Goal: Task Accomplishment & Management: Manage account settings

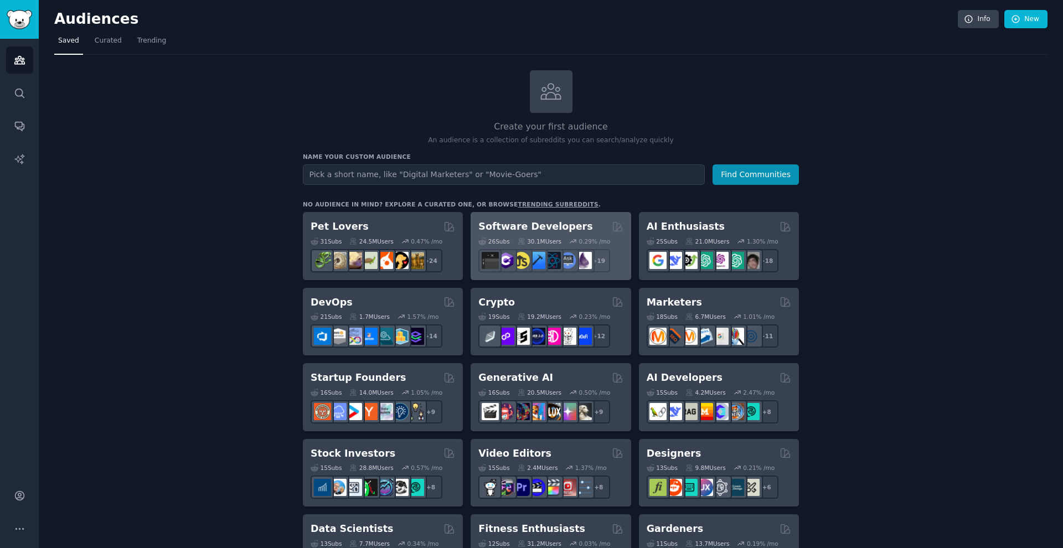
click at [418, 238] on icon at bounding box center [522, 241] width 8 height 8
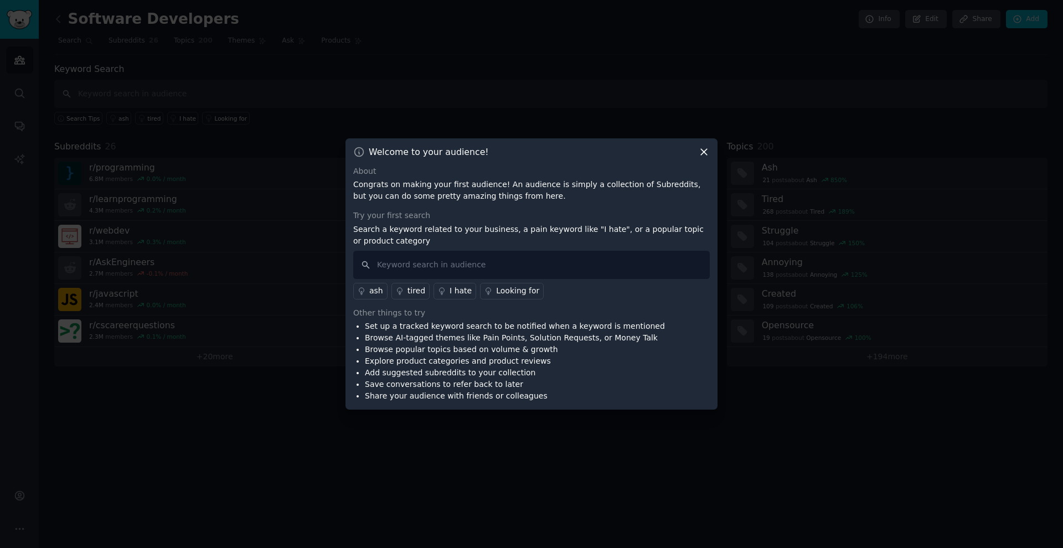
click at [418, 154] on icon at bounding box center [704, 152] width 12 height 12
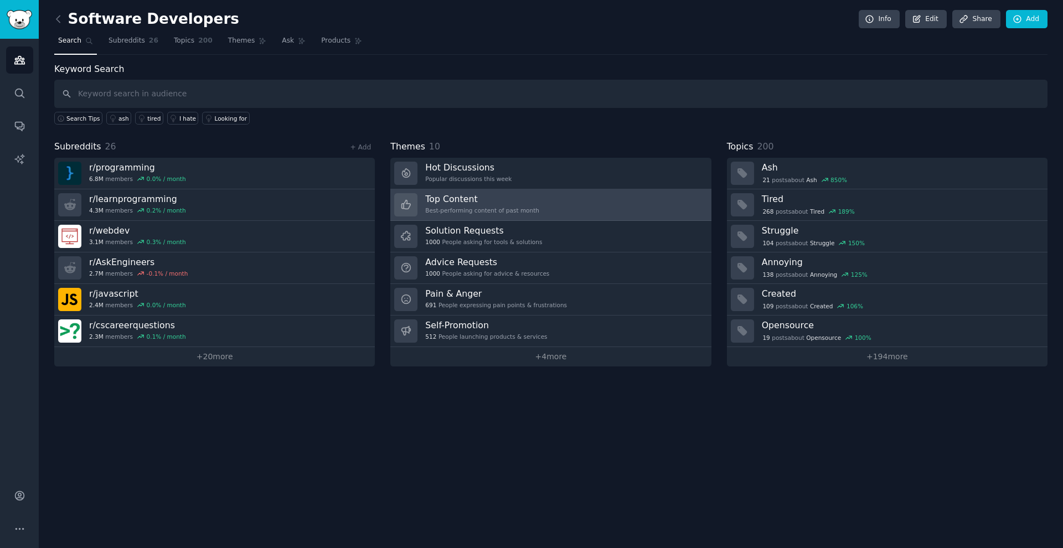
click at [418, 203] on h3 "Top Content" at bounding box center [482, 199] width 114 height 12
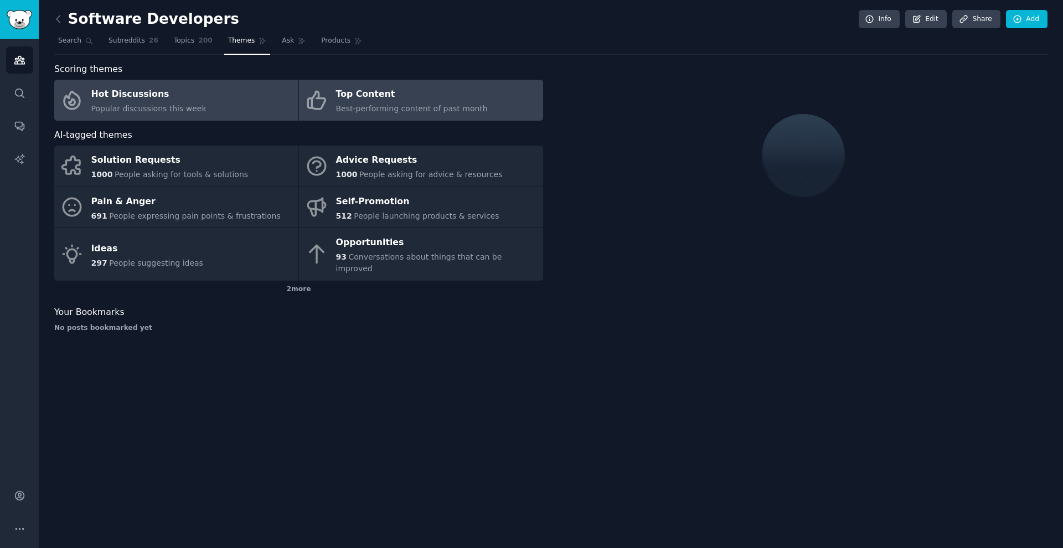
click at [199, 108] on link "Hot Discussions Popular discussions this week" at bounding box center [176, 100] width 244 height 41
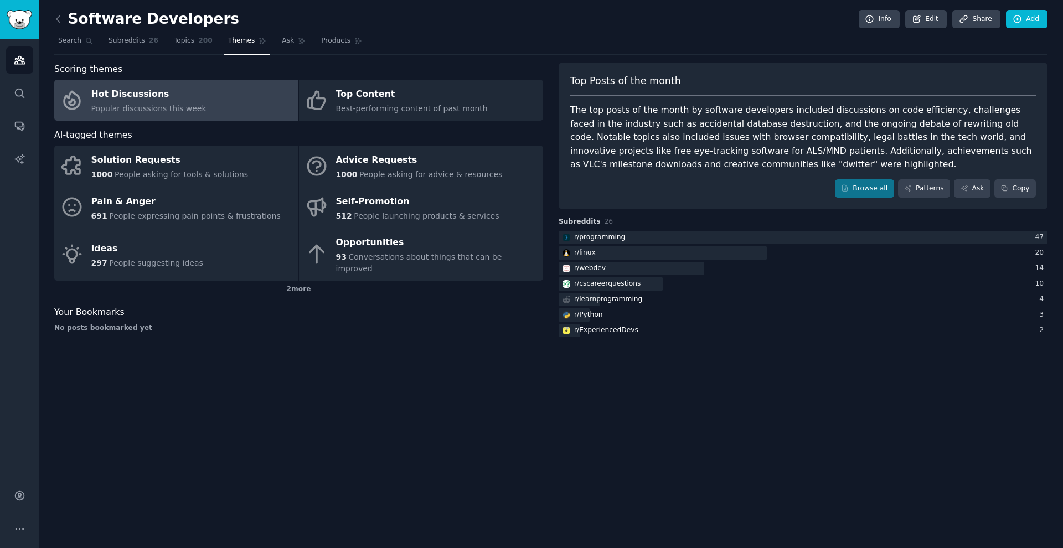
click at [199, 108] on link "Hot Discussions Popular discussions this week" at bounding box center [176, 100] width 244 height 41
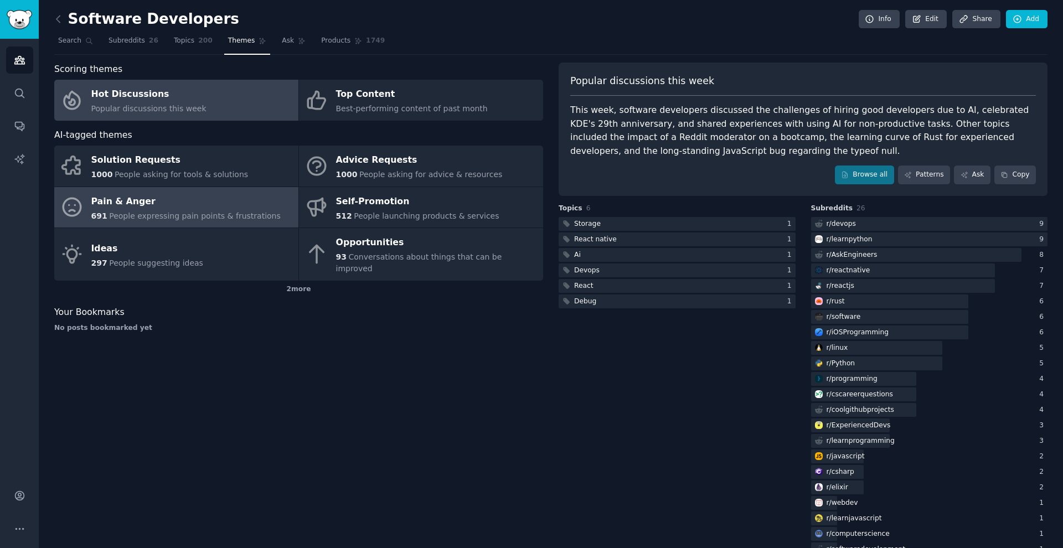
click at [215, 200] on div "Pain & Anger" at bounding box center [185, 202] width 189 height 18
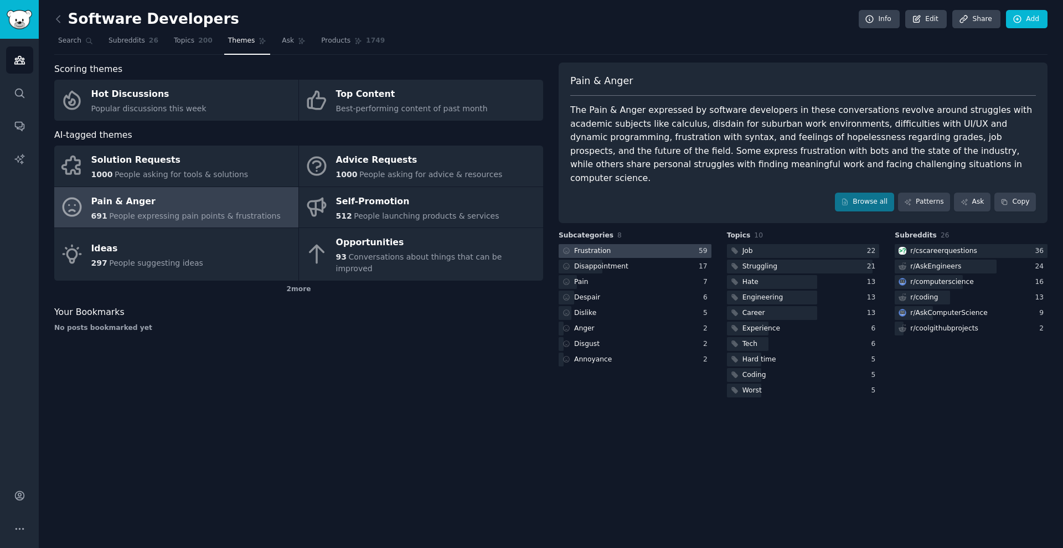
click at [418, 244] on div at bounding box center [635, 251] width 153 height 14
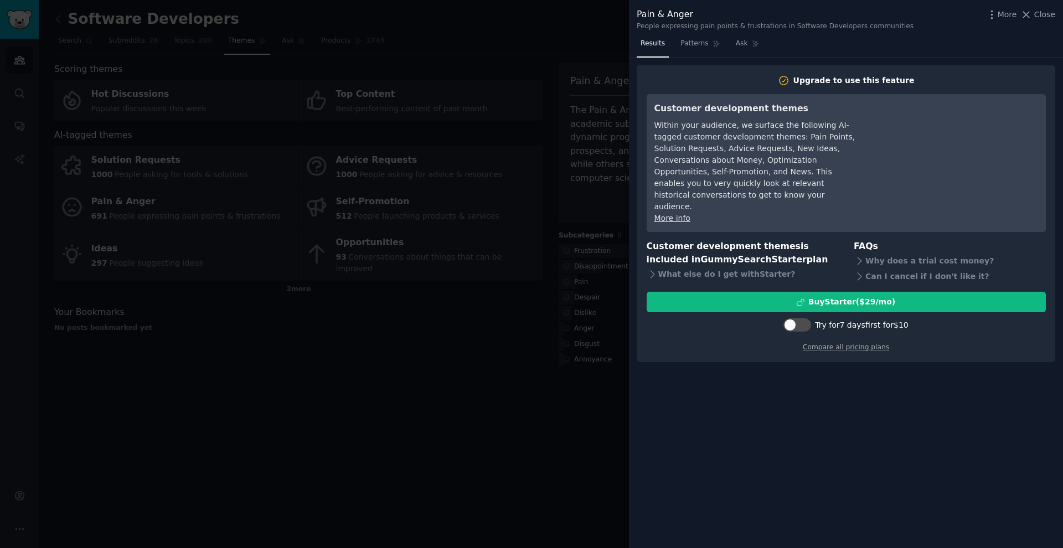
click at [418, 312] on div at bounding box center [531, 274] width 1063 height 548
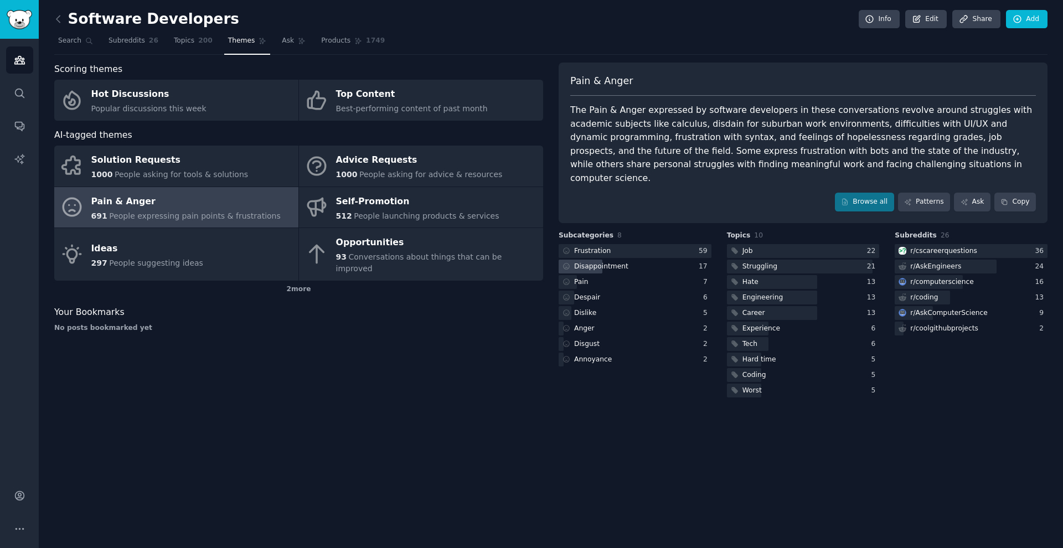
click at [418, 262] on div "Disappointment" at bounding box center [601, 267] width 54 height 10
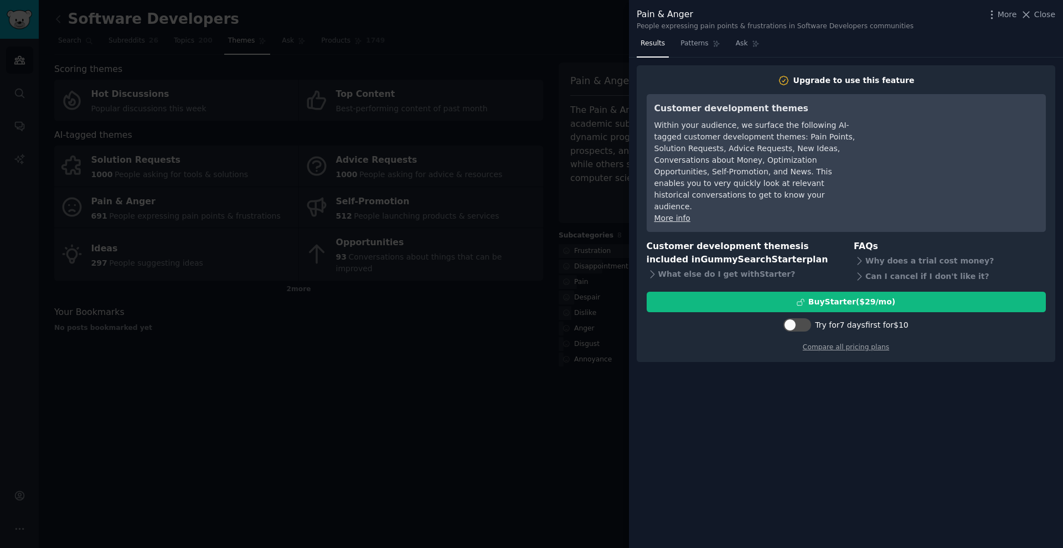
click at [418, 294] on div at bounding box center [531, 274] width 1063 height 548
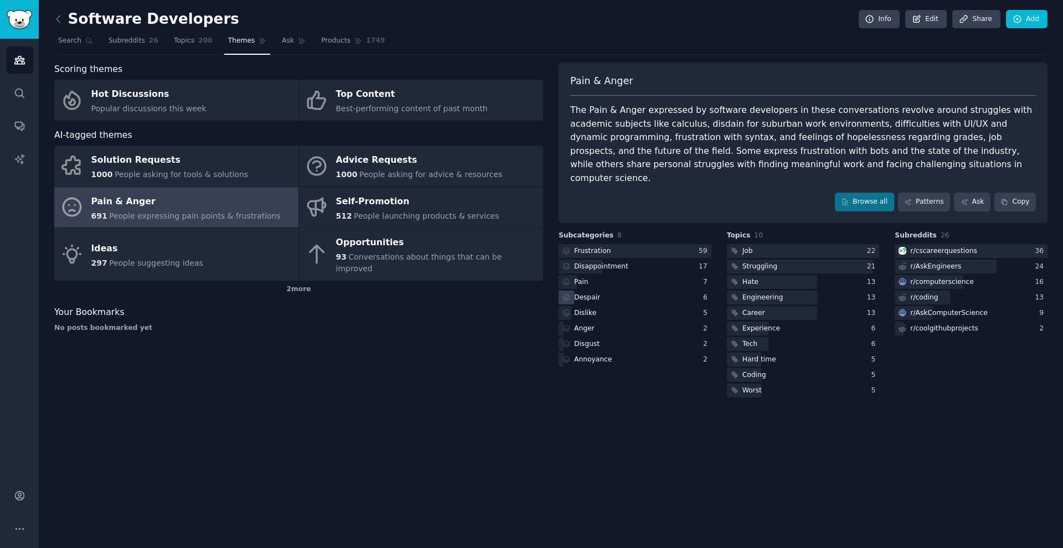
click at [418, 293] on div "Despair" at bounding box center [587, 298] width 26 height 10
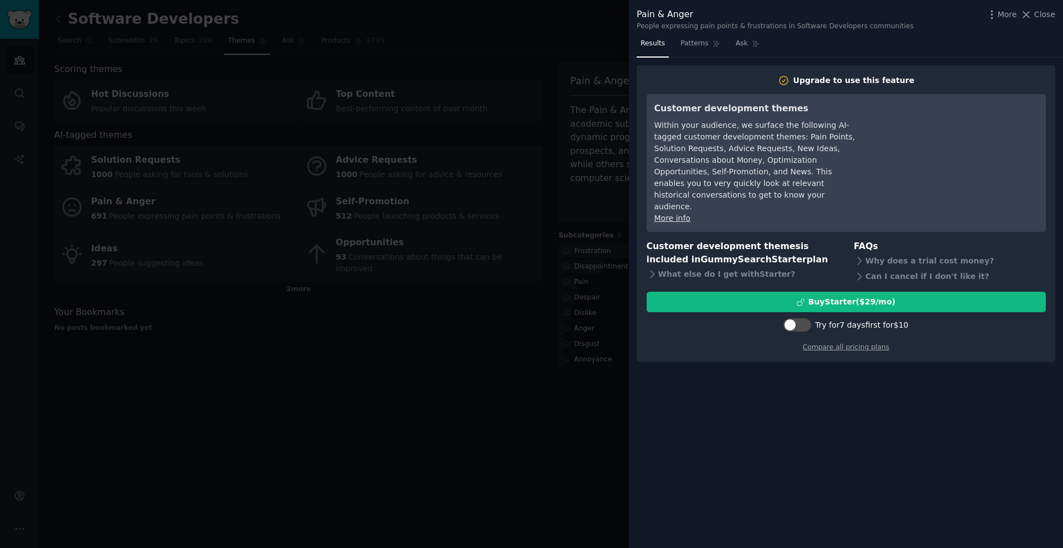
click at [418, 316] on div at bounding box center [531, 274] width 1063 height 548
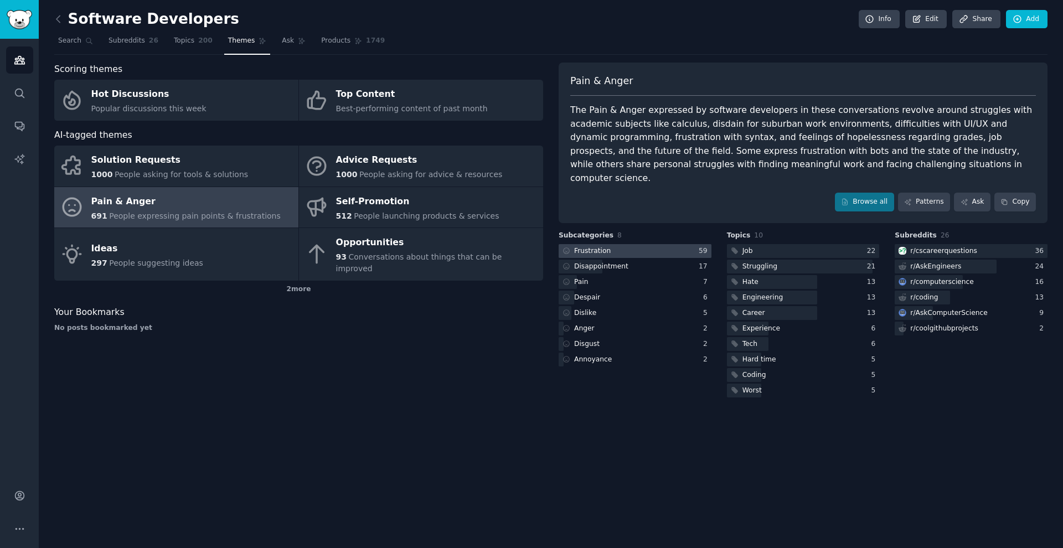
click at [418, 246] on div "Frustration" at bounding box center [592, 251] width 37 height 10
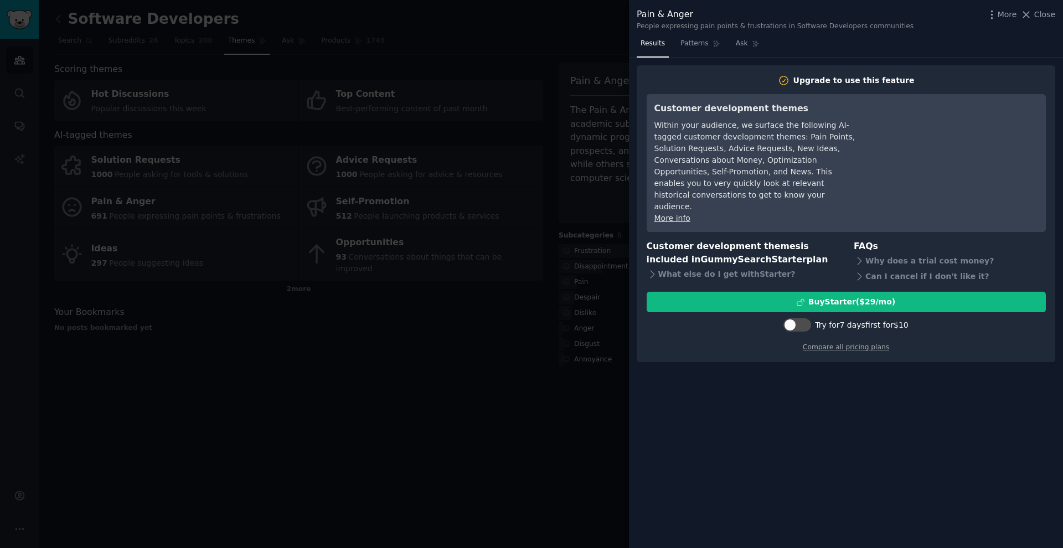
drag, startPoint x: 484, startPoint y: 165, endPoint x: 478, endPoint y: 161, distance: 7.5
click at [418, 164] on div at bounding box center [531, 274] width 1063 height 548
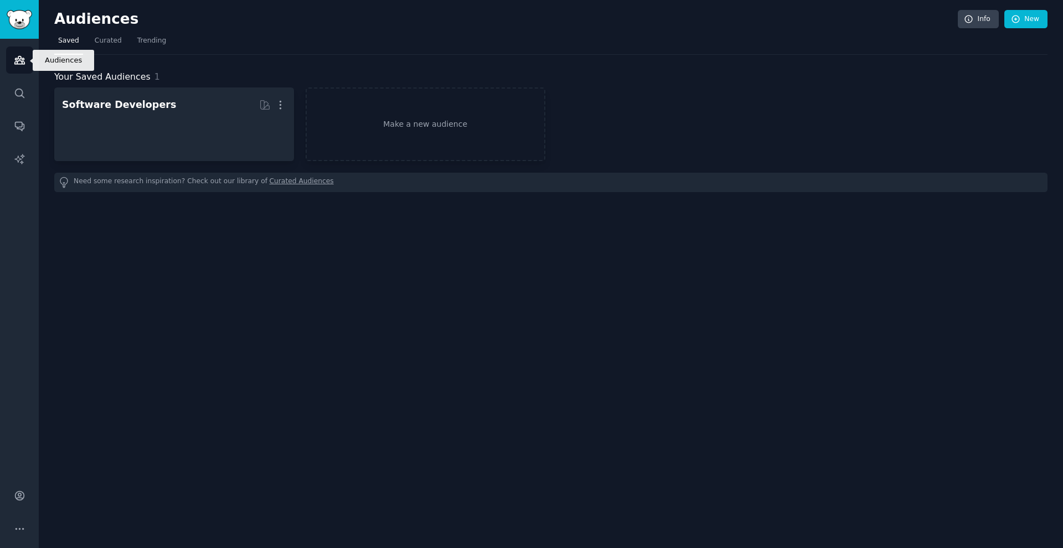
click at [24, 68] on link "Audiences" at bounding box center [19, 59] width 27 height 27
click at [91, 48] on link "Curated" at bounding box center [108, 43] width 35 height 23
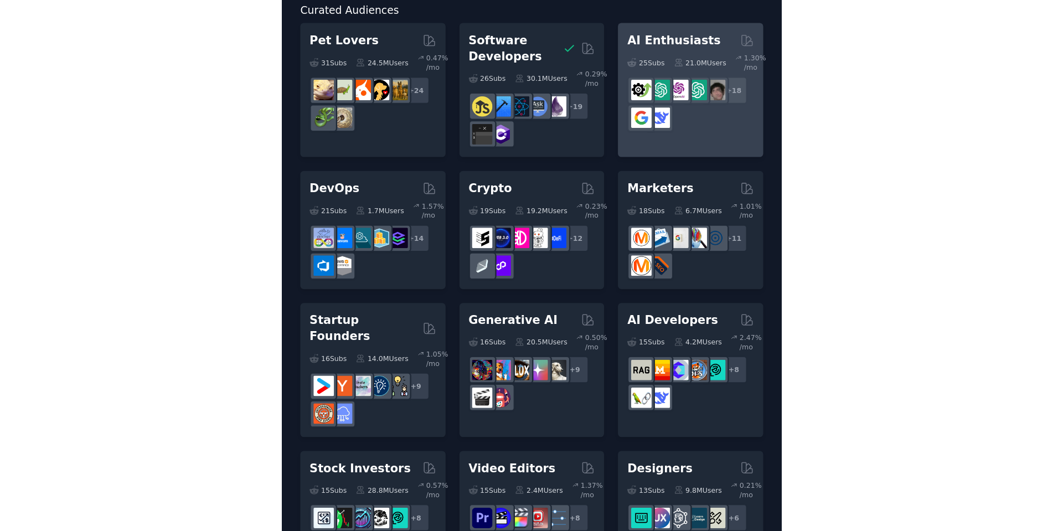
scroll to position [69, 0]
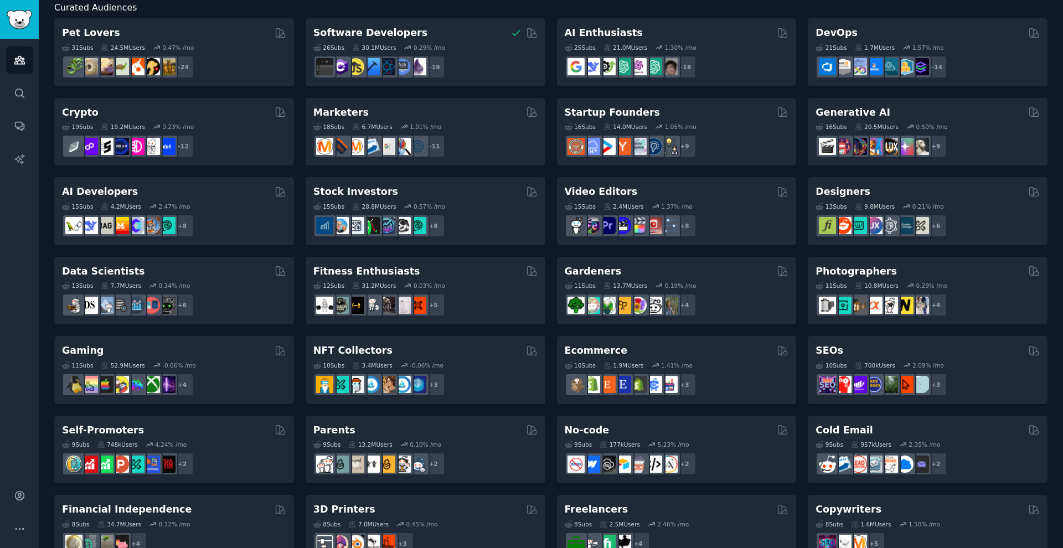
click at [300, 20] on div "Pet Lovers 31 Sub s 24.5M Users 0.47 % /mo + 24 Software Developers 26 Sub s 30…" at bounding box center [550, 409] width 993 height 783
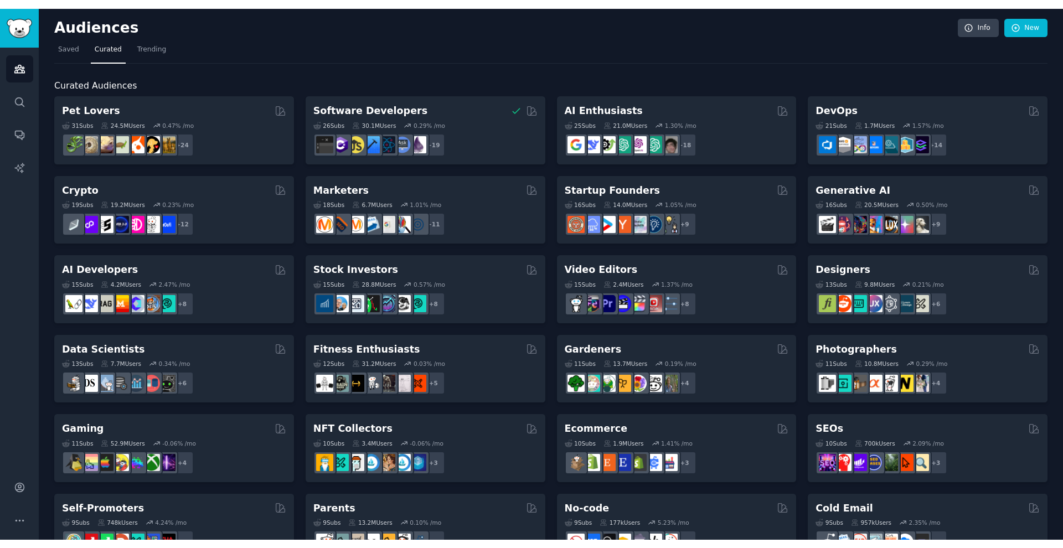
scroll to position [0, 0]
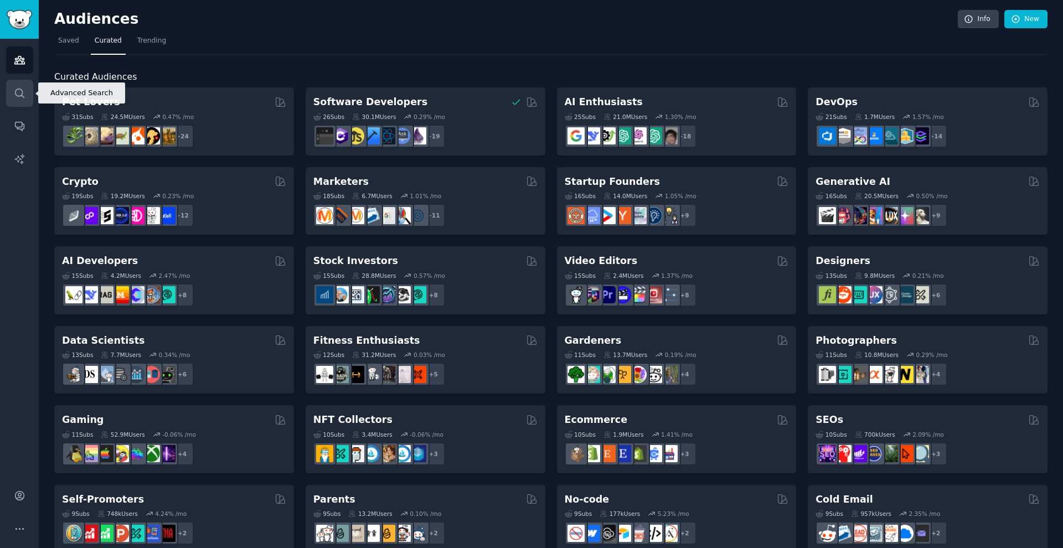
click at [23, 97] on icon "Sidebar" at bounding box center [19, 93] width 9 height 9
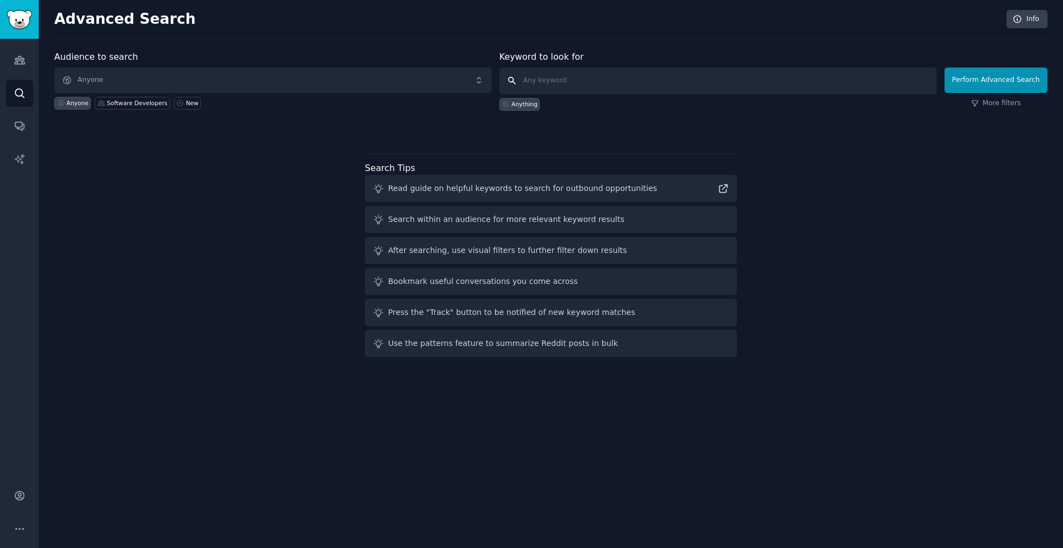
click at [418, 71] on input "text" at bounding box center [717, 81] width 437 height 27
type input "podcast"
click at [418, 80] on button "Perform Advanced Search" at bounding box center [995, 80] width 103 height 25
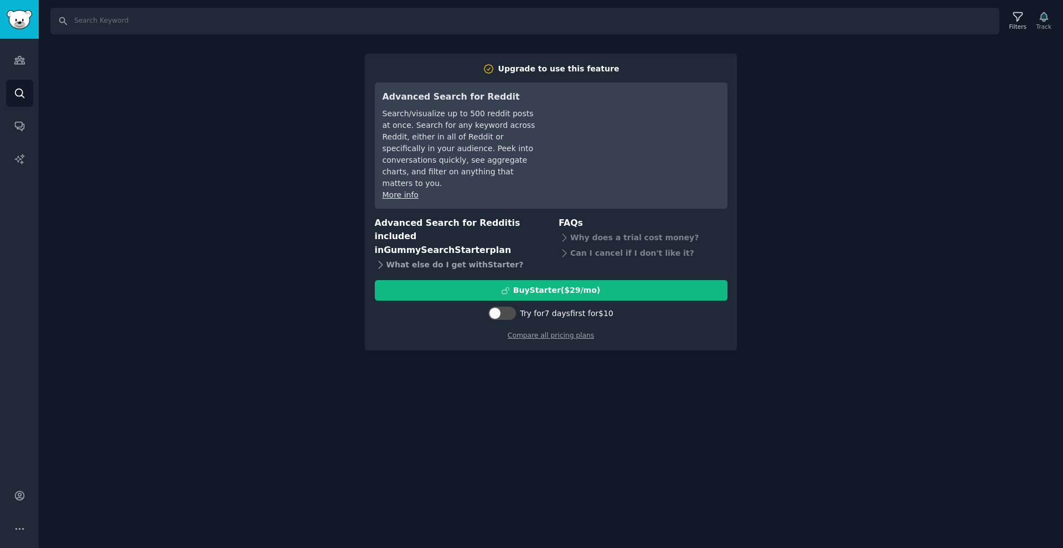
scroll to position [0, 1]
click at [418, 285] on div "Buy Starter ($ 29 /mo )" at bounding box center [556, 291] width 87 height 12
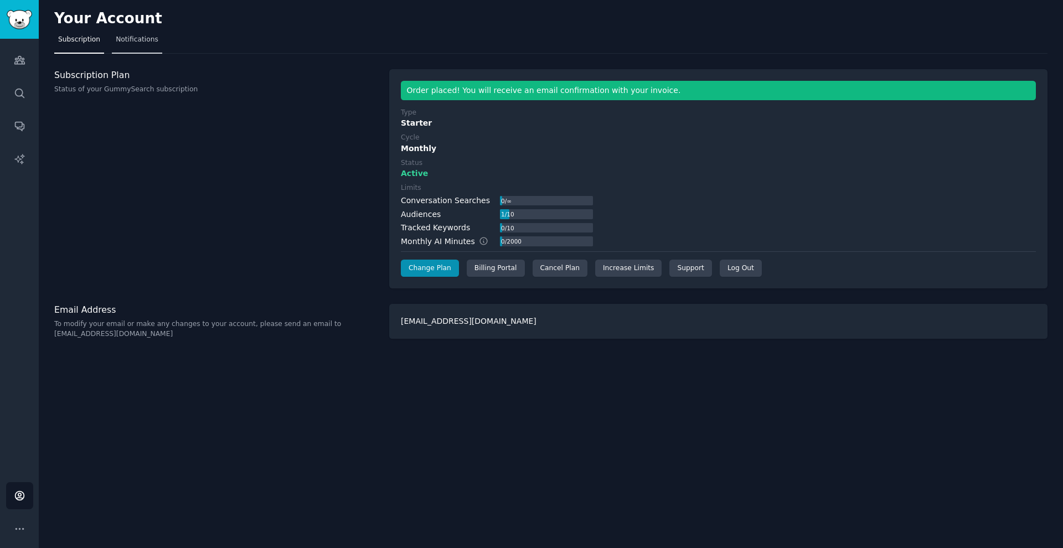
scroll to position [1, 0]
click at [137, 46] on link "Notifications" at bounding box center [137, 42] width 50 height 23
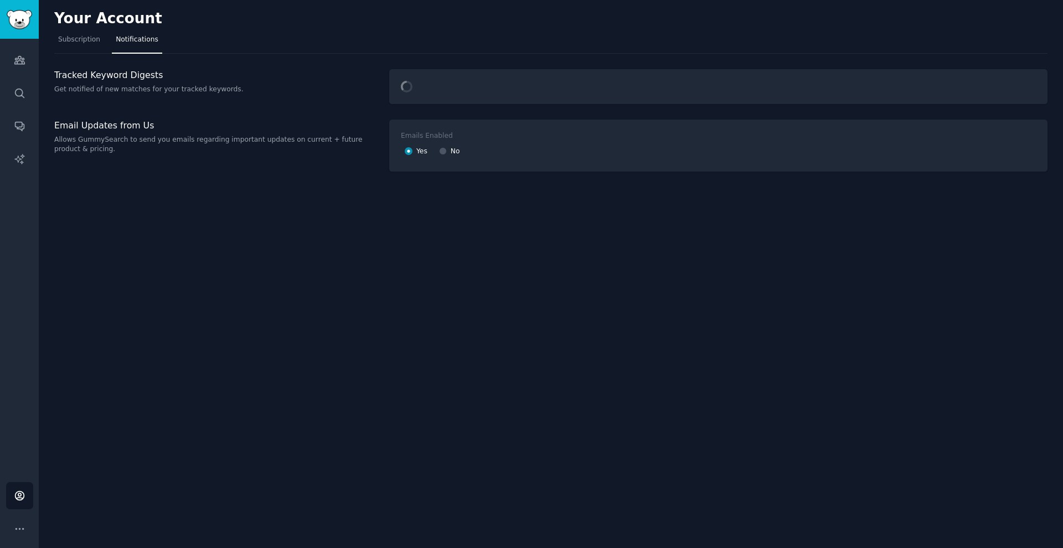
scroll to position [0, 1]
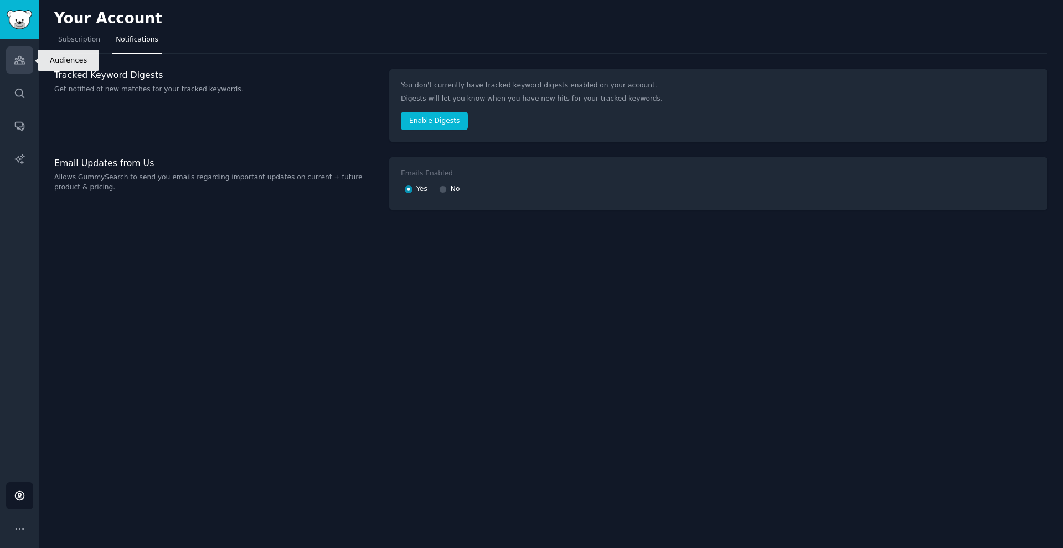
click at [22, 68] on link "Audiences" at bounding box center [19, 59] width 27 height 27
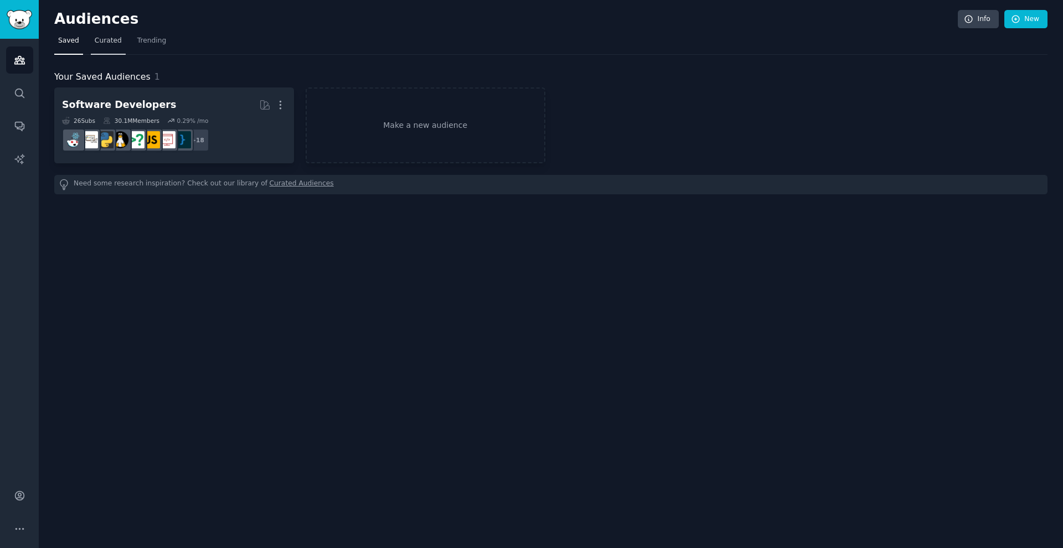
click at [94, 51] on link "Curated" at bounding box center [108, 43] width 35 height 23
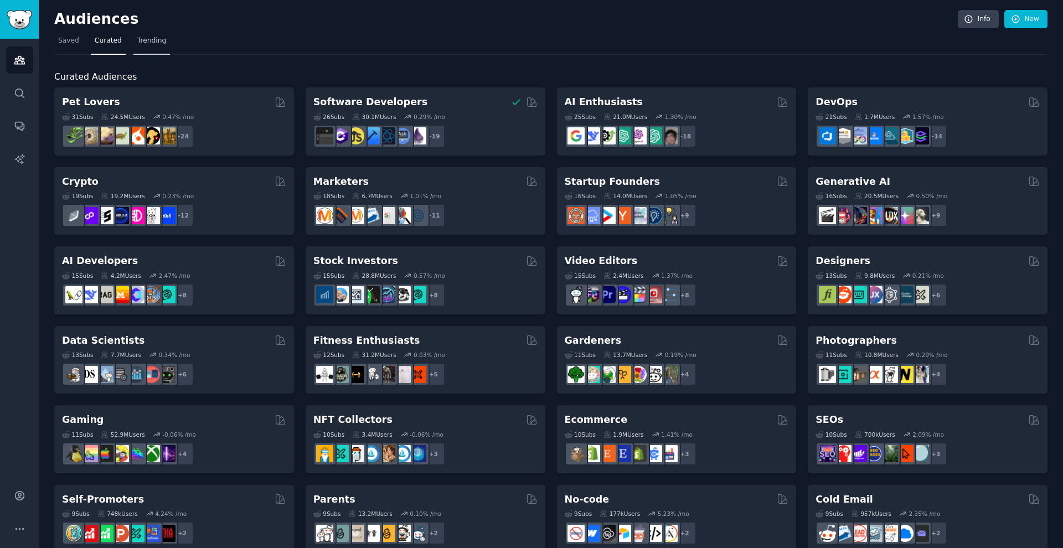
click at [157, 48] on link "Trending" at bounding box center [151, 43] width 37 height 23
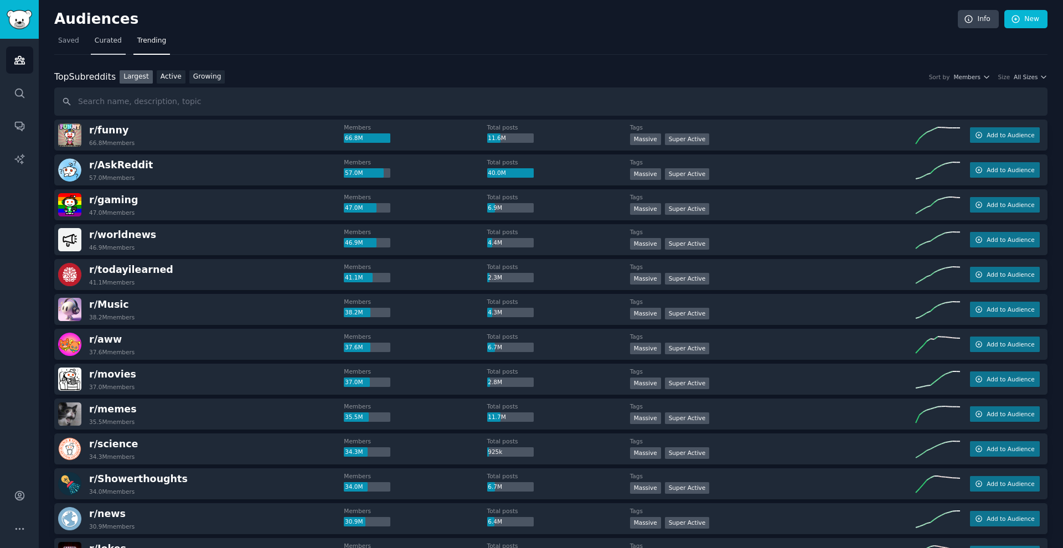
scroll to position [1, 0]
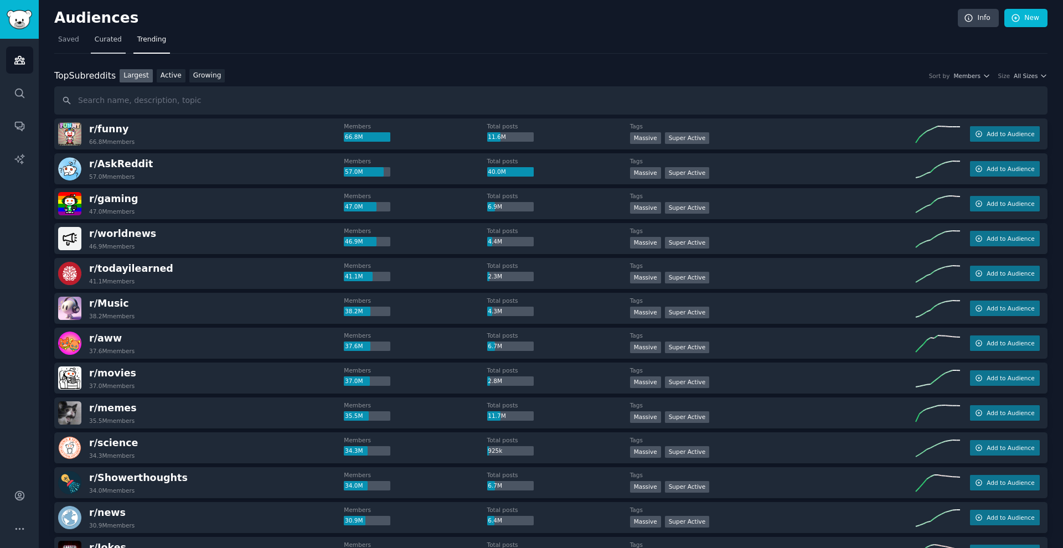
click at [106, 48] on link "Curated" at bounding box center [108, 42] width 35 height 23
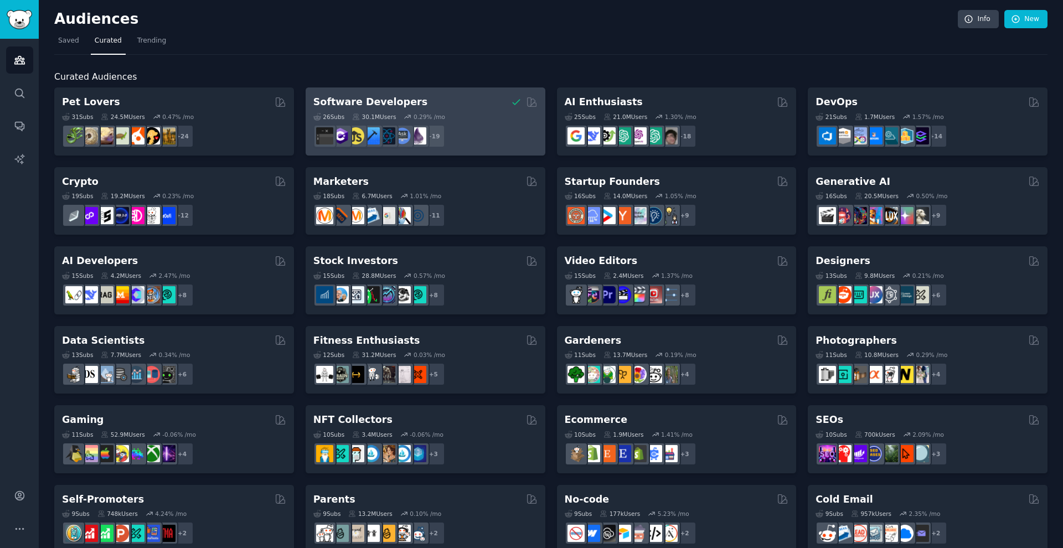
click at [396, 116] on div "30.1M Users" at bounding box center [374, 117] width 44 height 8
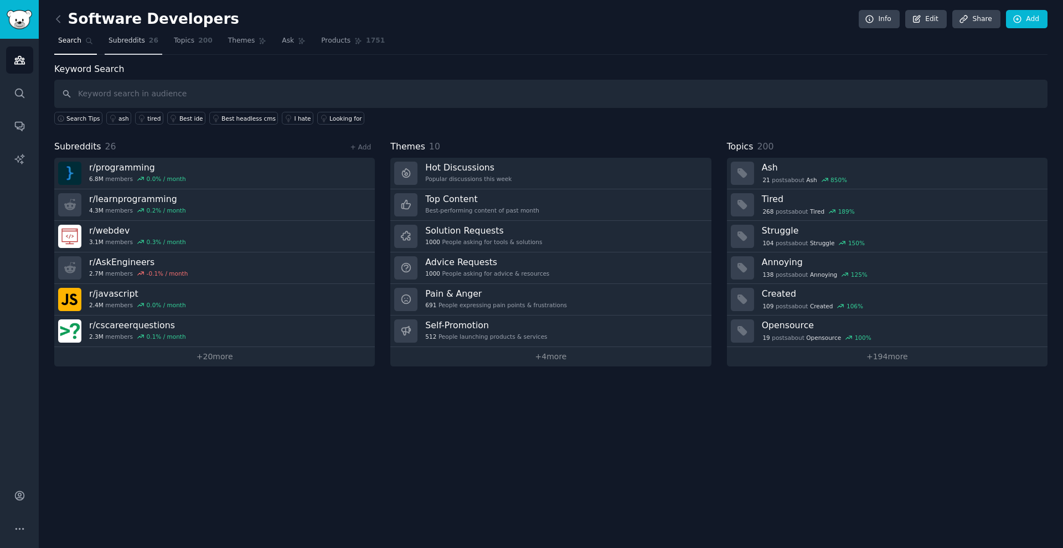
scroll to position [1, 0]
click at [143, 48] on link "Subreddits 26" at bounding box center [134, 43] width 58 height 23
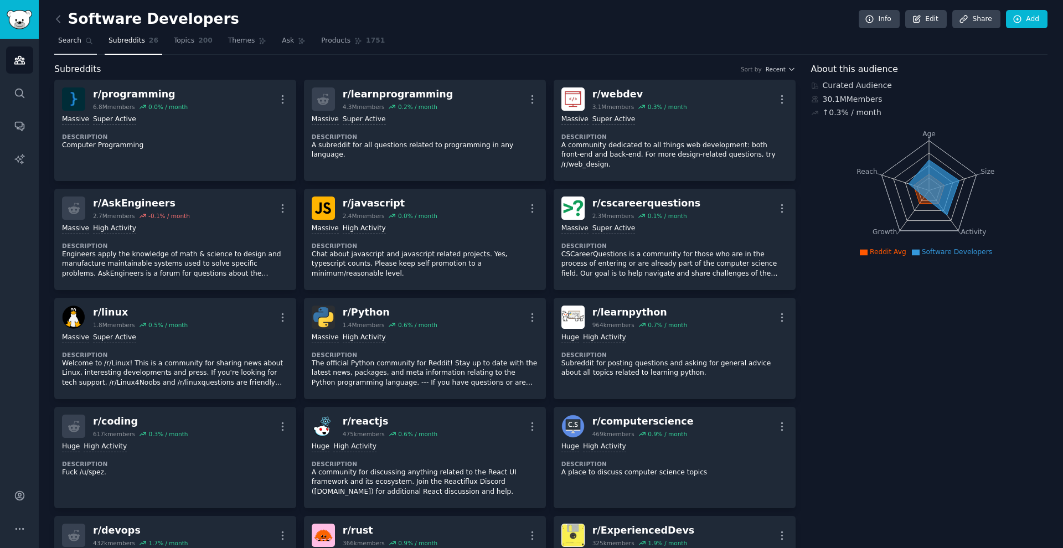
click at [76, 47] on link "Search" at bounding box center [75, 43] width 43 height 23
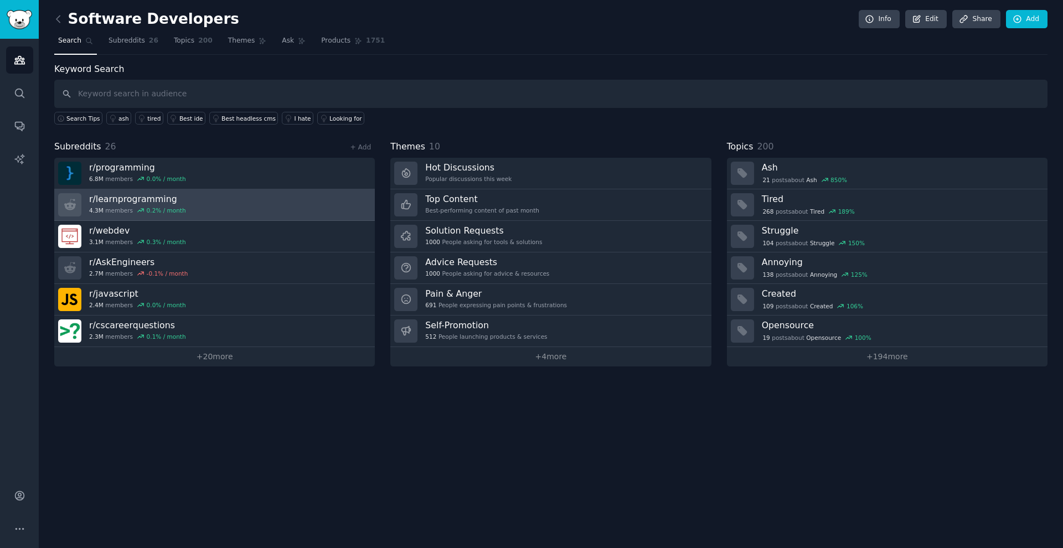
scroll to position [1, 0]
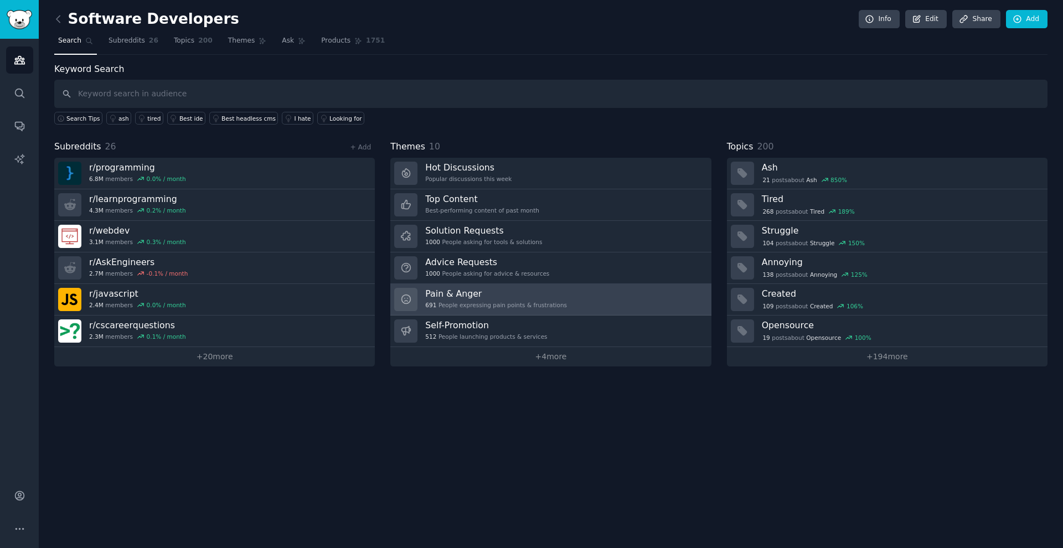
click at [499, 291] on h3 "Pain & Anger" at bounding box center [496, 294] width 142 height 12
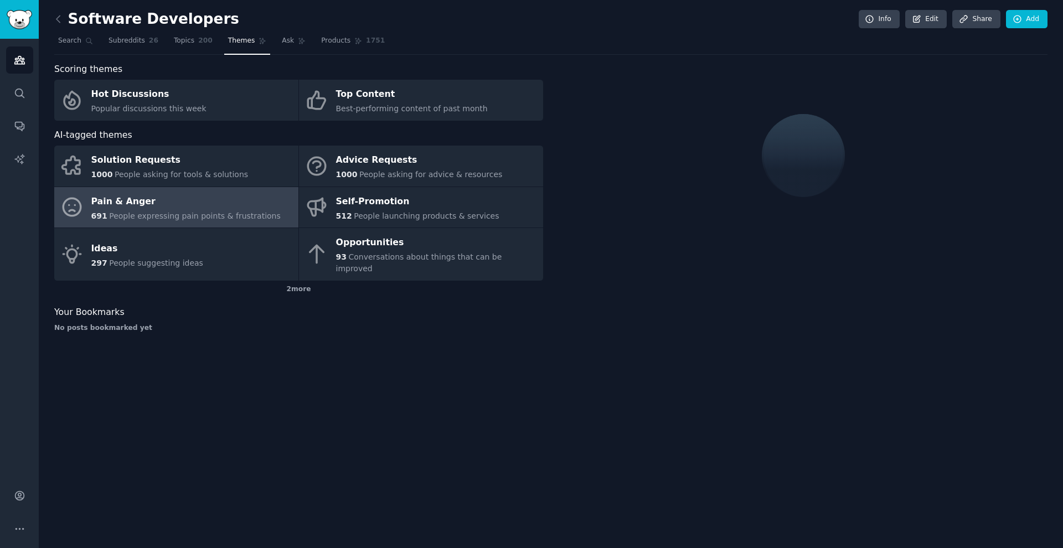
click at [173, 198] on div "Pain & Anger" at bounding box center [185, 202] width 189 height 18
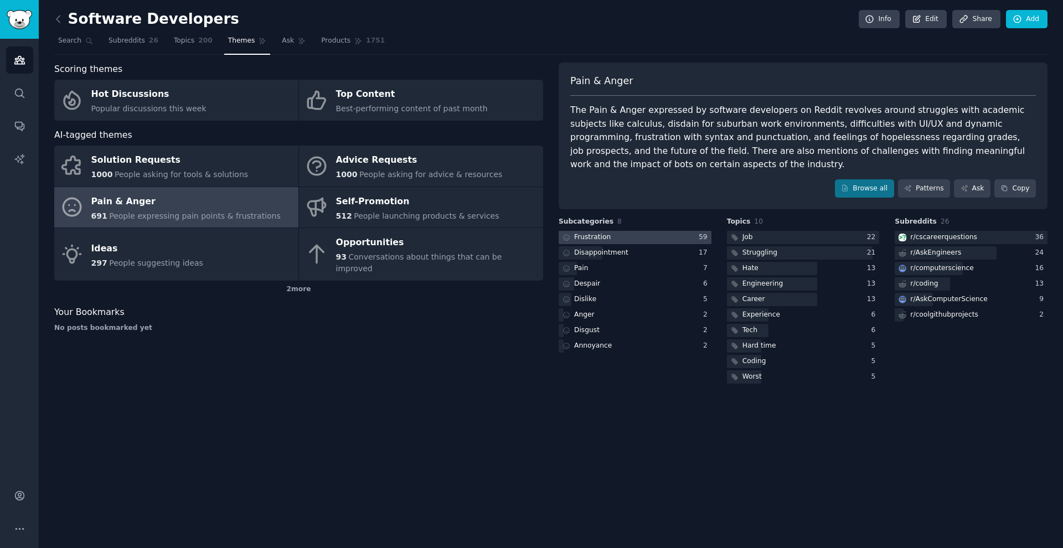
click at [585, 232] on div "Frustration" at bounding box center [592, 237] width 37 height 10
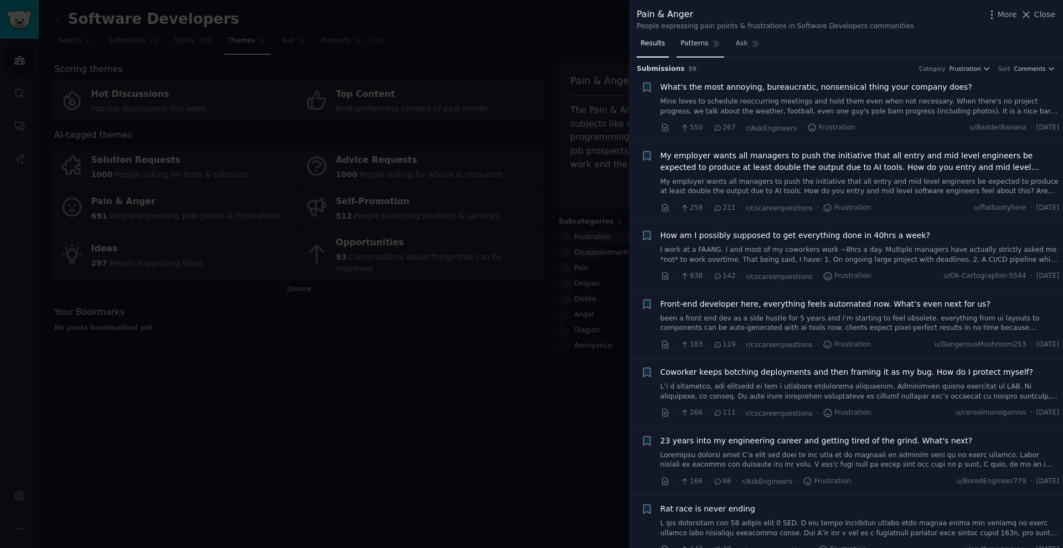
click at [689, 44] on span "Patterns" at bounding box center [694, 44] width 28 height 10
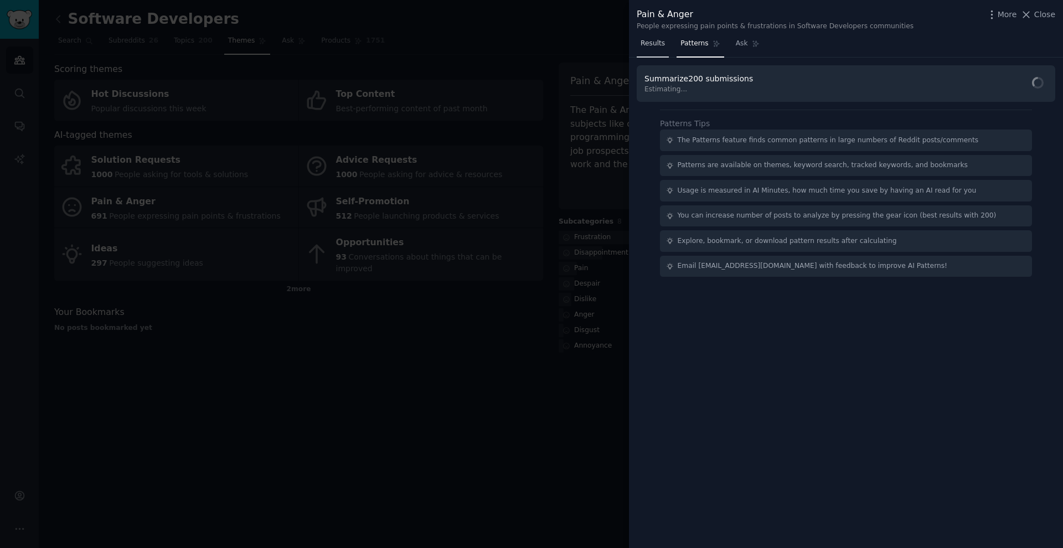
click at [667, 50] on link "Results" at bounding box center [653, 46] width 32 height 23
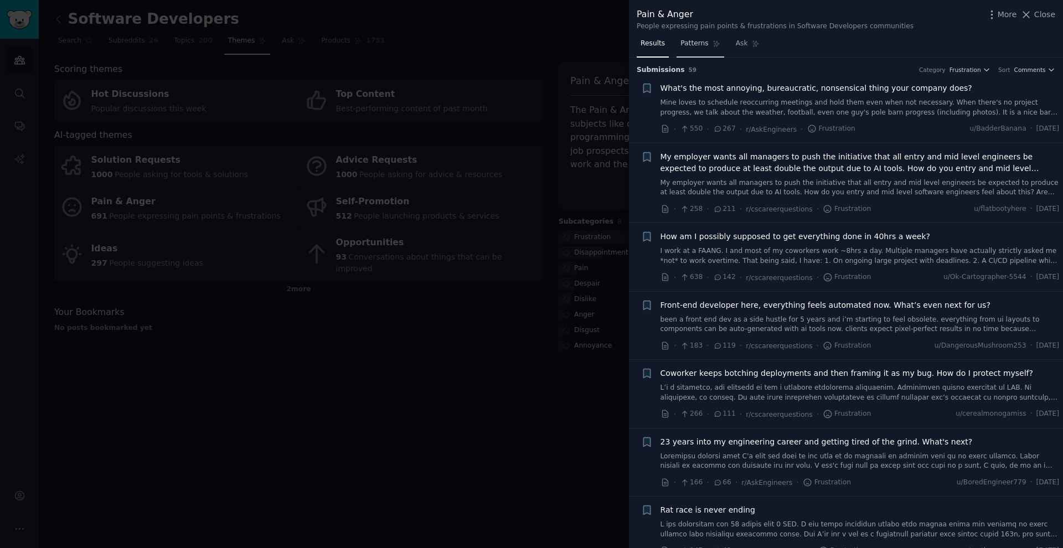
click at [699, 49] on link "Patterns" at bounding box center [699, 46] width 47 height 23
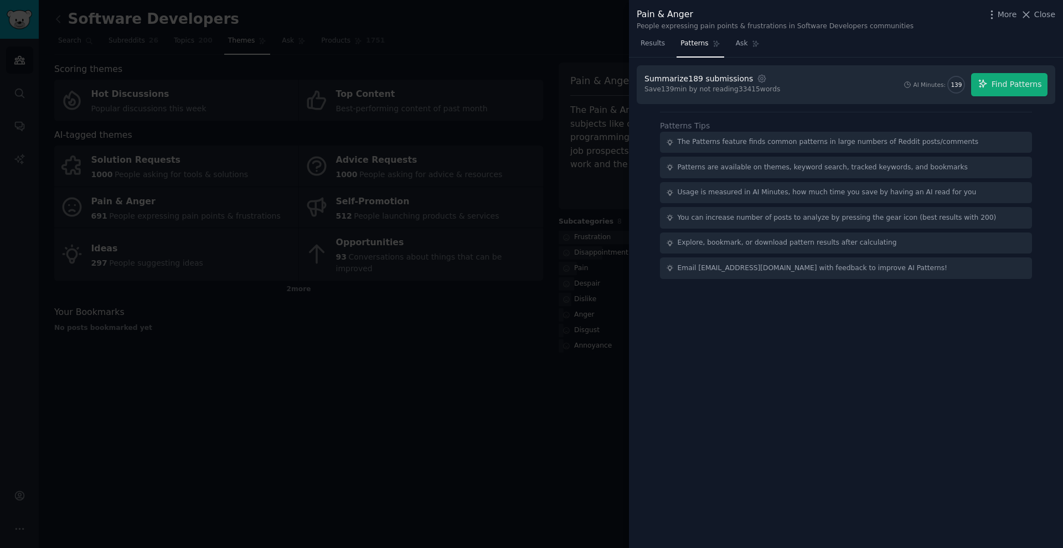
click at [996, 91] on button "Find Patterns" at bounding box center [1009, 84] width 76 height 23
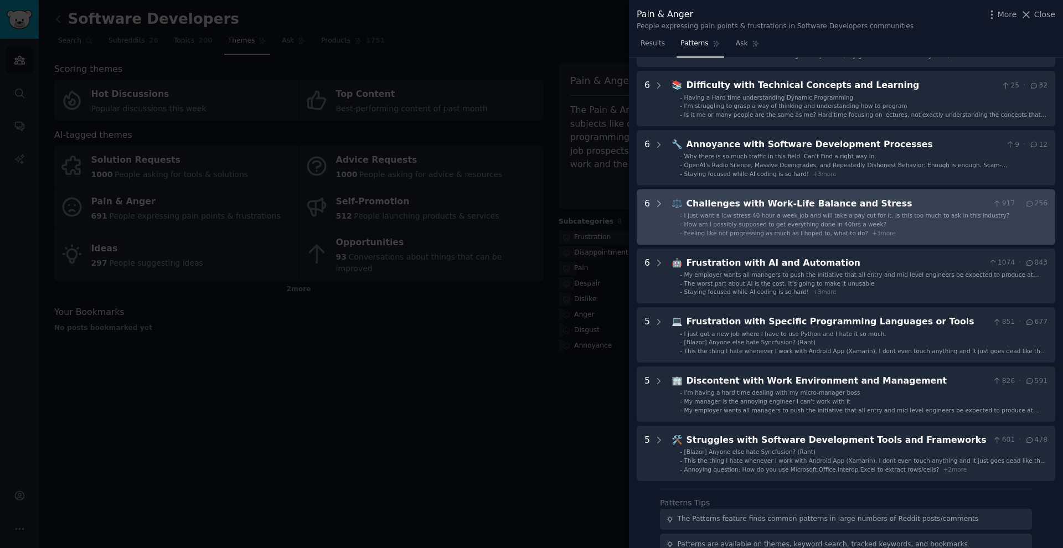
scroll to position [180, 0]
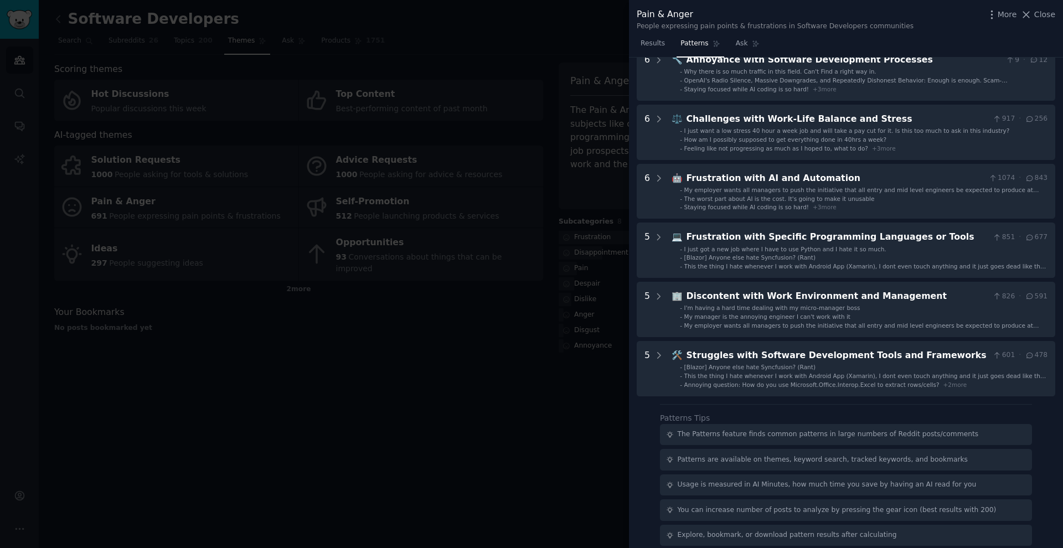
click at [468, 247] on div at bounding box center [531, 274] width 1063 height 548
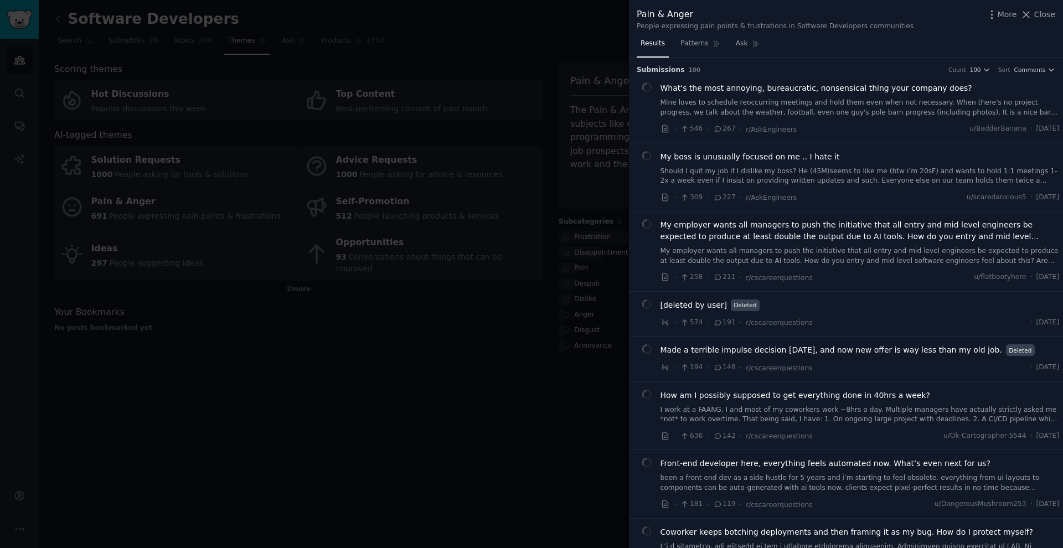
click at [339, 70] on div at bounding box center [531, 274] width 1063 height 548
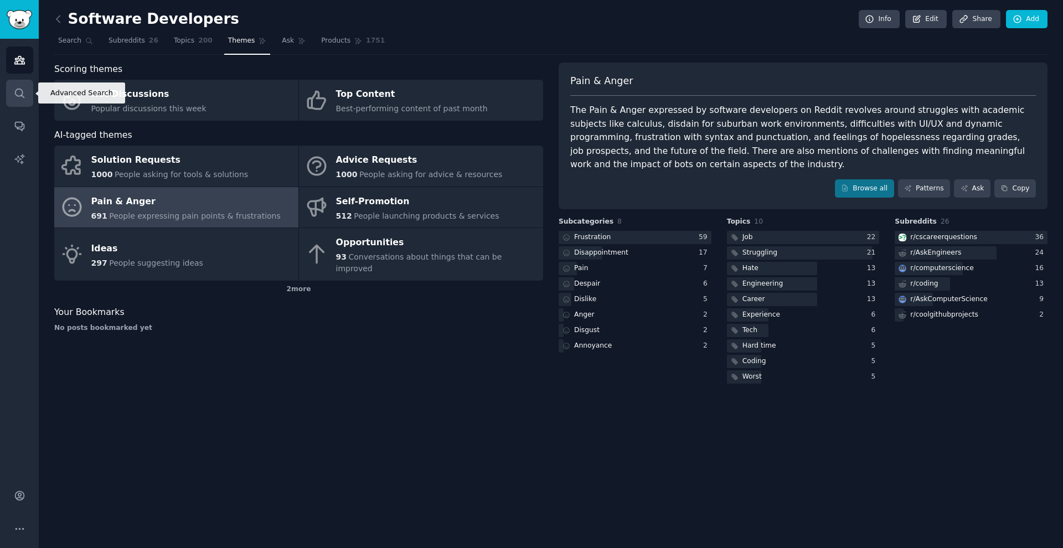
click at [9, 95] on link "Search" at bounding box center [19, 93] width 27 height 27
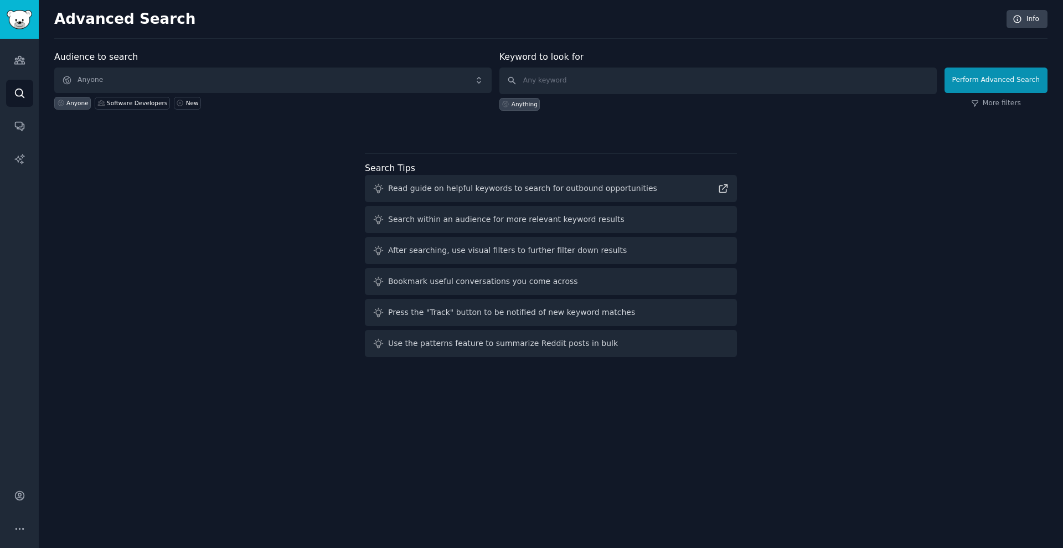
click at [139, 80] on span "Anyone" at bounding box center [272, 80] width 437 height 25
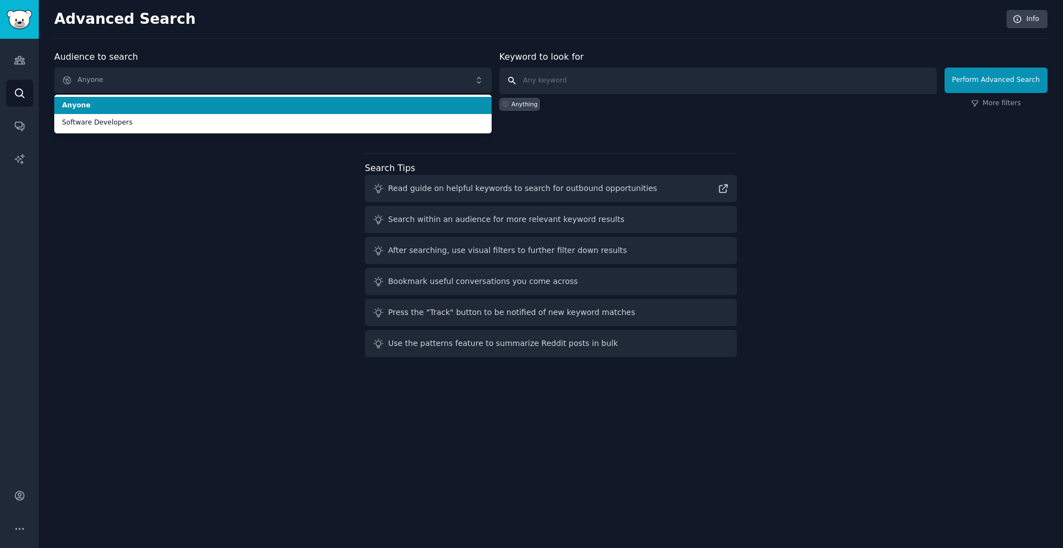
click at [595, 68] on input "text" at bounding box center [717, 81] width 437 height 27
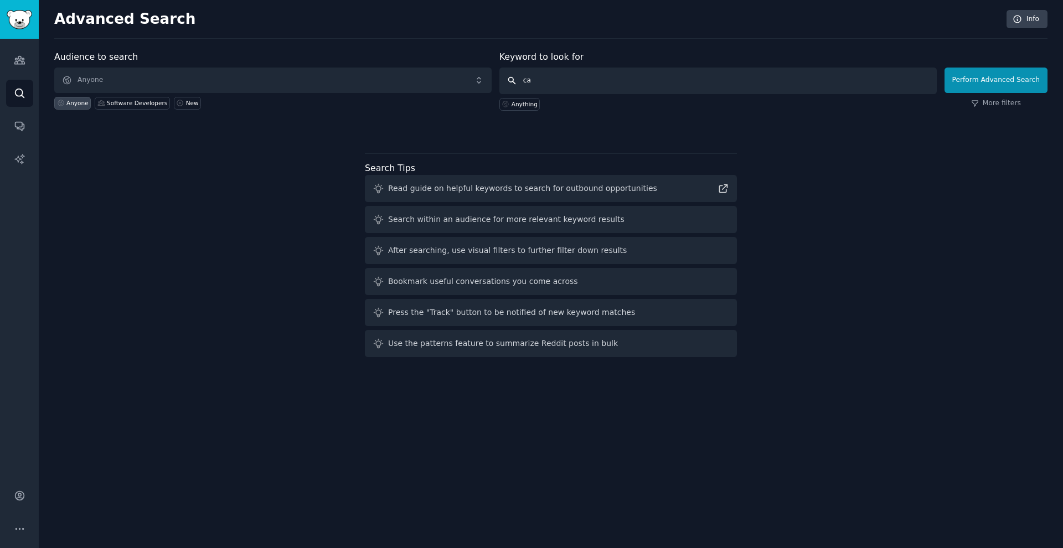
type input "cat"
click at [997, 80] on button "Perform Advanced Search" at bounding box center [995, 80] width 103 height 25
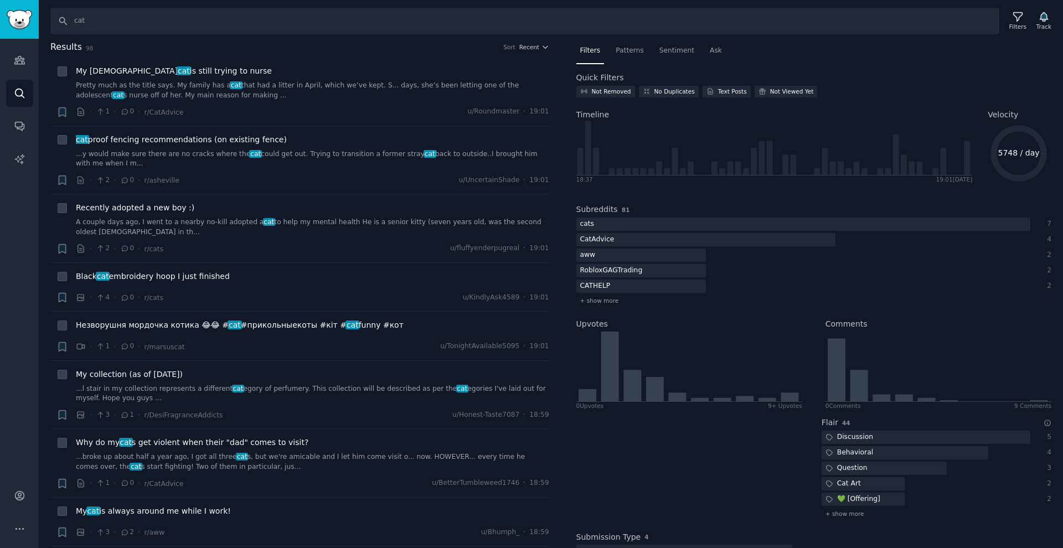
scroll to position [1, 0]
click at [11, 61] on link "Audiences" at bounding box center [19, 59] width 27 height 27
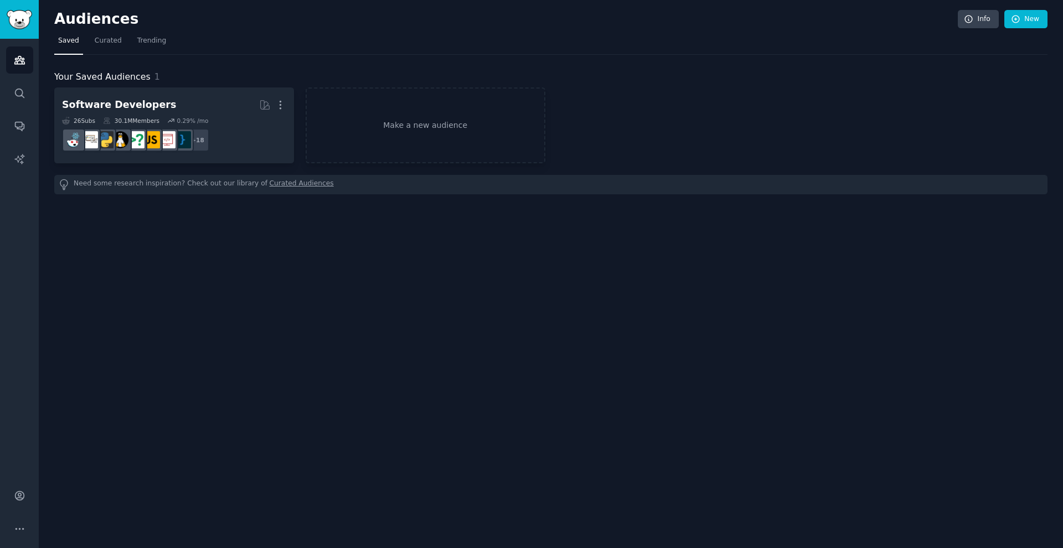
scroll to position [-2, 1]
click at [359, 115] on link "Make a new audience" at bounding box center [426, 125] width 240 height 76
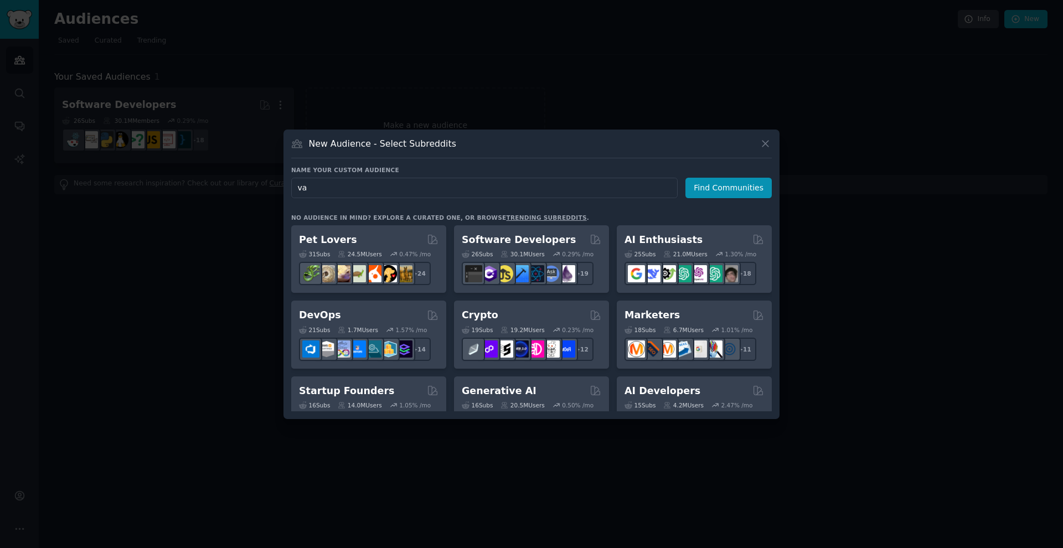
type input "v"
type input "cat"
click at [737, 194] on button "Find Communities" at bounding box center [728, 188] width 86 height 20
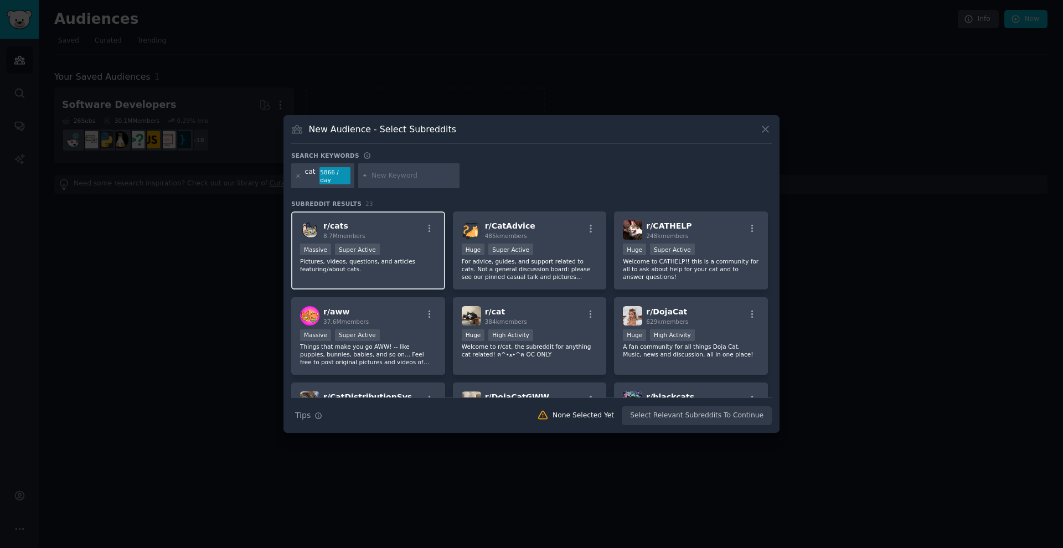
click at [383, 222] on div "r/ cats 8.7M members" at bounding box center [368, 229] width 136 height 19
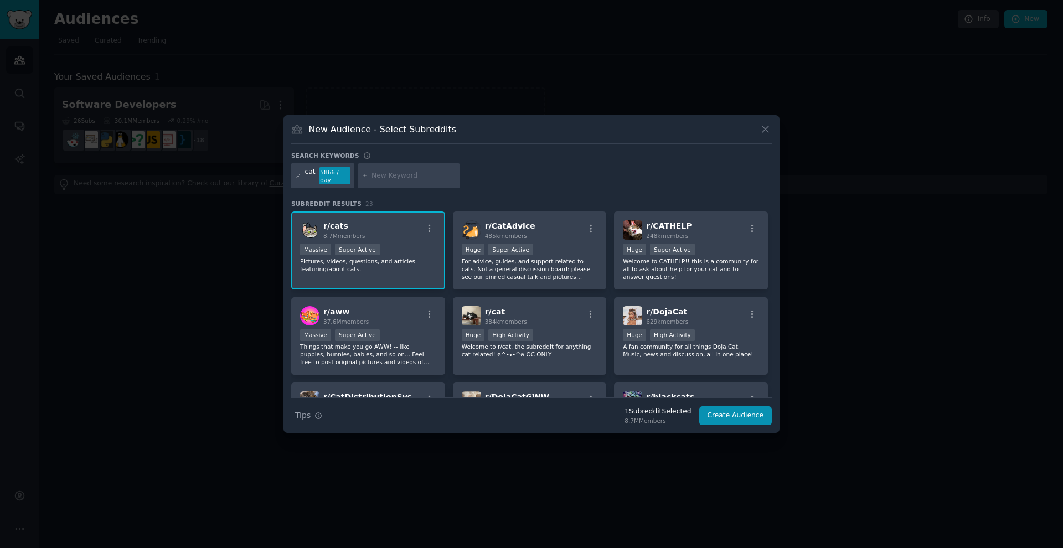
click at [754, 415] on button "Create Audience" at bounding box center [735, 415] width 73 height 19
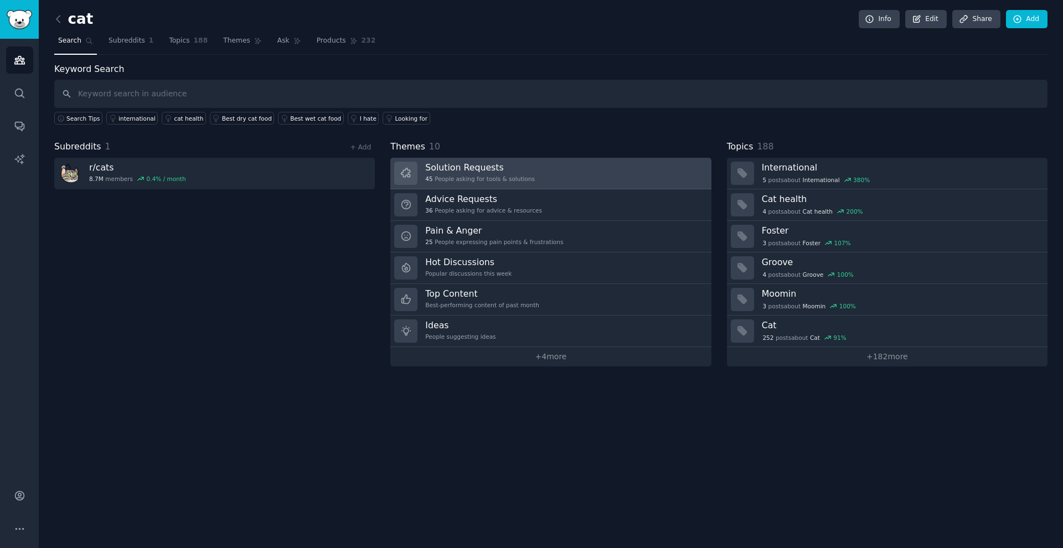
scroll to position [1, 0]
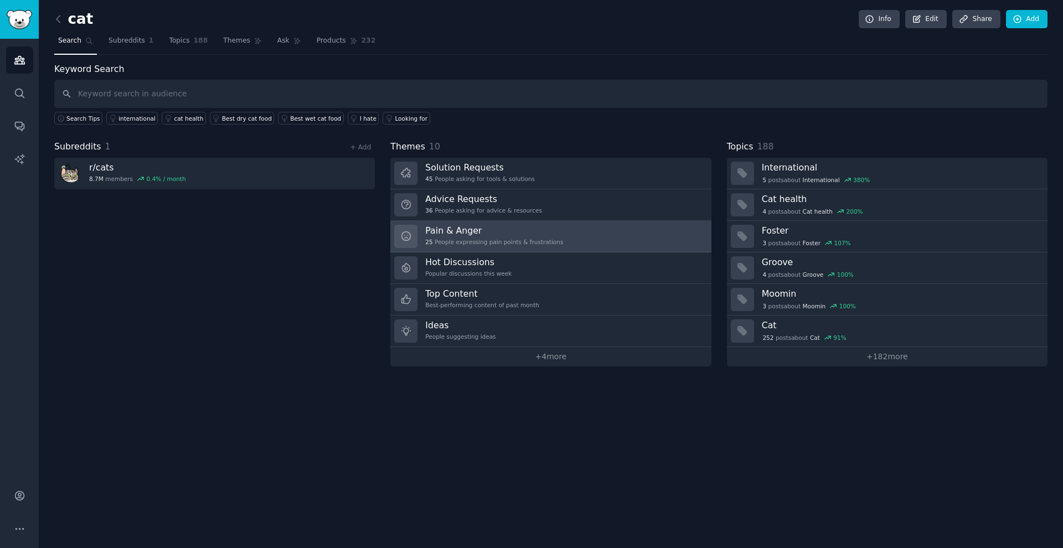
click at [513, 225] on h3 "Pain & Anger" at bounding box center [494, 231] width 138 height 12
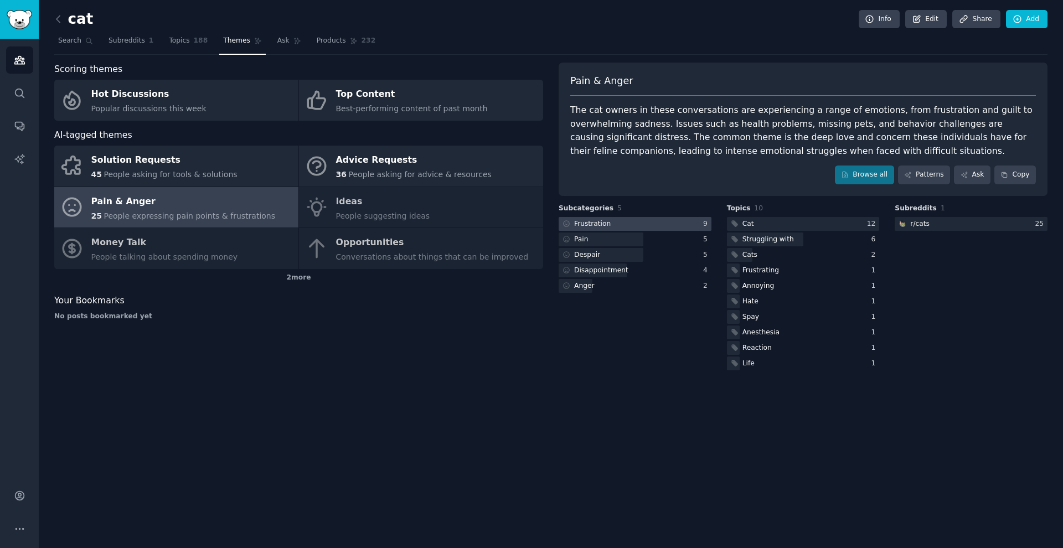
click at [616, 217] on div at bounding box center [635, 224] width 153 height 14
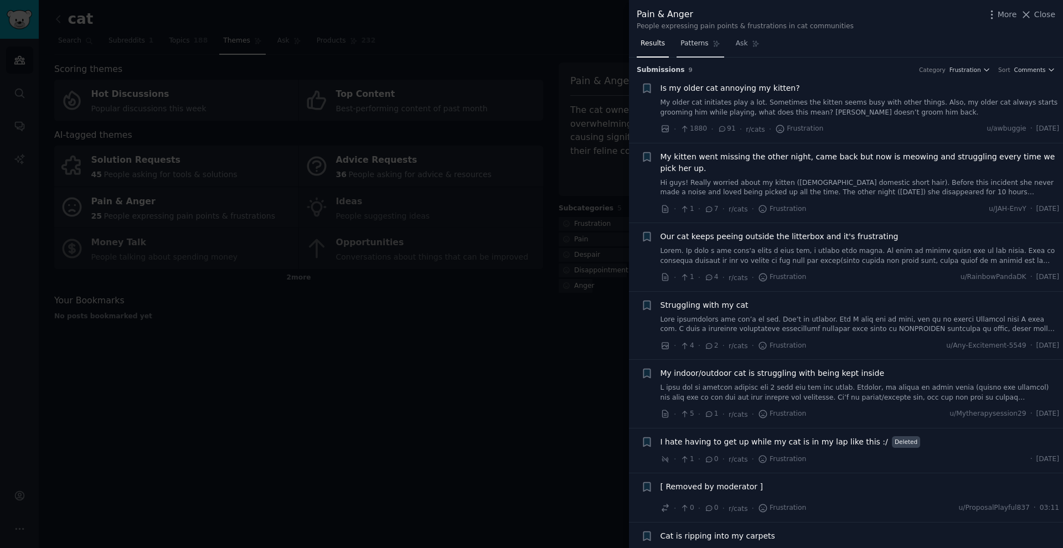
click at [702, 49] on link "Patterns" at bounding box center [699, 46] width 47 height 23
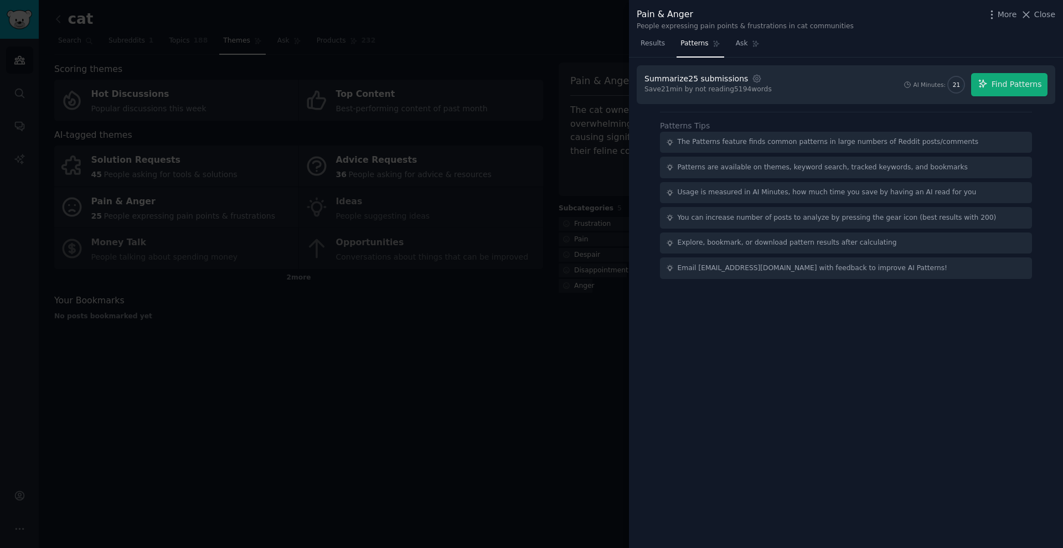
click at [984, 89] on button "Find Patterns" at bounding box center [1009, 84] width 76 height 23
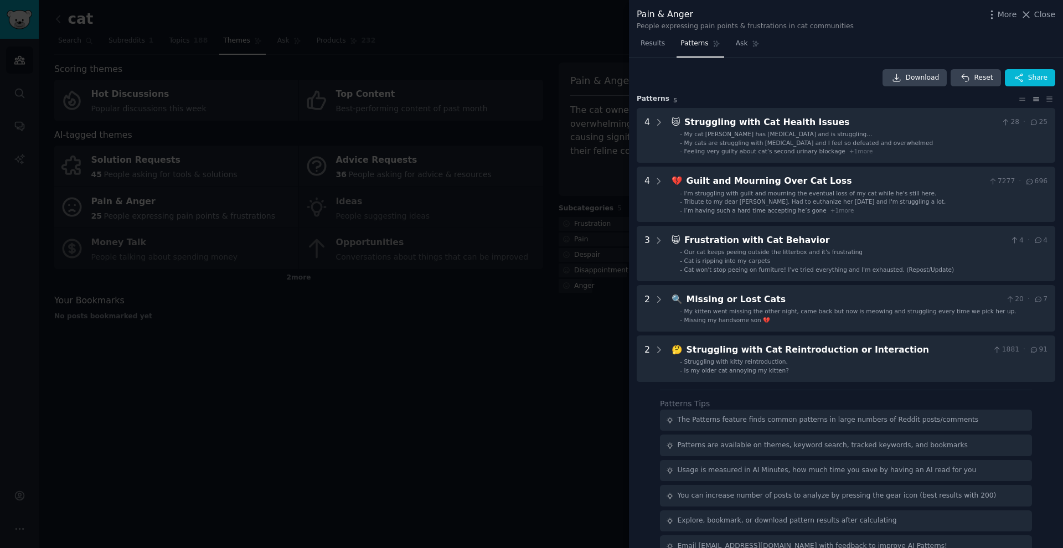
click at [581, 131] on div at bounding box center [531, 274] width 1063 height 548
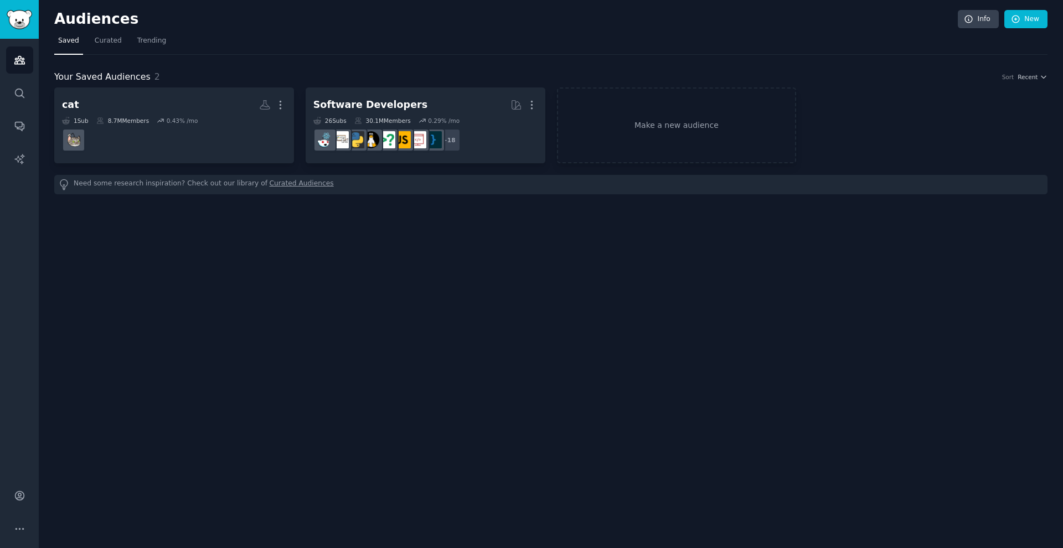
scroll to position [0, 1]
click at [14, 97] on icon "Sidebar" at bounding box center [20, 93] width 12 height 12
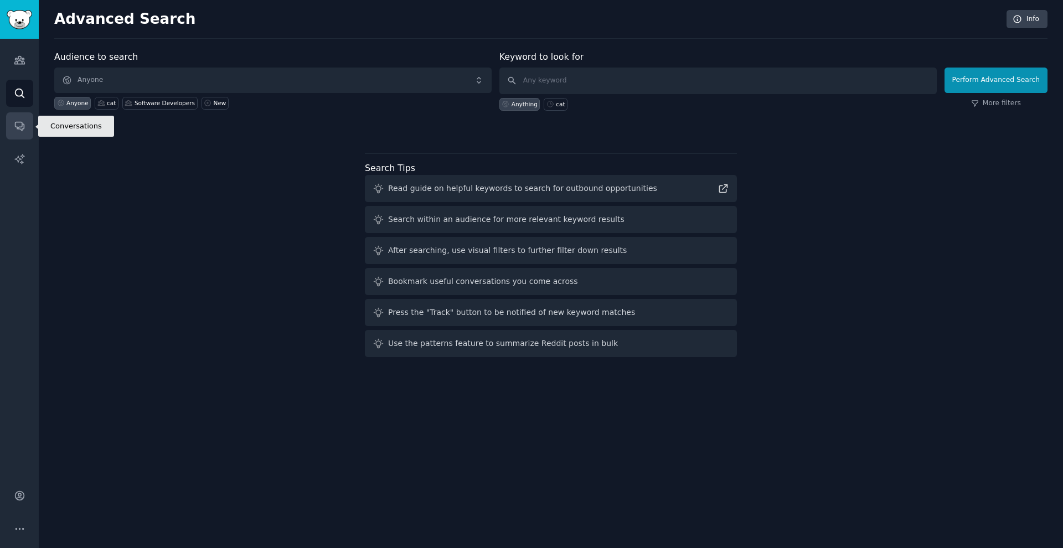
scroll to position [1, 0]
click at [17, 131] on link "Conversations" at bounding box center [19, 125] width 27 height 27
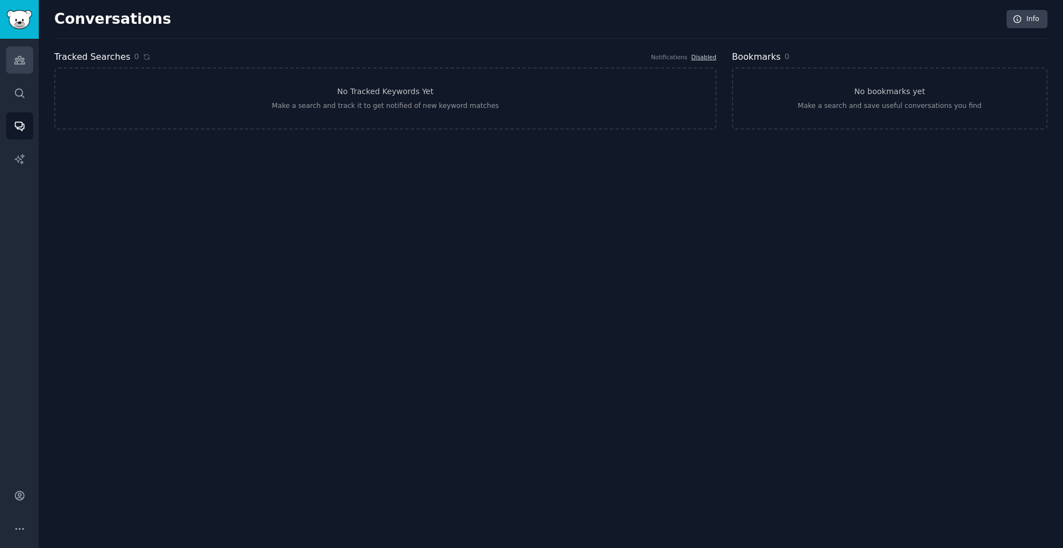
click at [25, 63] on icon "Sidebar" at bounding box center [20, 60] width 12 height 12
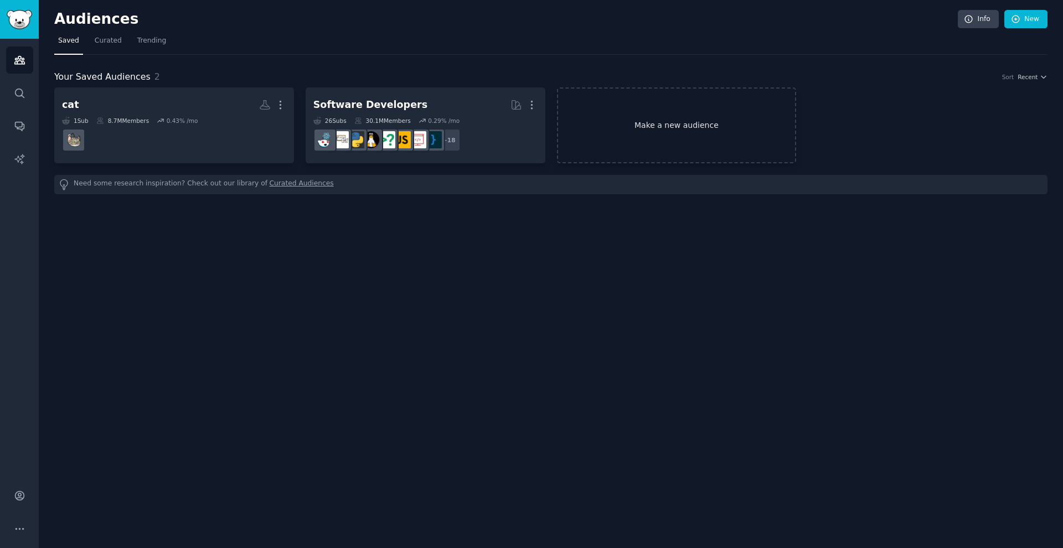
click at [418, 99] on link "Make a new audience" at bounding box center [677, 125] width 240 height 76
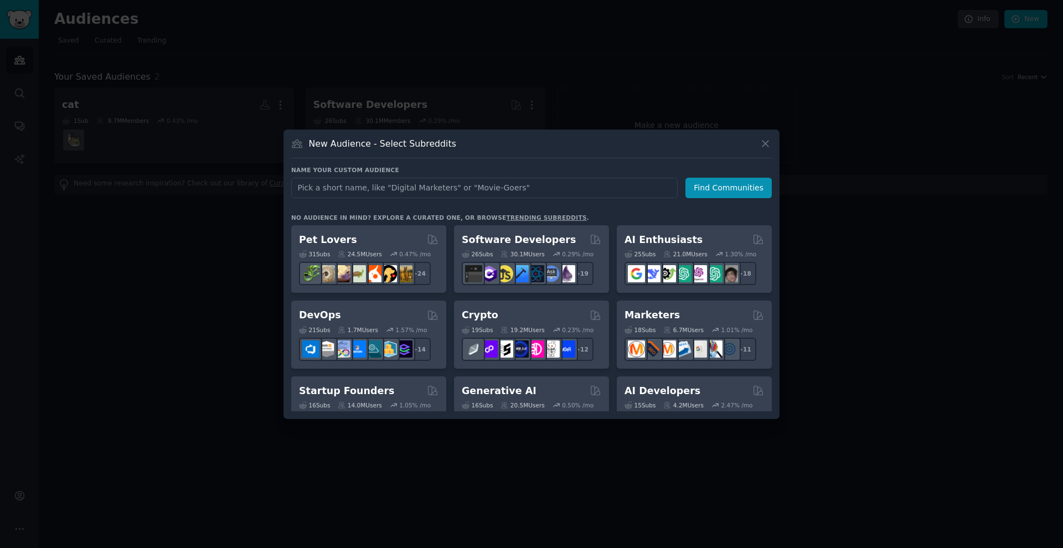
click at [418, 142] on icon at bounding box center [765, 144] width 12 height 12
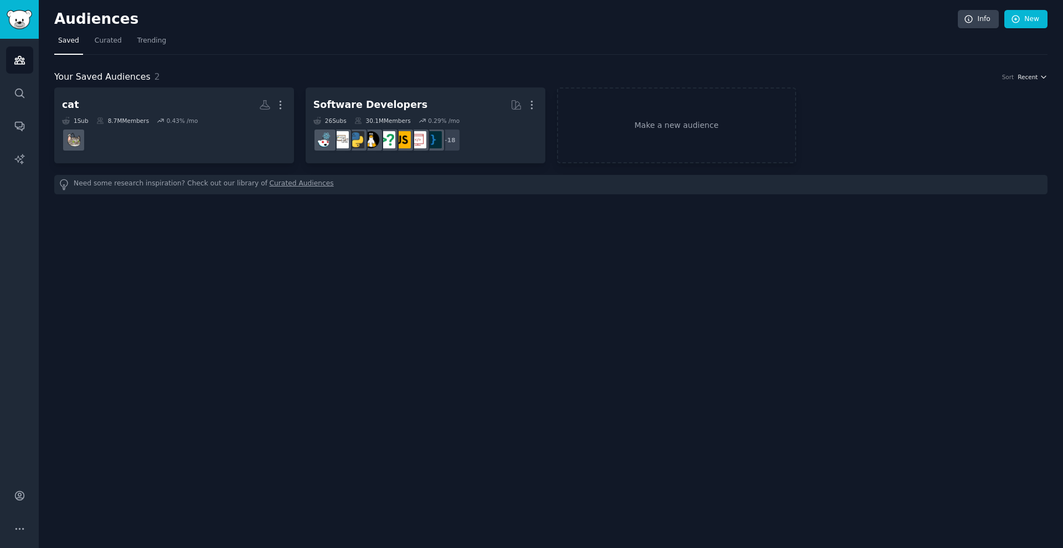
click at [418, 75] on span "Recent" at bounding box center [1027, 77] width 20 height 8
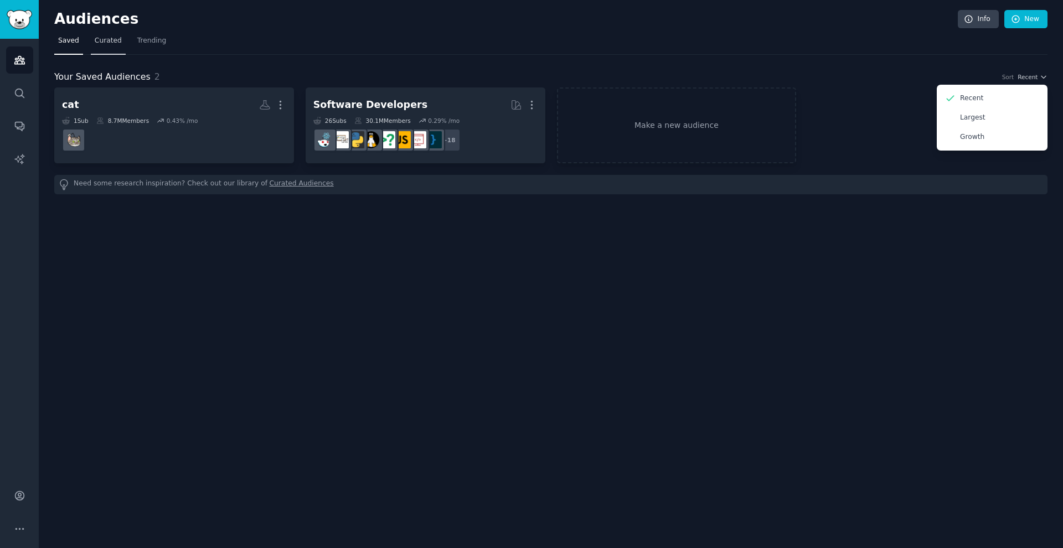
click at [111, 48] on link "Curated" at bounding box center [108, 43] width 35 height 23
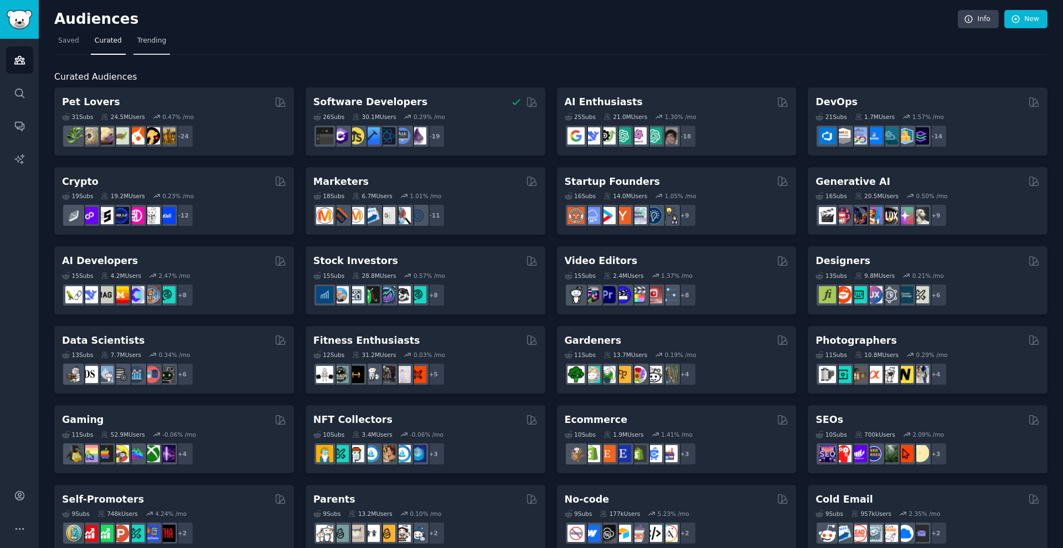
click at [149, 44] on span "Trending" at bounding box center [151, 41] width 29 height 10
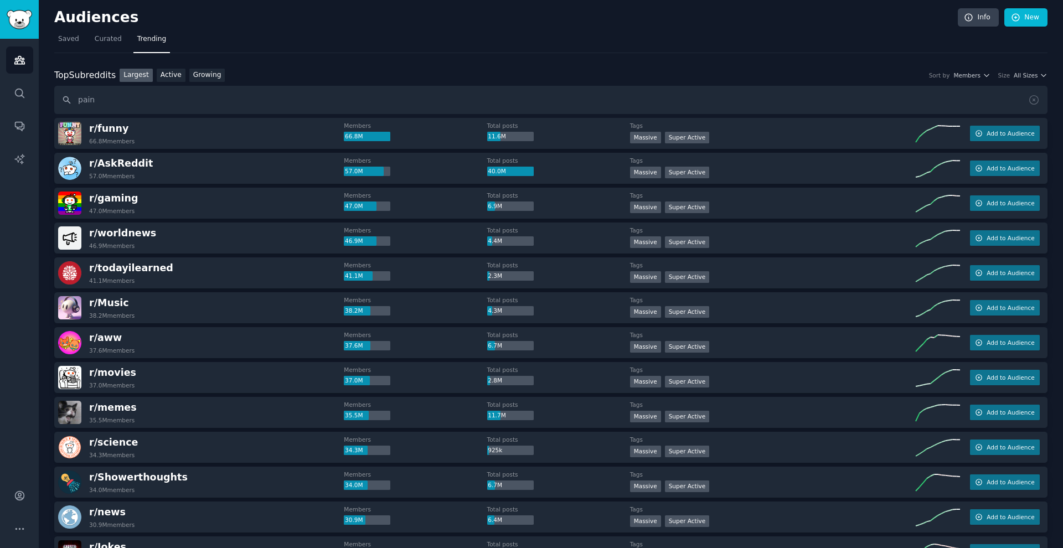
scroll to position [2, 0]
type input "pain"
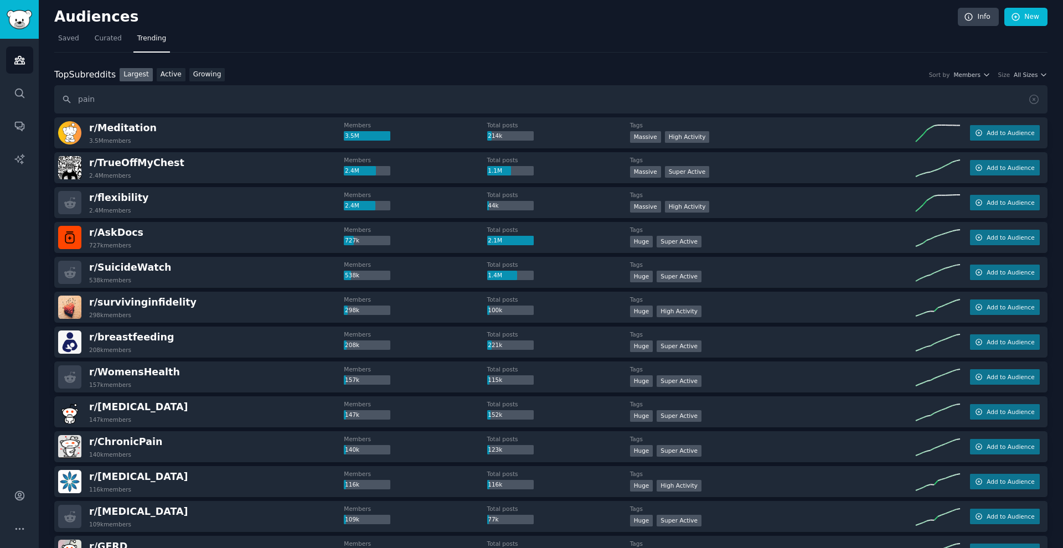
drag, startPoint x: 136, startPoint y: 96, endPoint x: 86, endPoint y: 85, distance: 51.5
click at [86, 85] on input "pain" at bounding box center [550, 99] width 993 height 28
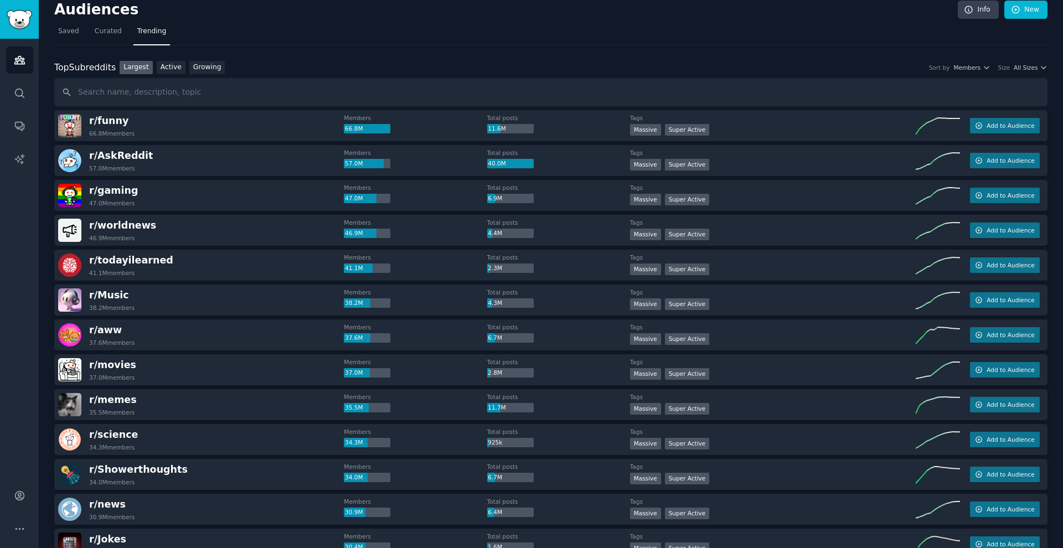
scroll to position [11, 0]
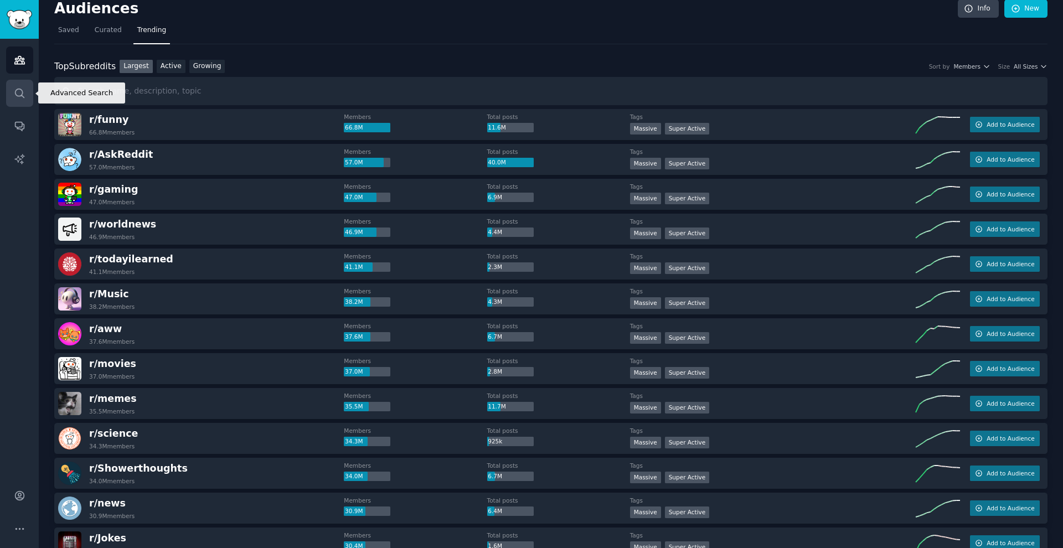
click at [24, 101] on link "Search" at bounding box center [19, 93] width 27 height 27
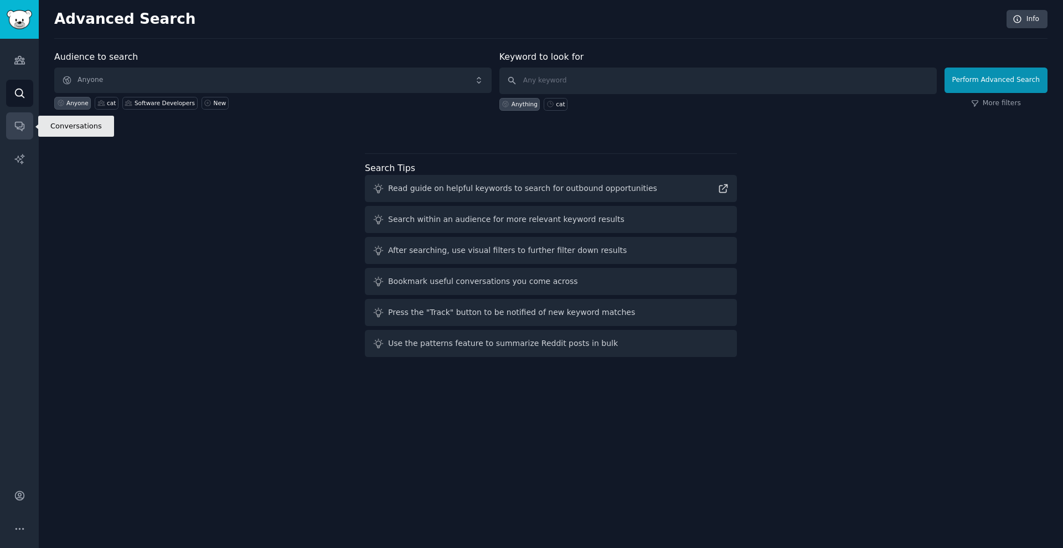
click at [22, 120] on link "Conversations" at bounding box center [19, 125] width 27 height 27
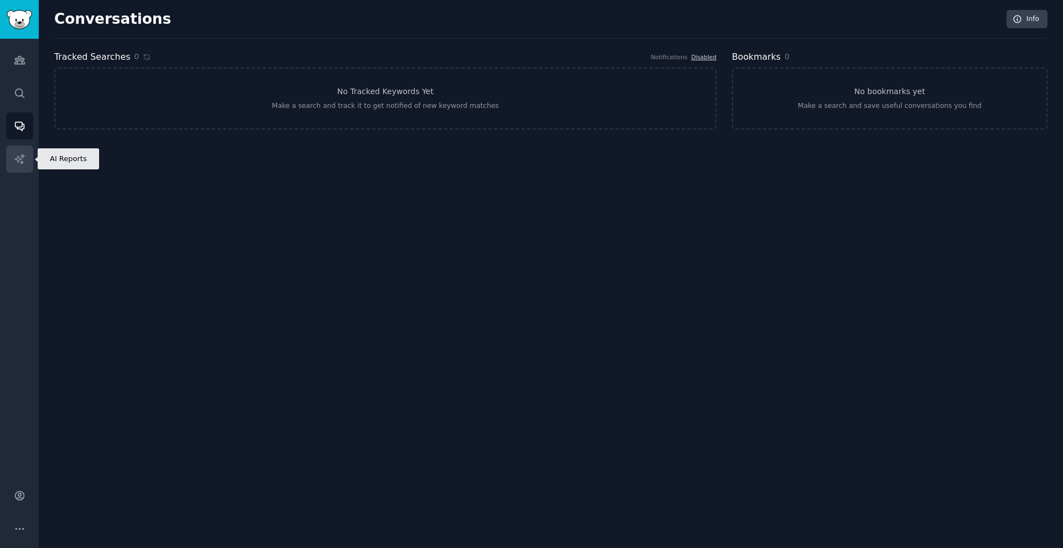
scroll to position [1, 0]
click at [15, 155] on icon "Sidebar" at bounding box center [20, 159] width 12 height 12
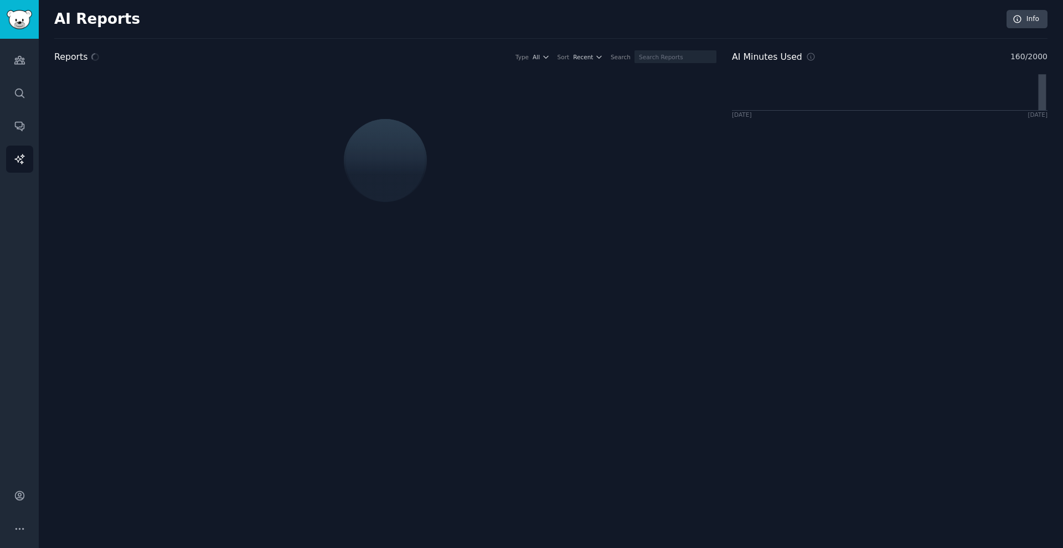
scroll to position [1, 0]
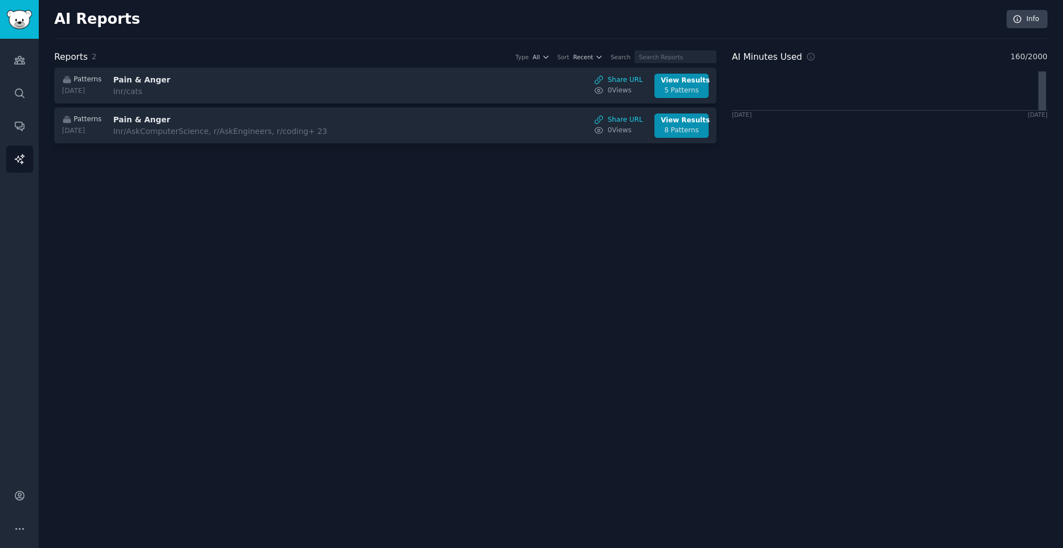
click at [20, 75] on div "Audiences Search Conversations AI Reports" at bounding box center [19, 255] width 39 height 432
click at [21, 70] on link "Audiences" at bounding box center [19, 59] width 27 height 27
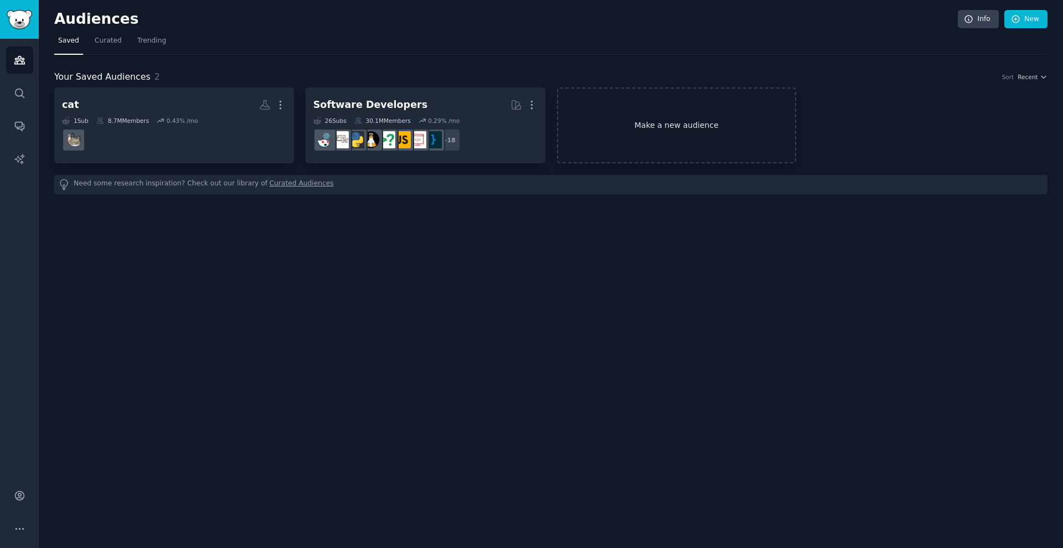
click at [418, 128] on link "Make a new audience" at bounding box center [677, 125] width 240 height 76
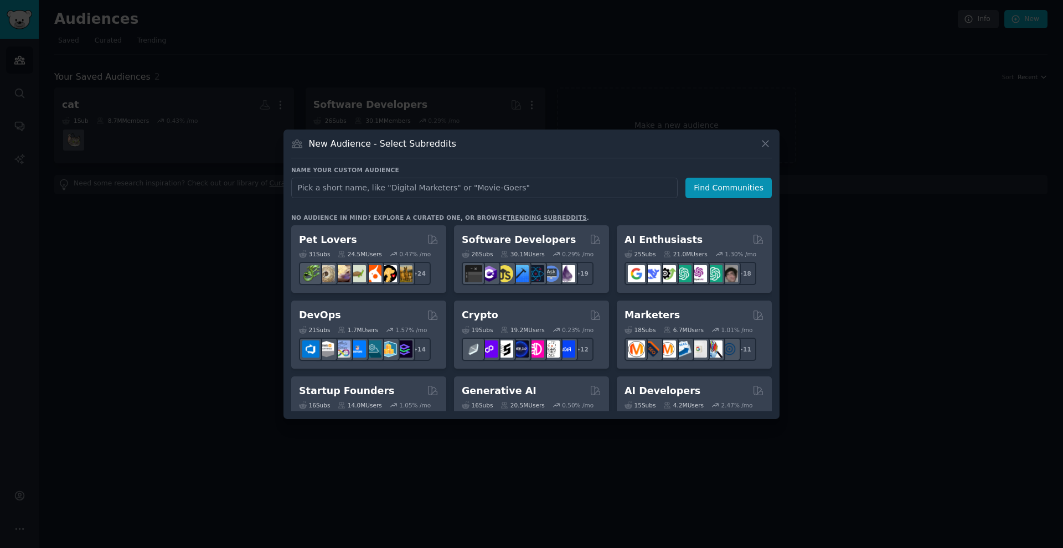
click at [182, 203] on div at bounding box center [531, 274] width 1063 height 548
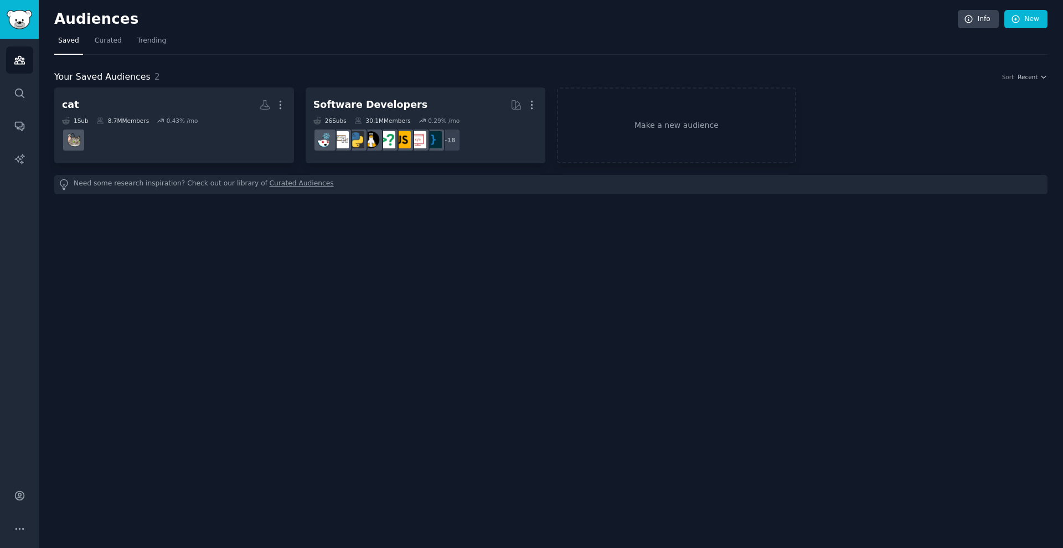
click at [124, 46] on nav "Saved Curated Trending" at bounding box center [550, 43] width 993 height 23
click at [146, 46] on link "Trending" at bounding box center [151, 43] width 37 height 23
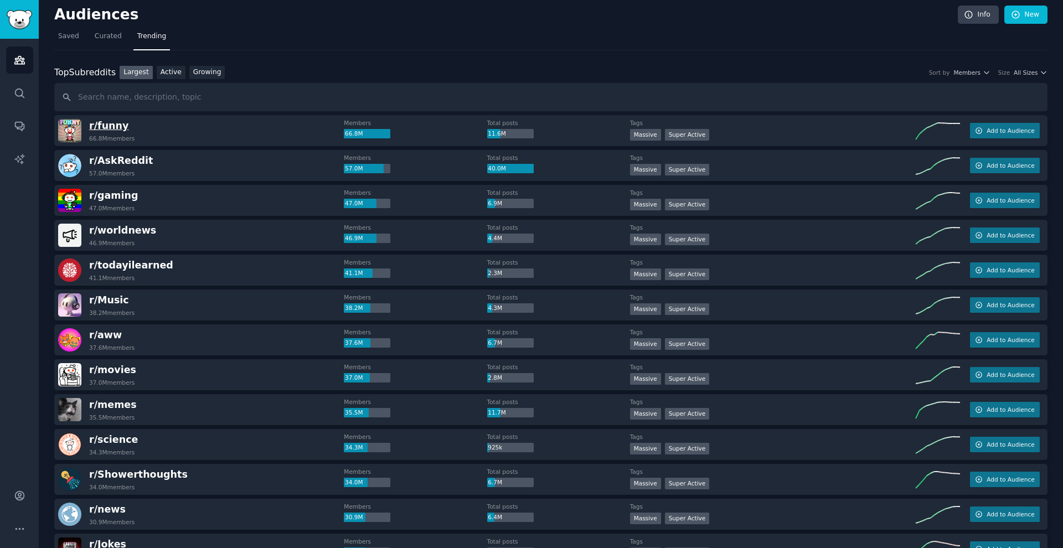
scroll to position [3, 0]
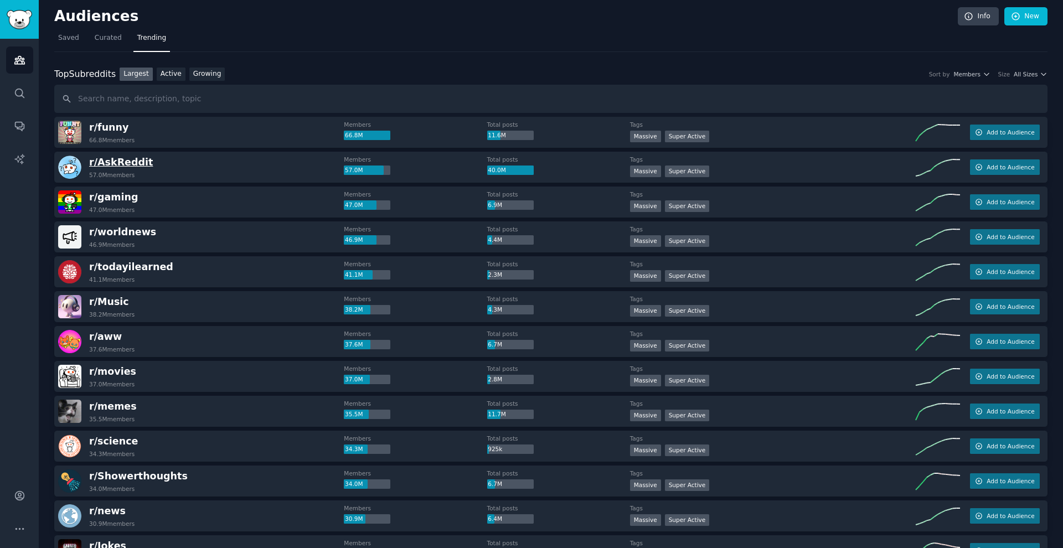
click at [128, 163] on span "r/ AskReddit" at bounding box center [121, 162] width 64 height 11
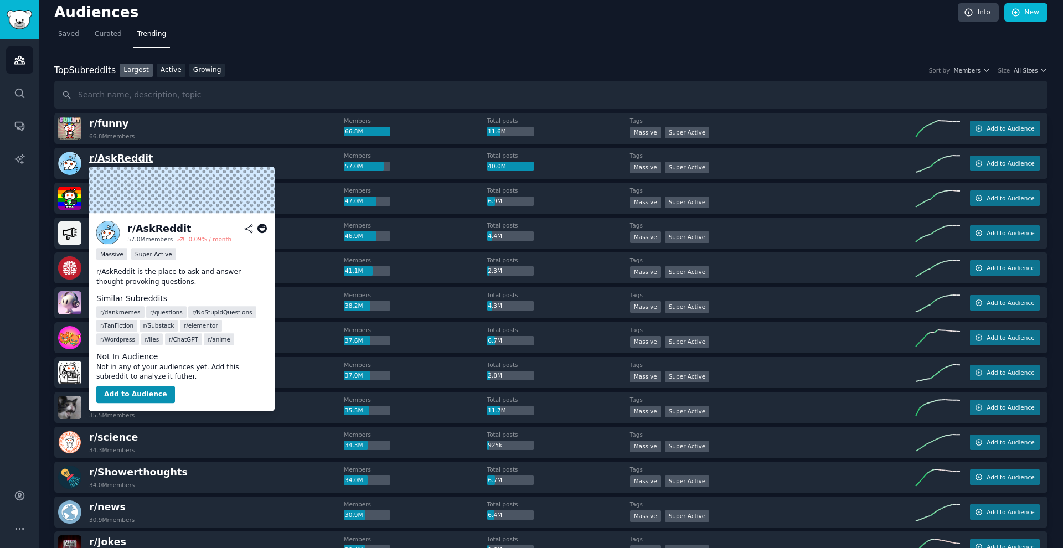
click at [135, 158] on span "r/ AskReddit" at bounding box center [121, 158] width 64 height 11
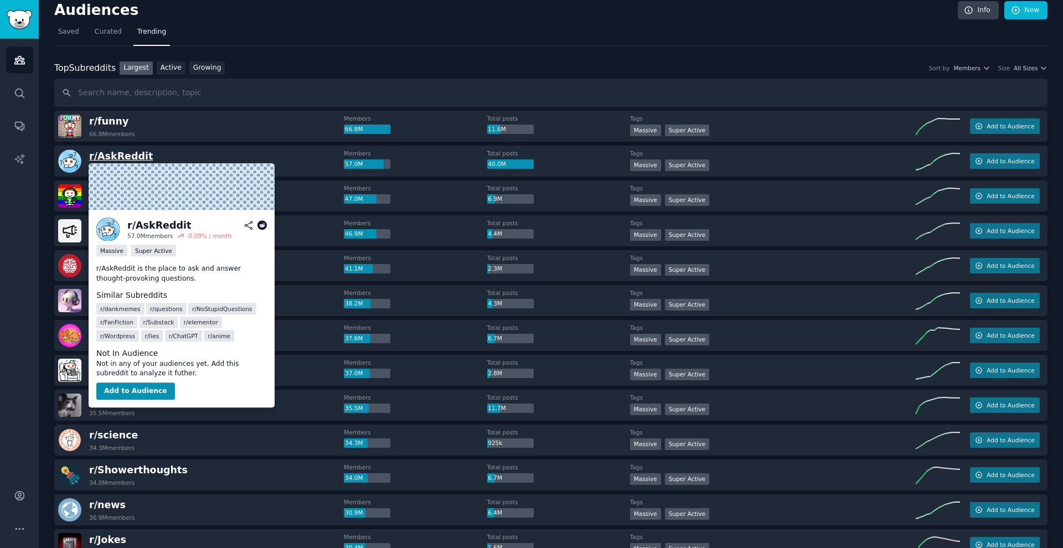
scroll to position [4, 0]
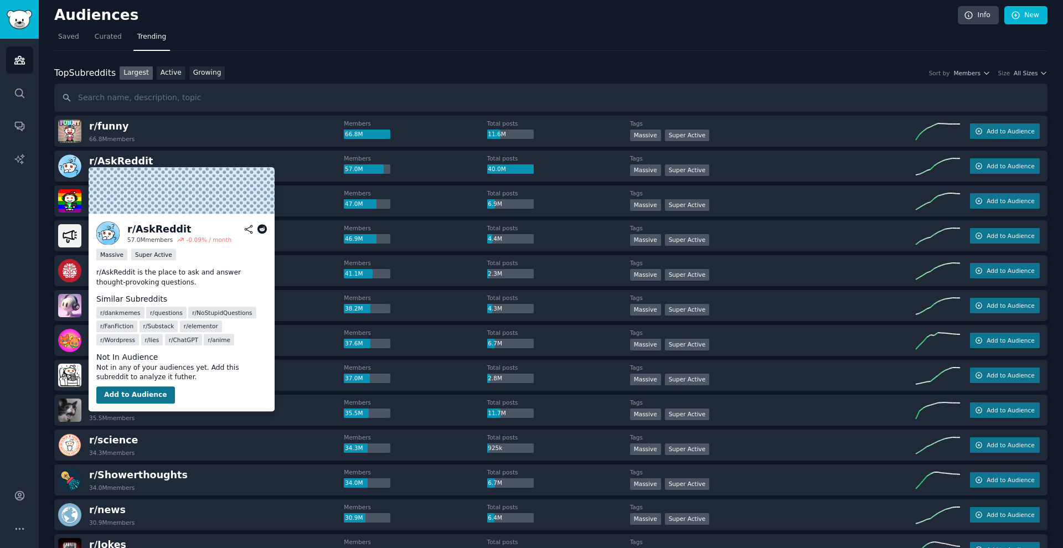
click at [145, 391] on button "Add to Audience" at bounding box center [135, 395] width 79 height 18
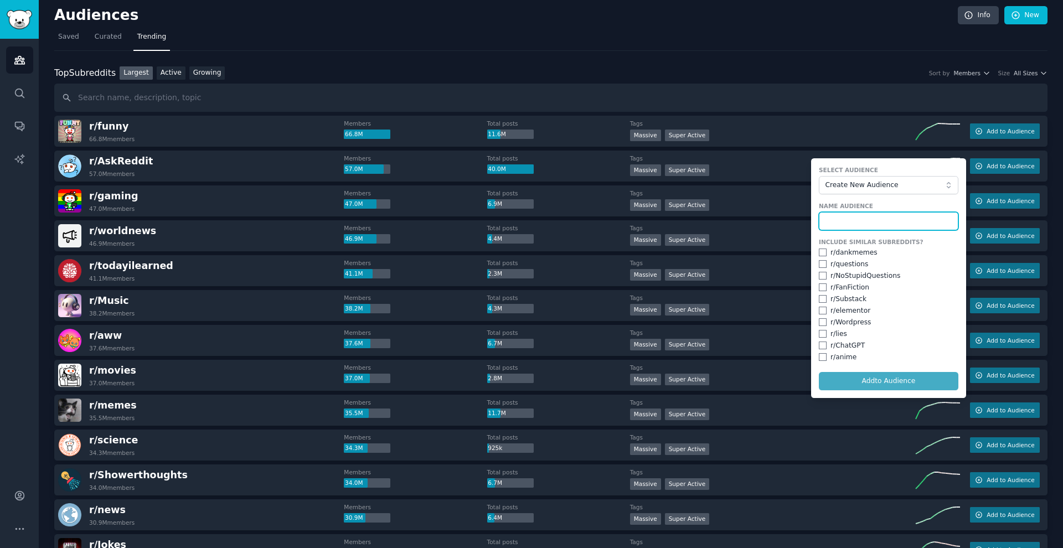
scroll to position [0, 1]
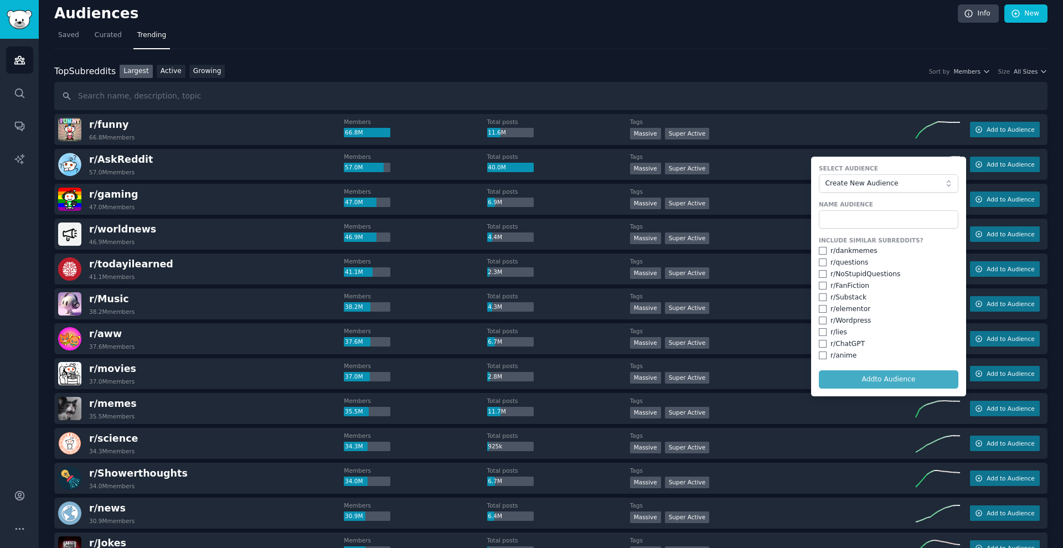
click at [418, 381] on form "Select Audience Create New Audience Name Audience Include Similar Subreddits? r…" at bounding box center [888, 277] width 155 height 240
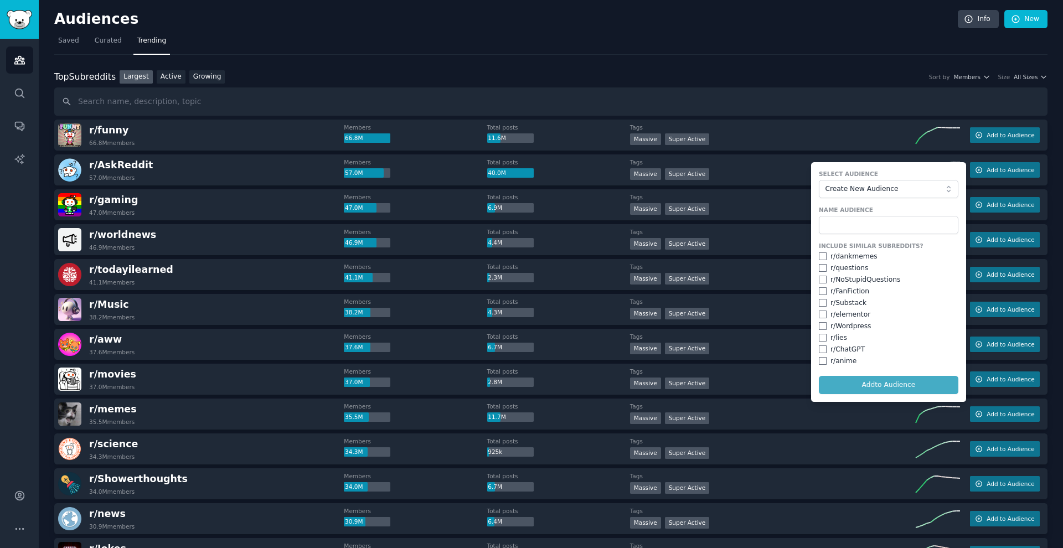
scroll to position [0, 0]
click at [418, 186] on span "Create New Audience" at bounding box center [885, 189] width 121 height 10
drag, startPoint x: 868, startPoint y: 175, endPoint x: 866, endPoint y: 183, distance: 8.1
click at [418, 175] on label "Select Audience" at bounding box center [888, 174] width 139 height 8
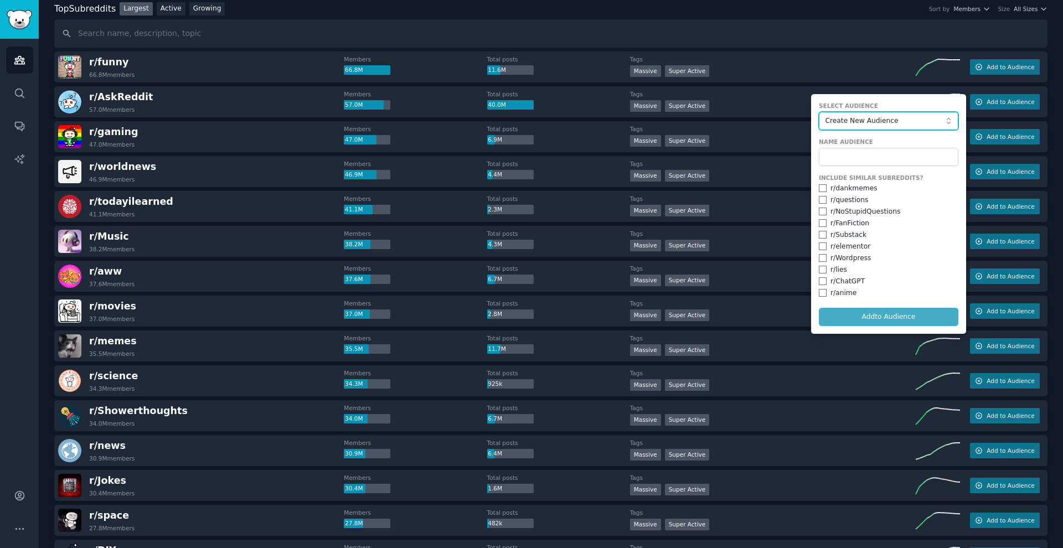
scroll to position [37, 0]
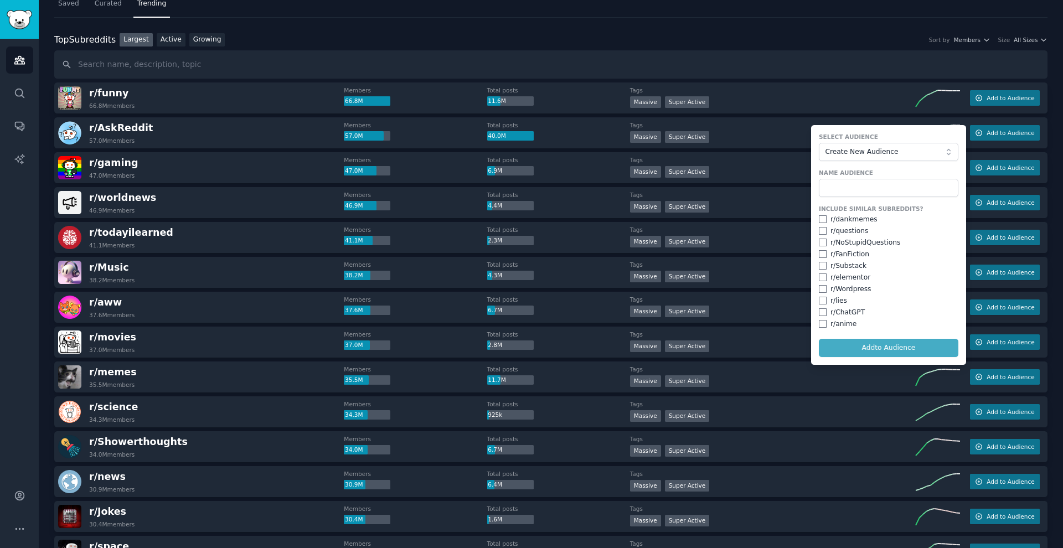
click at [418, 346] on form "Select Audience Create New Audience Name Audience Include Similar Subreddits? r…" at bounding box center [888, 245] width 155 height 240
click at [418, 152] on span "Create New Audience" at bounding box center [885, 152] width 121 height 10
click at [418, 68] on input "text" at bounding box center [550, 64] width 993 height 28
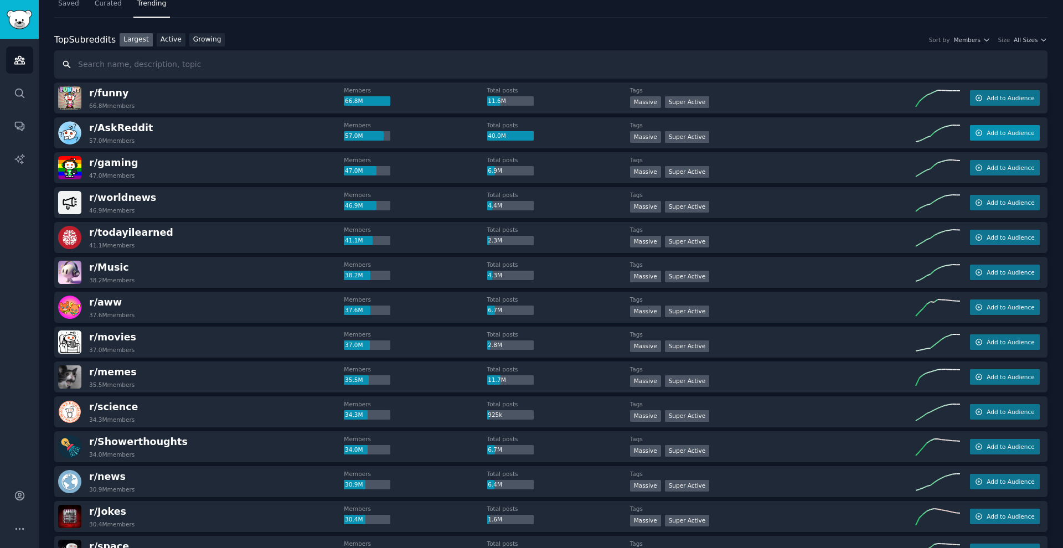
click at [418, 131] on span "Add to Audience" at bounding box center [1010, 133] width 48 height 8
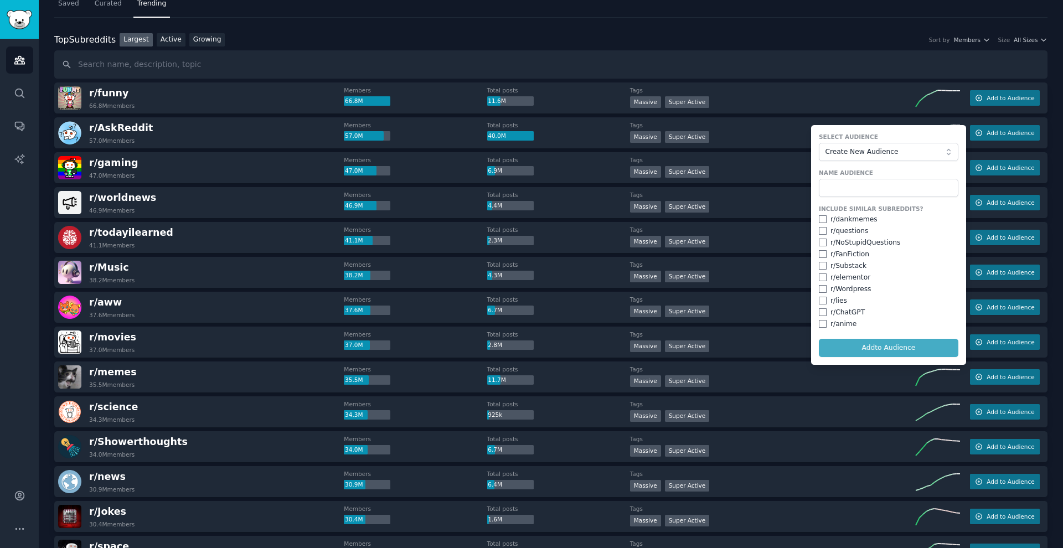
click at [418, 156] on button "Create New Audience" at bounding box center [888, 152] width 139 height 19
click at [418, 139] on label "Select Audience" at bounding box center [888, 137] width 139 height 8
click at [418, 344] on form "Select Audience Create New Audience Name Audience Include Similar Subreddits? r…" at bounding box center [888, 245] width 155 height 240
click at [418, 219] on input "checkbox" at bounding box center [823, 219] width 8 height 8
drag, startPoint x: 887, startPoint y: 345, endPoint x: 878, endPoint y: 334, distance: 13.8
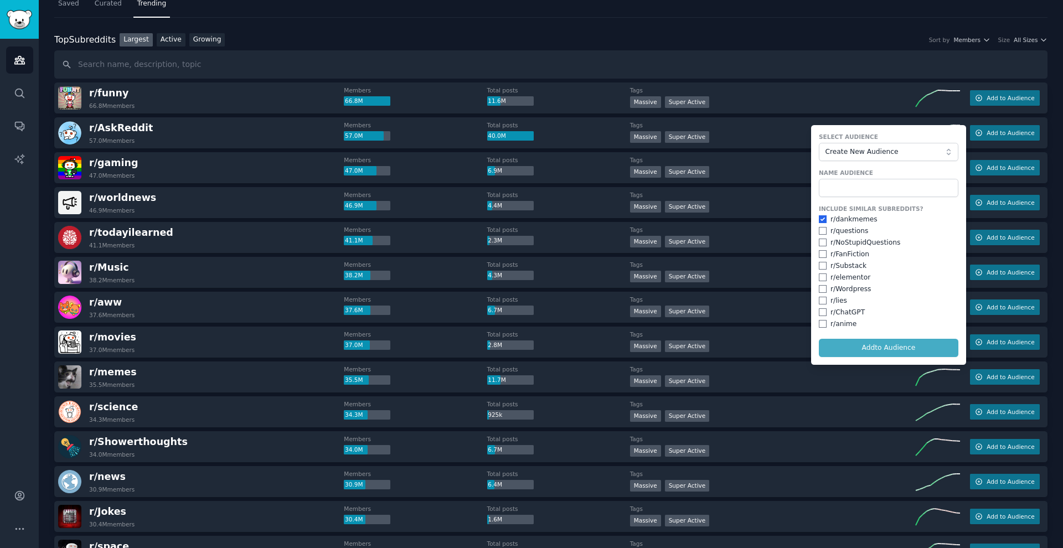
click at [418, 344] on form "Select Audience Create New Audience Name Audience Include Similar Subreddits? r…" at bounding box center [888, 245] width 155 height 240
click at [418, 217] on div "r/ dankmemes" at bounding box center [888, 220] width 139 height 10
drag, startPoint x: 820, startPoint y: 219, endPoint x: 829, endPoint y: 201, distance: 20.1
click at [418, 215] on input "checkbox" at bounding box center [823, 219] width 8 height 8
checkbox input "false"
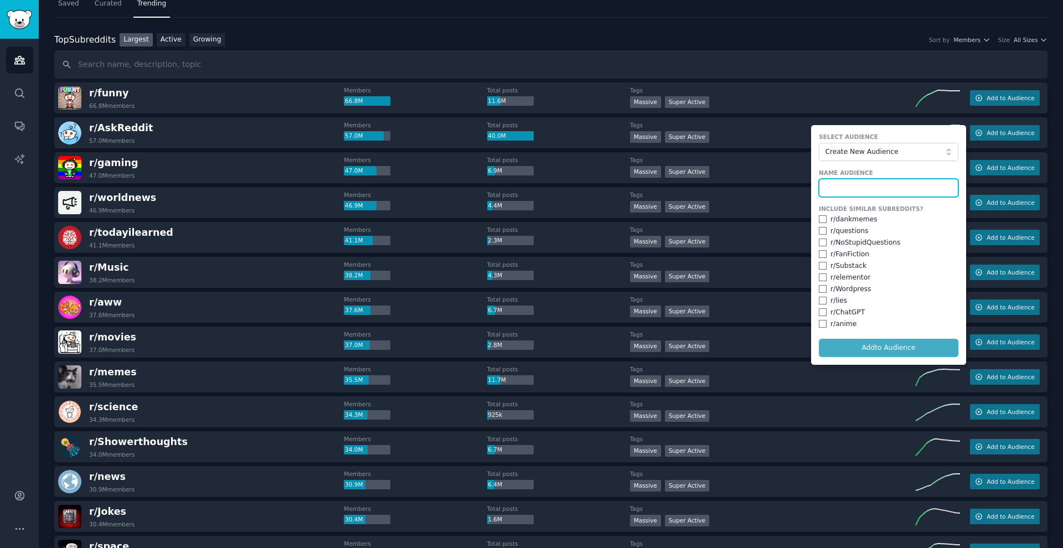
click at [418, 187] on input "text" at bounding box center [888, 188] width 139 height 19
type input "ask"
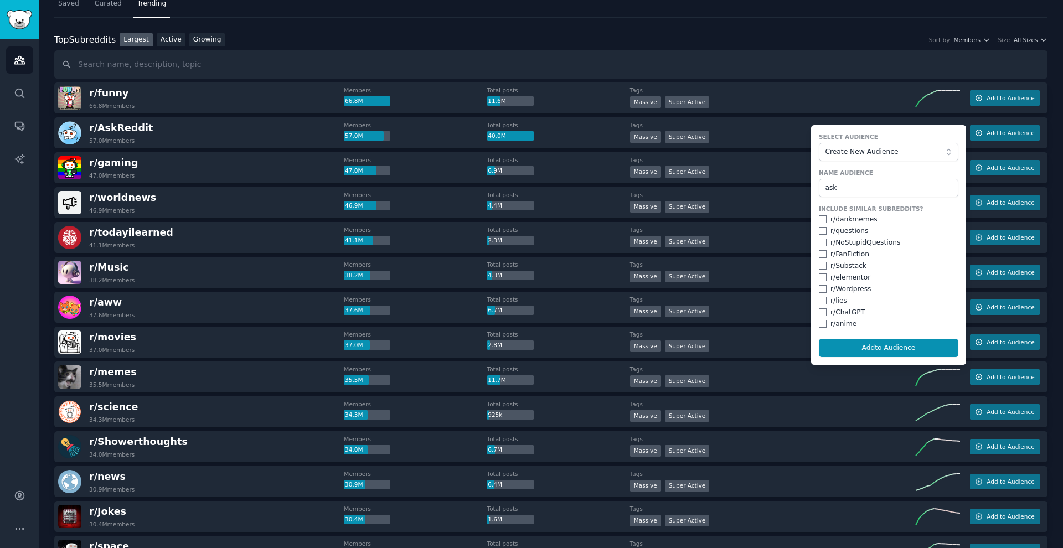
click at [418, 348] on button "Add to Audience" at bounding box center [888, 348] width 139 height 19
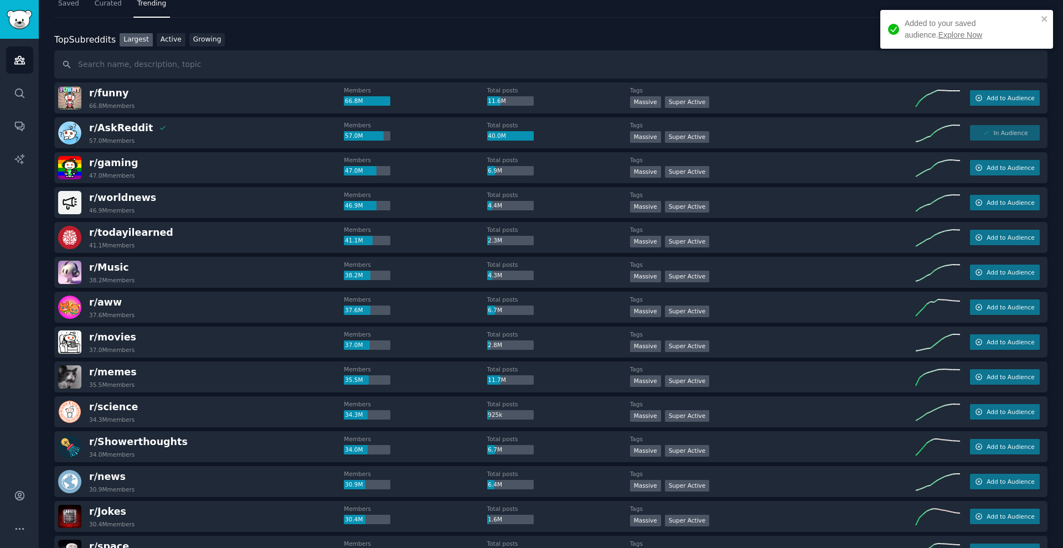
click at [4, 166] on div "Audiences Search Conversations AI Reports" at bounding box center [19, 255] width 39 height 432
click at [11, 164] on link "AI Reports" at bounding box center [19, 159] width 27 height 27
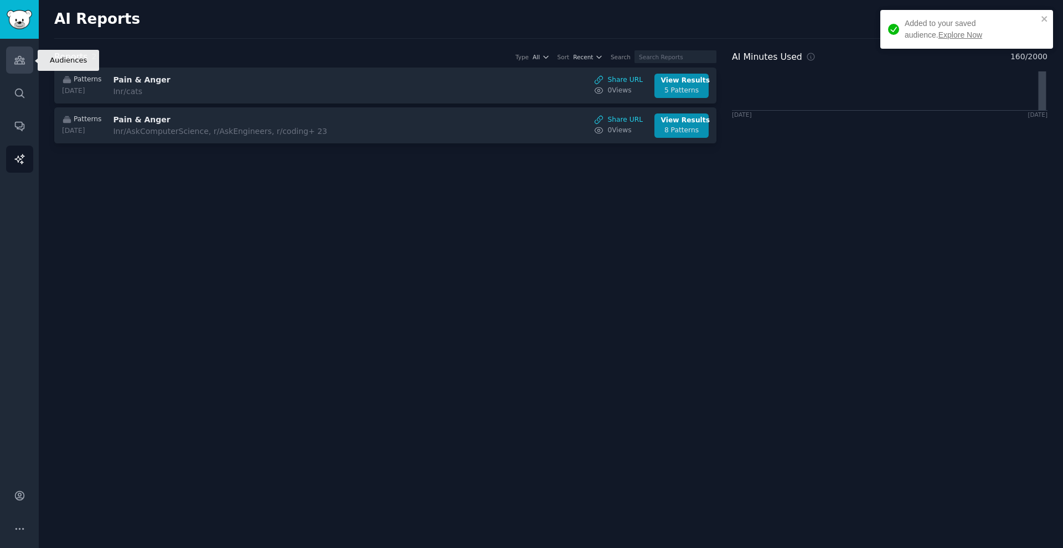
click at [19, 71] on link "Audiences" at bounding box center [19, 59] width 27 height 27
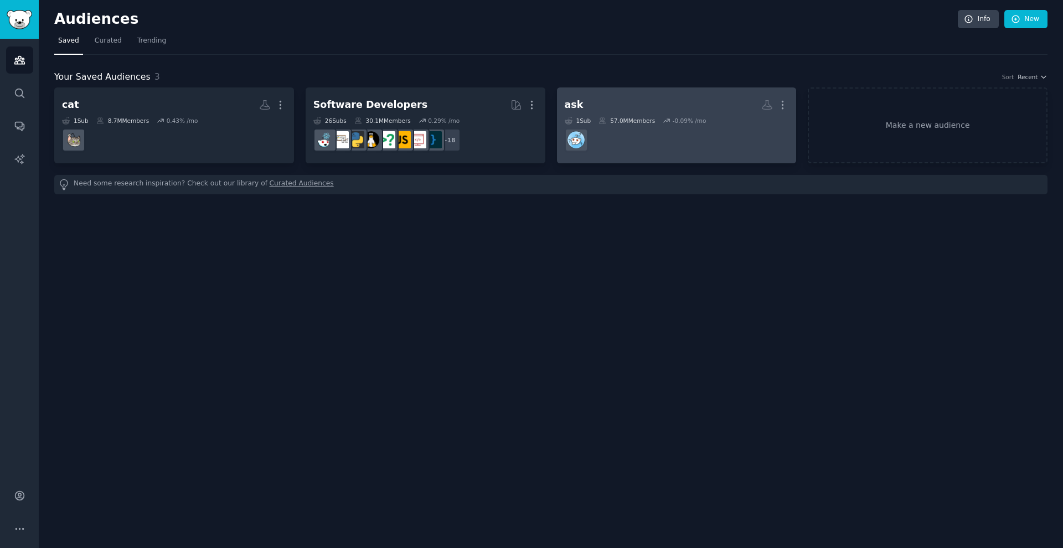
click at [418, 112] on h2 "ask More" at bounding box center [677, 104] width 224 height 19
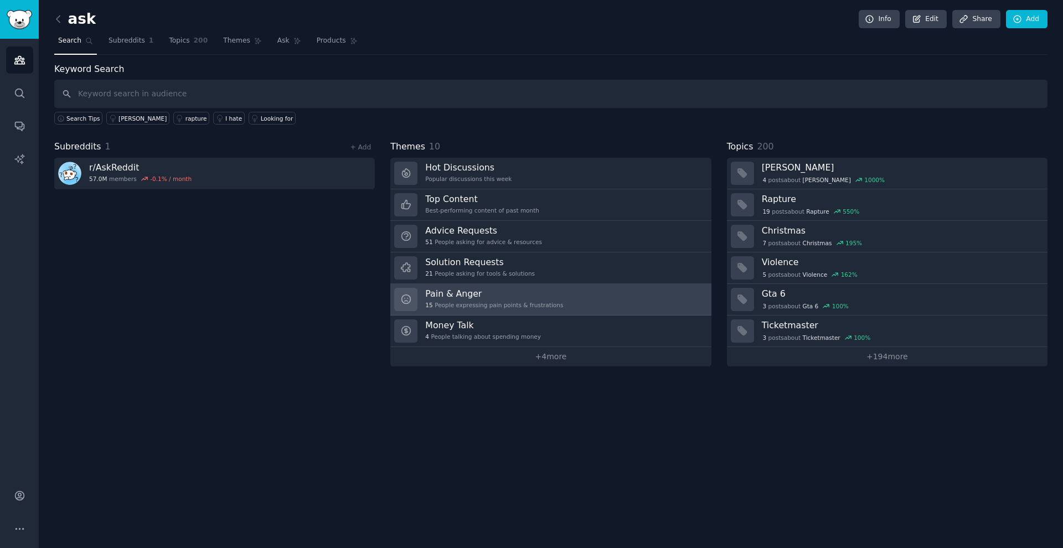
click at [418, 288] on h3 "Pain & Anger" at bounding box center [494, 294] width 138 height 12
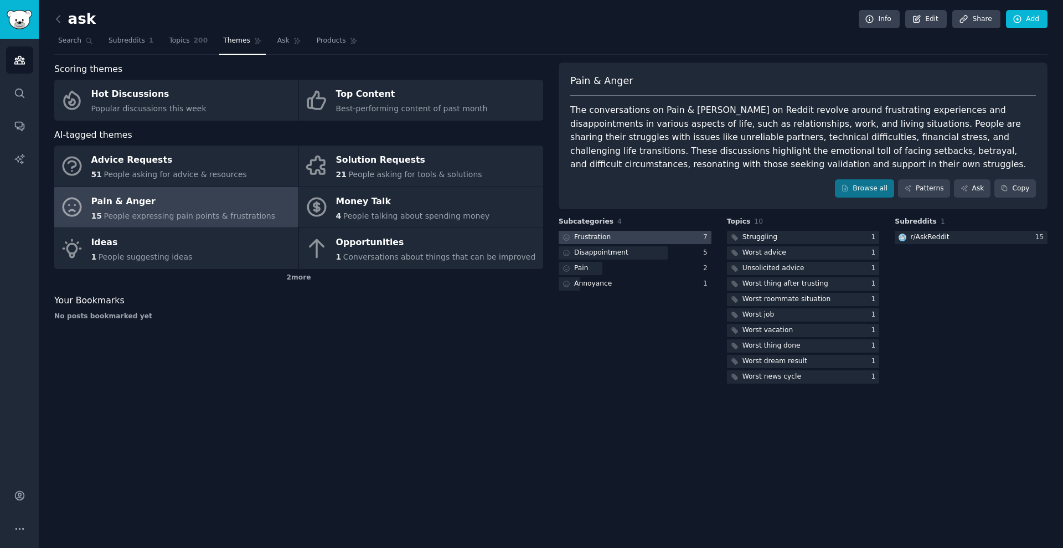
click at [418, 240] on div at bounding box center [635, 238] width 153 height 14
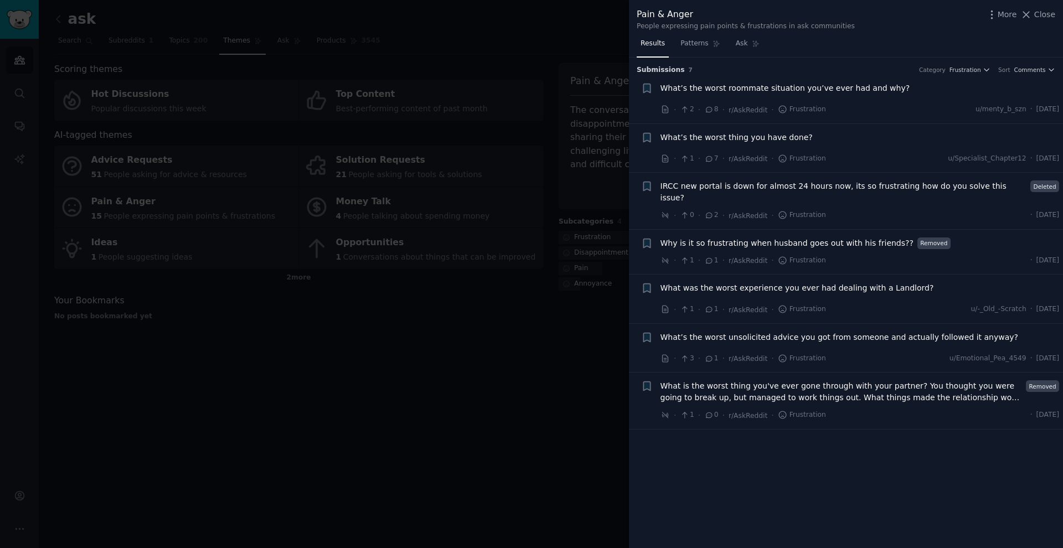
click at [418, 112] on div at bounding box center [531, 274] width 1063 height 548
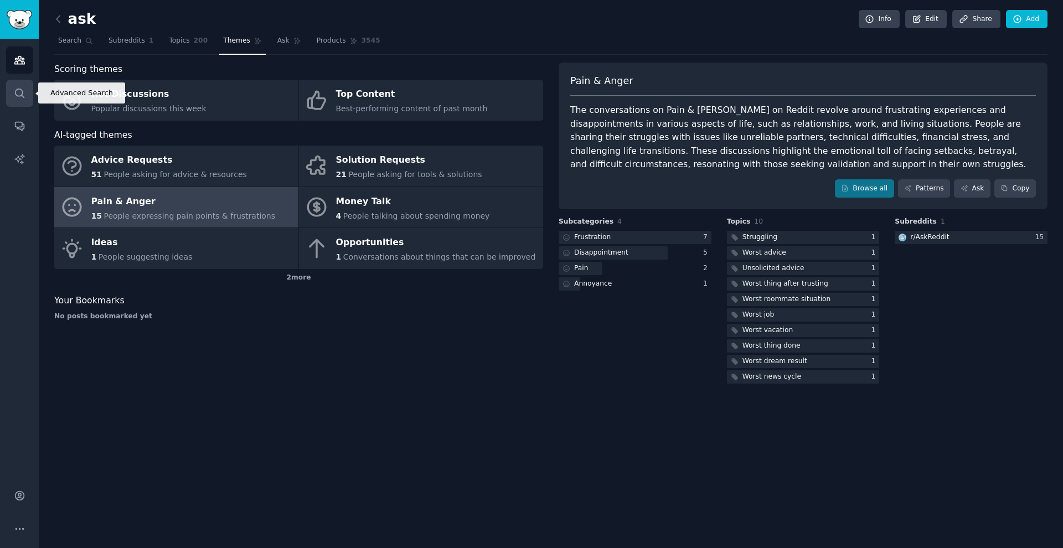
click at [12, 86] on link "Search" at bounding box center [19, 93] width 27 height 27
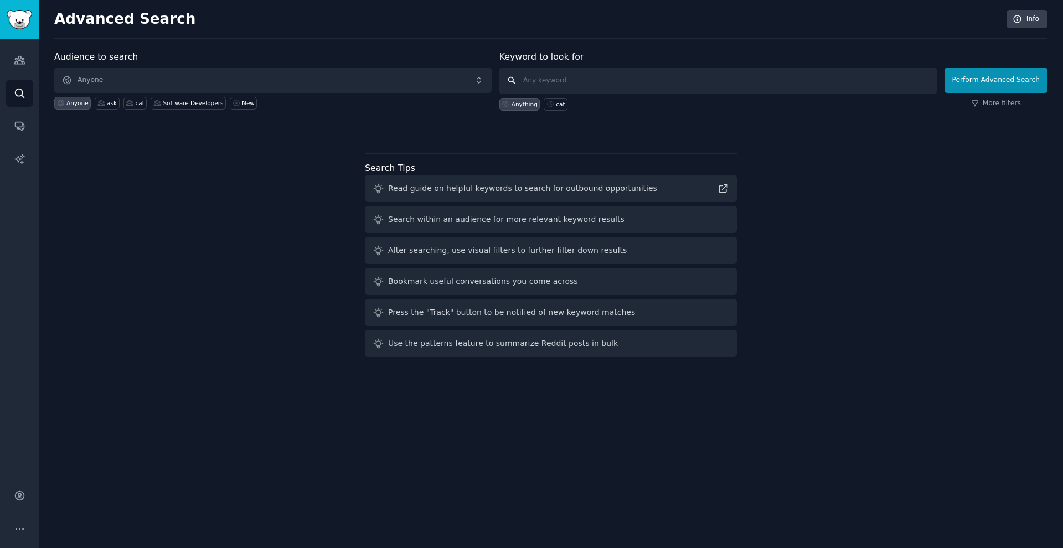
click at [418, 77] on input "text" at bounding box center [717, 81] width 437 height 27
type input "software"
click at [418, 80] on button "Perform Advanced Search" at bounding box center [995, 80] width 103 height 25
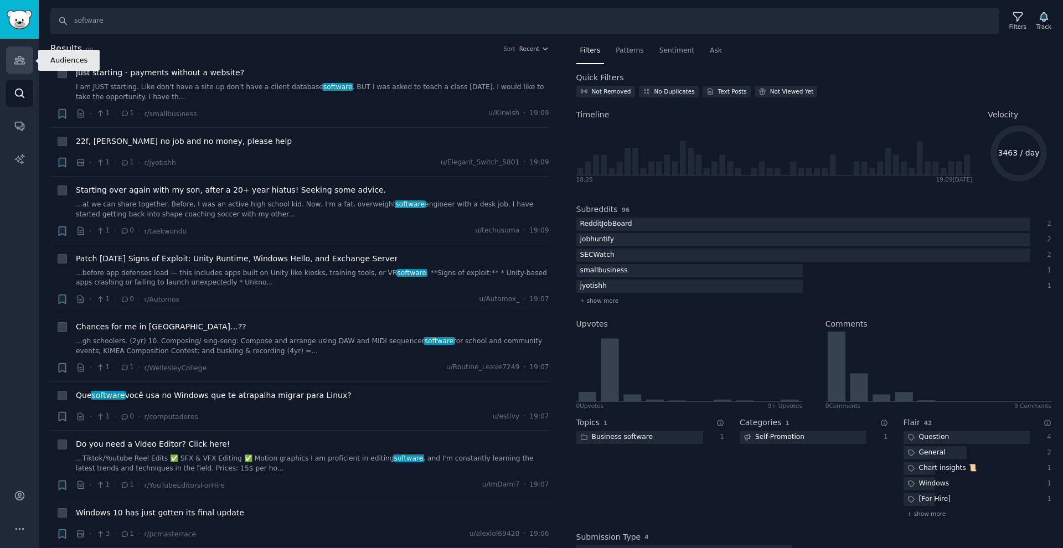
click at [20, 73] on link "Audiences" at bounding box center [19, 59] width 27 height 27
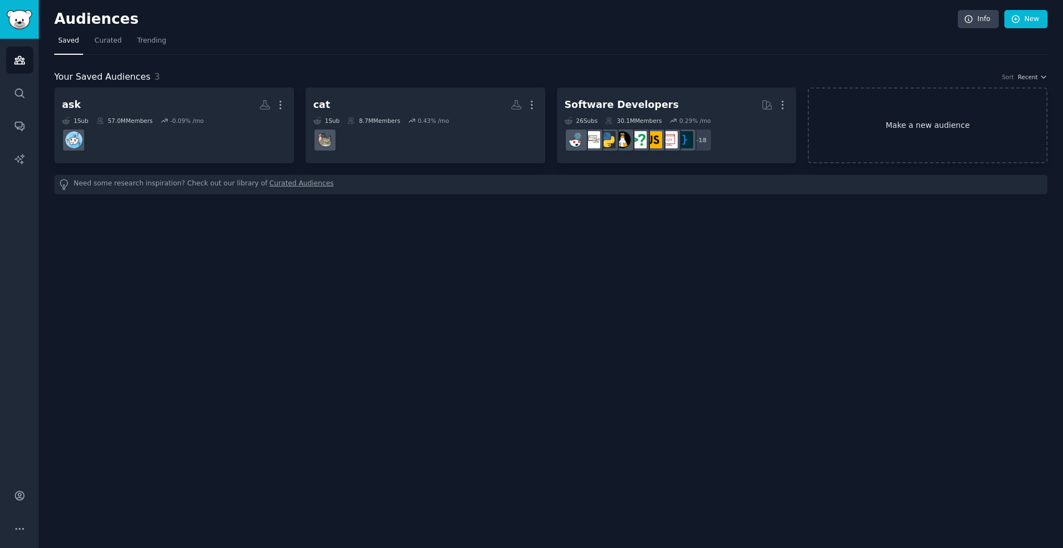
click at [418, 110] on link "Make a new audience" at bounding box center [928, 125] width 240 height 76
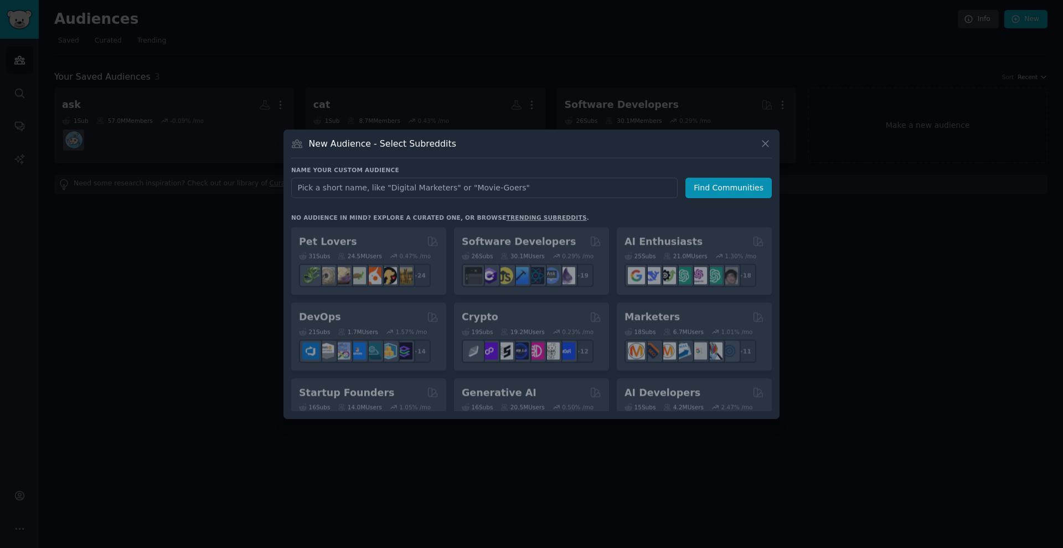
click at [418, 189] on input "text" at bounding box center [484, 188] width 386 height 20
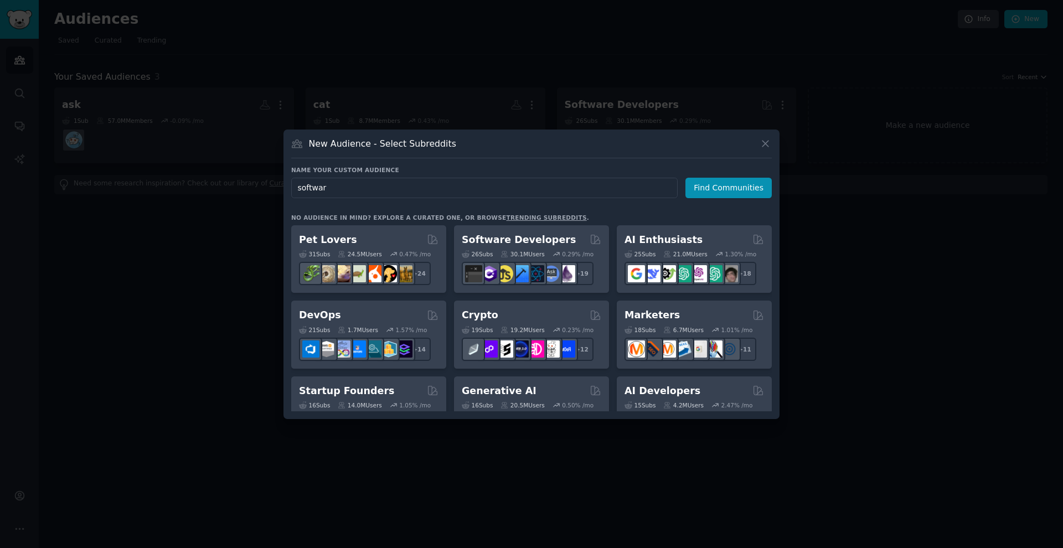
type input "software"
click at [418, 187] on button "Find Communities" at bounding box center [728, 188] width 86 height 20
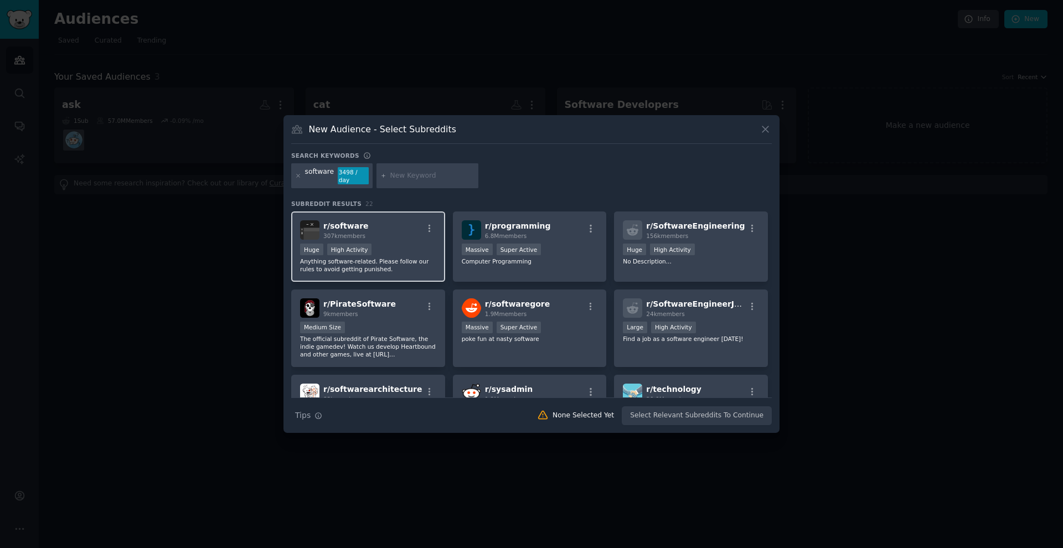
click at [396, 230] on div "r/ software 307k members" at bounding box center [368, 229] width 136 height 19
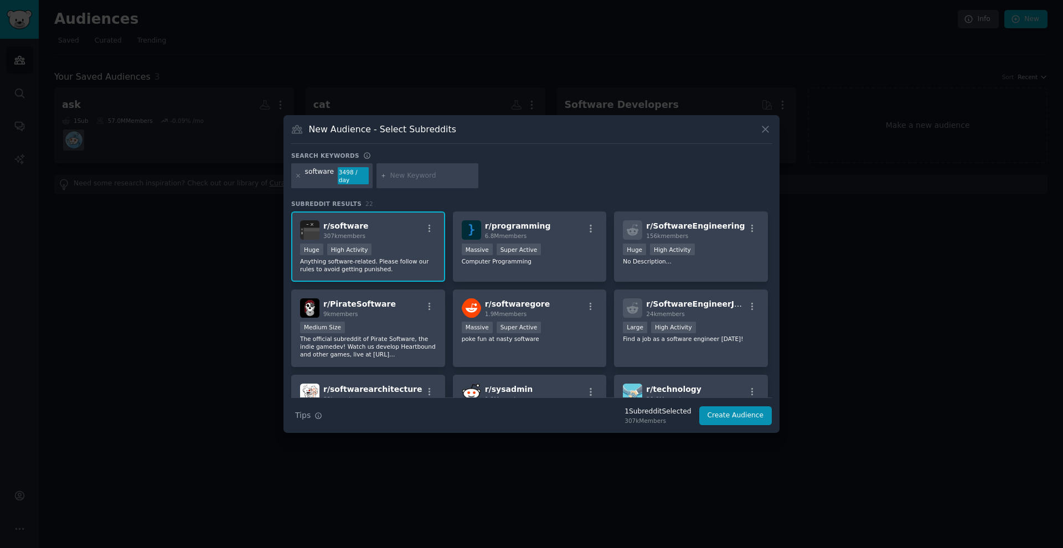
click at [418, 413] on button "Create Audience" at bounding box center [735, 415] width 73 height 19
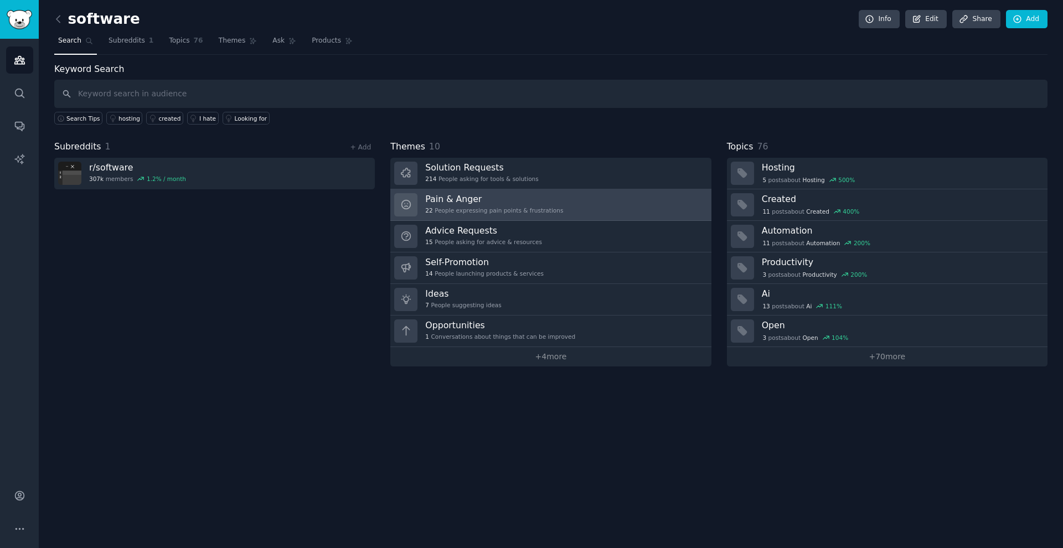
click at [418, 205] on div "Pain & Anger 22 People expressing pain points & frustrations" at bounding box center [494, 204] width 138 height 23
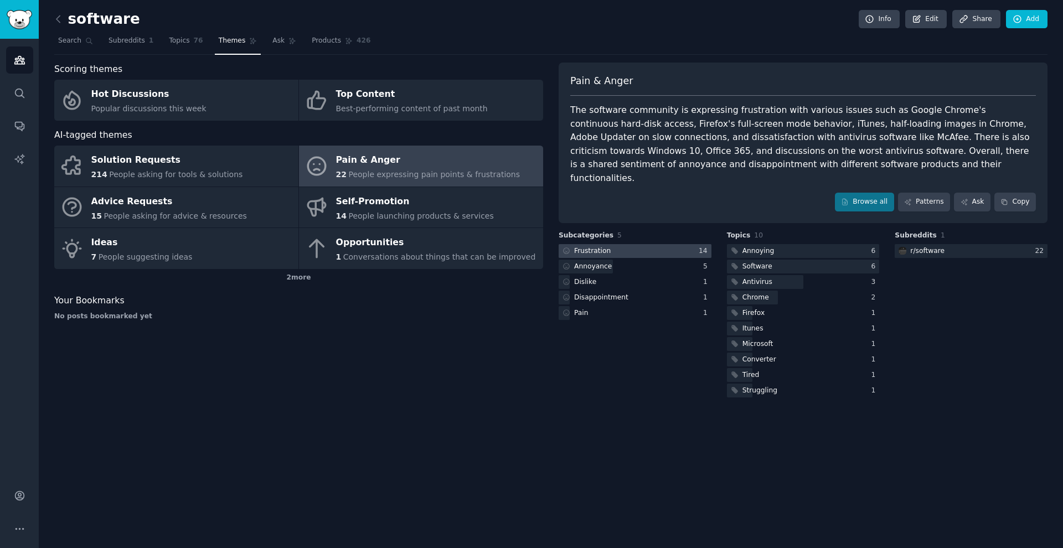
scroll to position [1, 0]
click at [418, 246] on div "Frustration" at bounding box center [592, 251] width 37 height 10
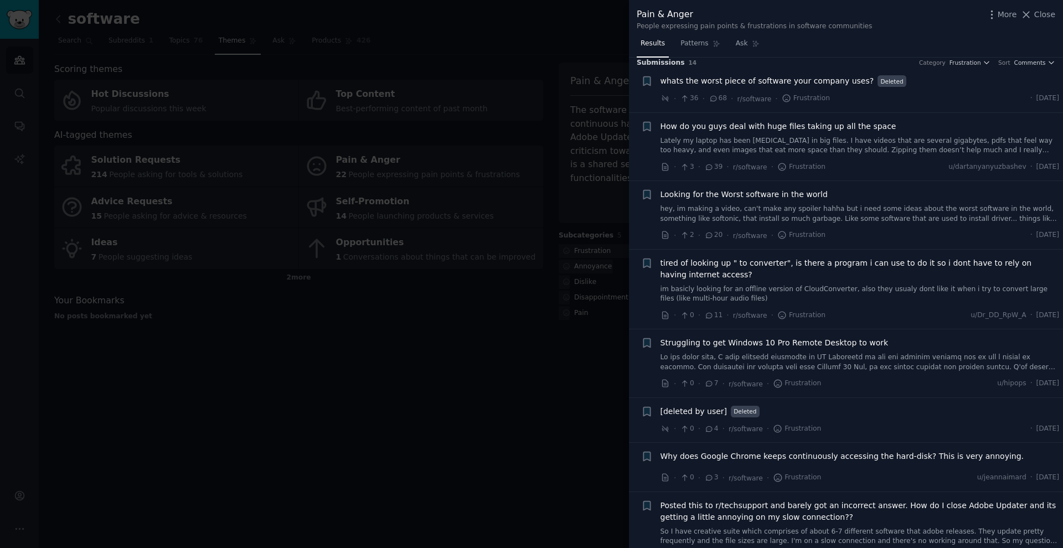
scroll to position [7, 0]
click at [418, 43] on span "Patterns" at bounding box center [694, 44] width 28 height 10
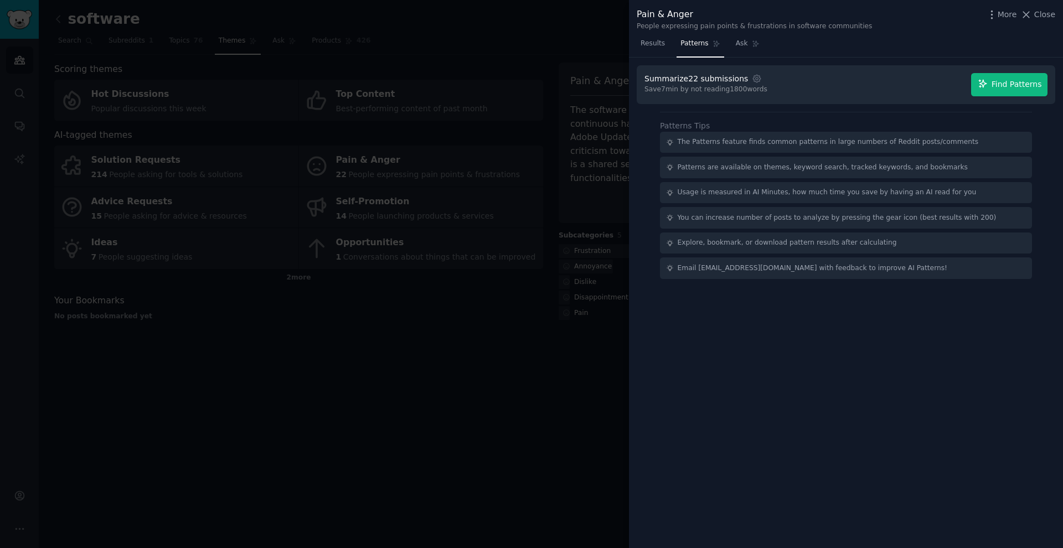
click at [418, 87] on span "Find Patterns" at bounding box center [1016, 85] width 50 height 12
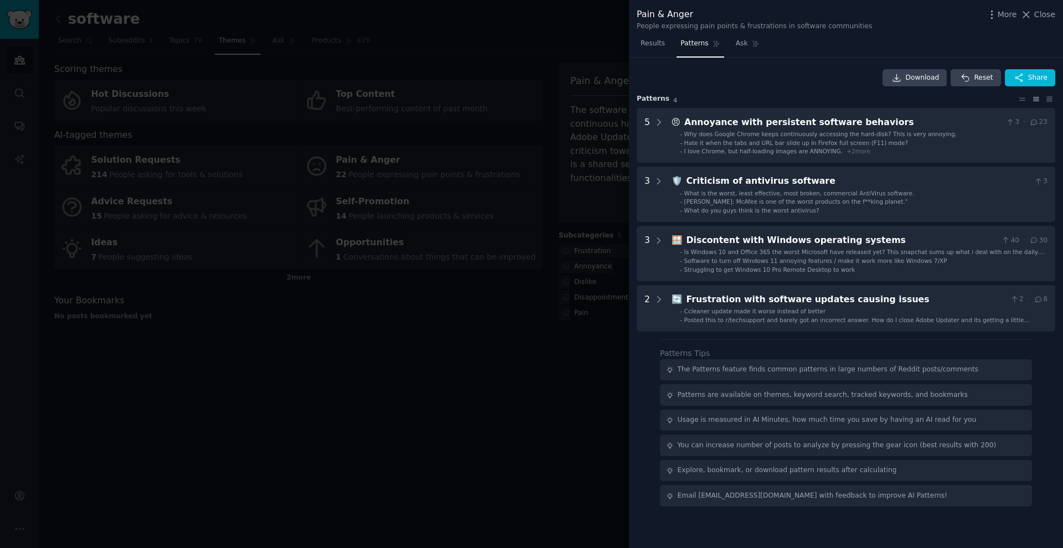
click at [418, 148] on div at bounding box center [531, 274] width 1063 height 548
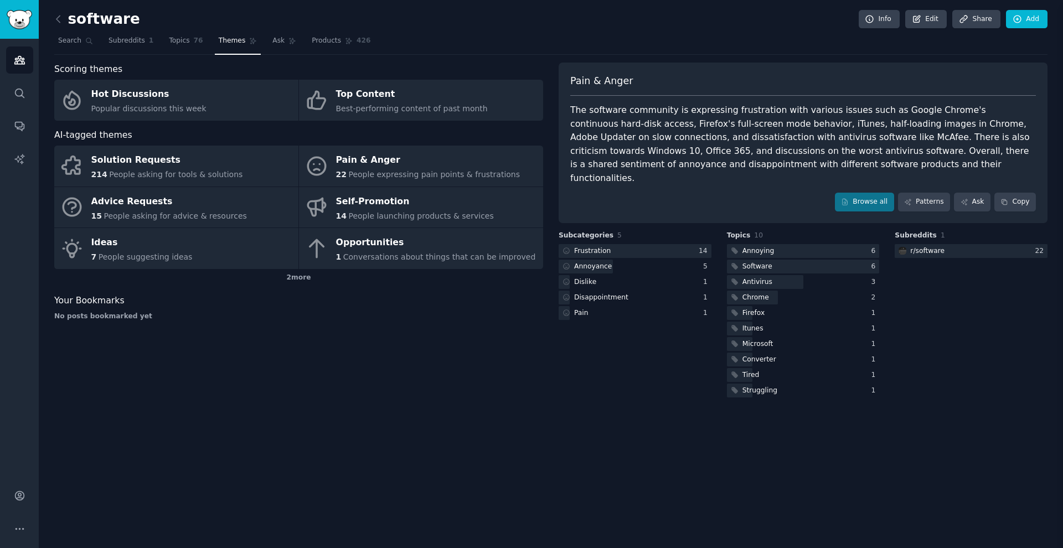
scroll to position [1, 0]
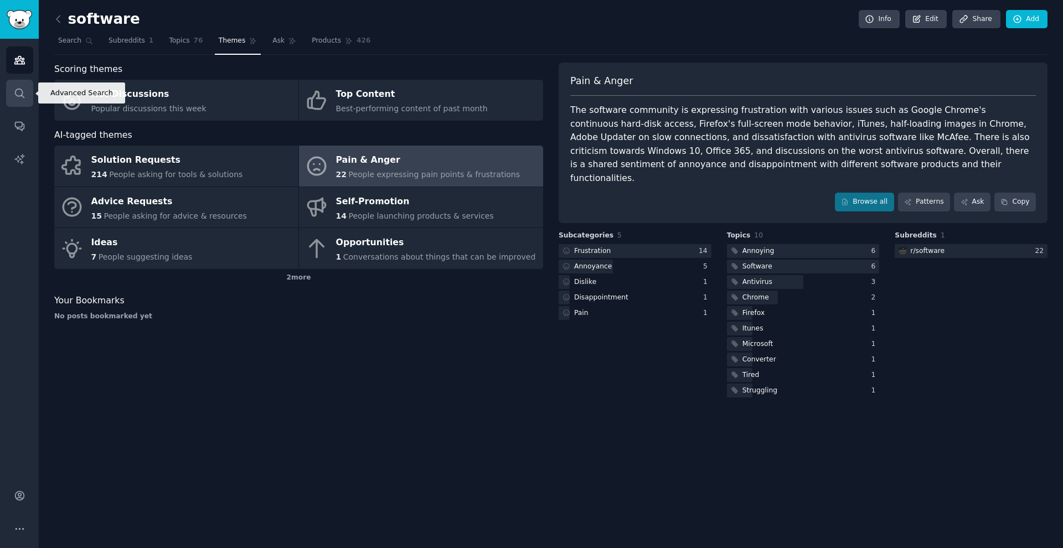
click at [29, 93] on link "Search" at bounding box center [19, 93] width 27 height 27
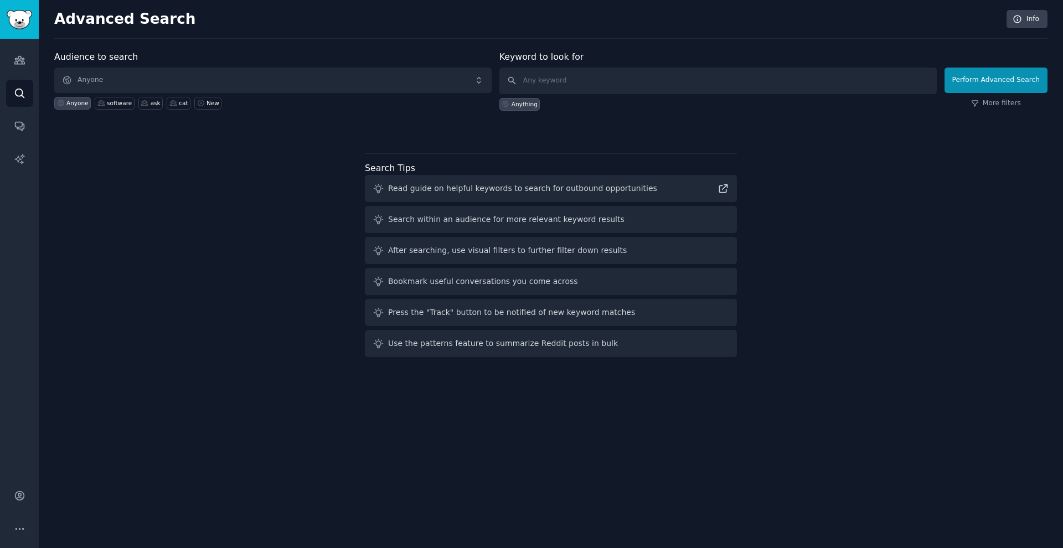
click at [238, 84] on span "Anyone" at bounding box center [272, 80] width 437 height 25
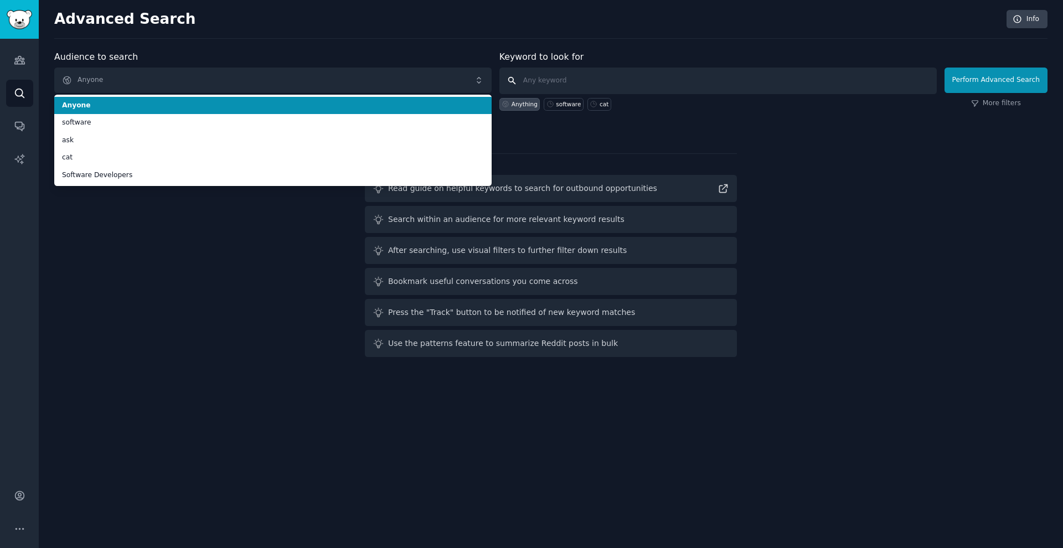
click at [418, 77] on input "text" at bounding box center [717, 81] width 437 height 27
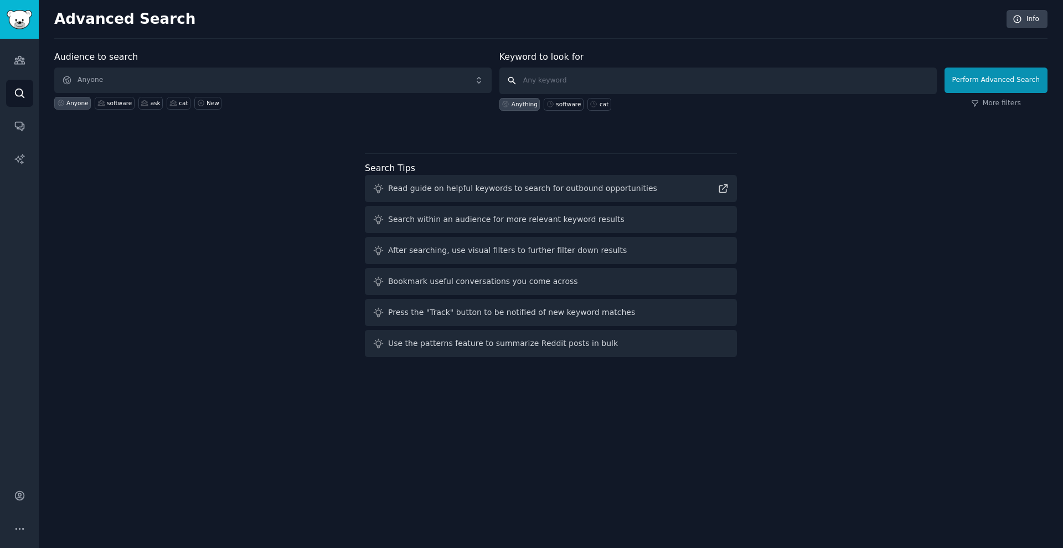
paste input "r/smallbusiness"
type input "r/smallbusiness"
click at [418, 80] on button "Perform Advanced Search" at bounding box center [995, 80] width 103 height 25
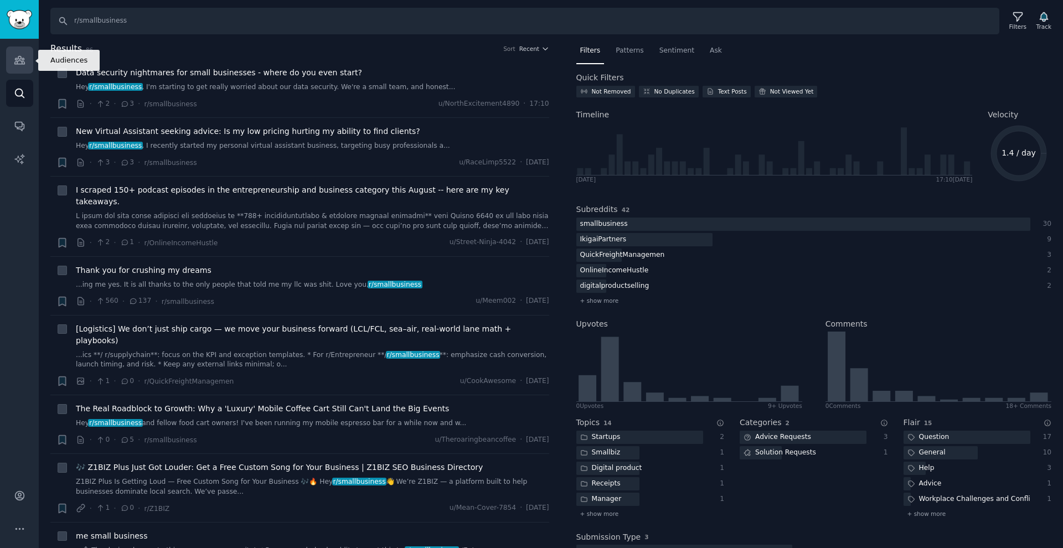
click at [28, 63] on link "Audiences" at bounding box center [19, 59] width 27 height 27
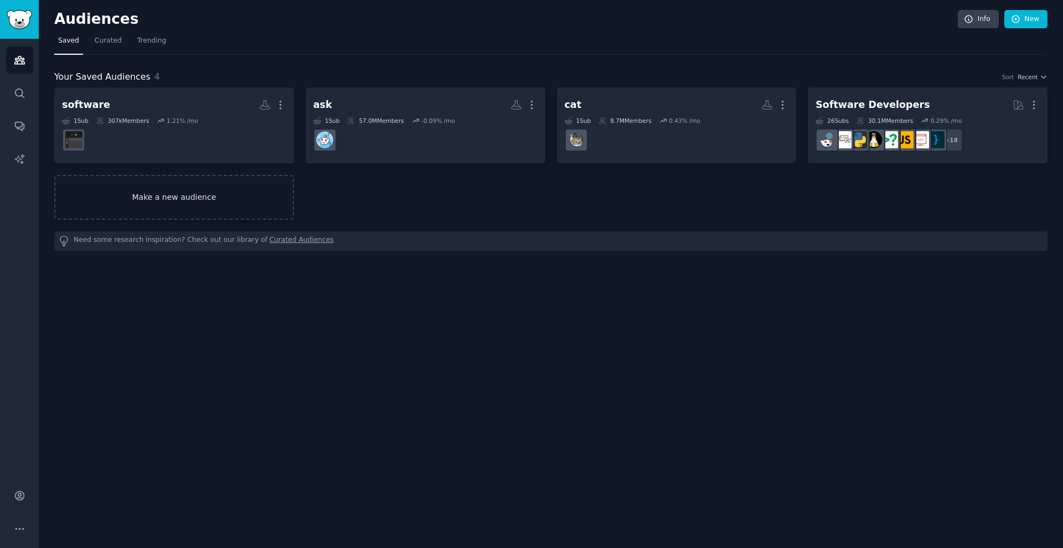
click at [231, 206] on link "Make a new audience" at bounding box center [174, 197] width 240 height 45
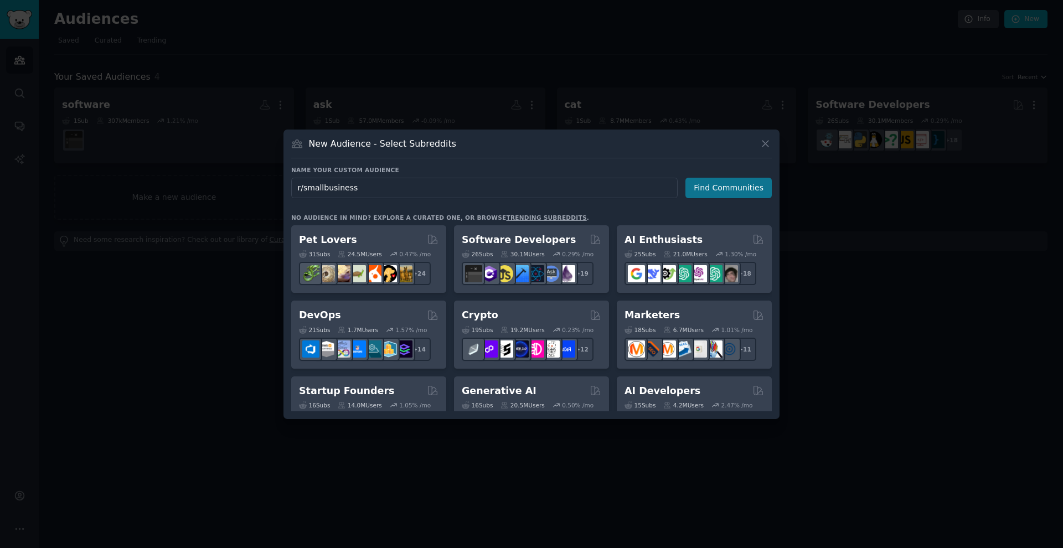
type input "r/smallbusiness"
click at [418, 188] on button "Find Communities" at bounding box center [728, 188] width 86 height 20
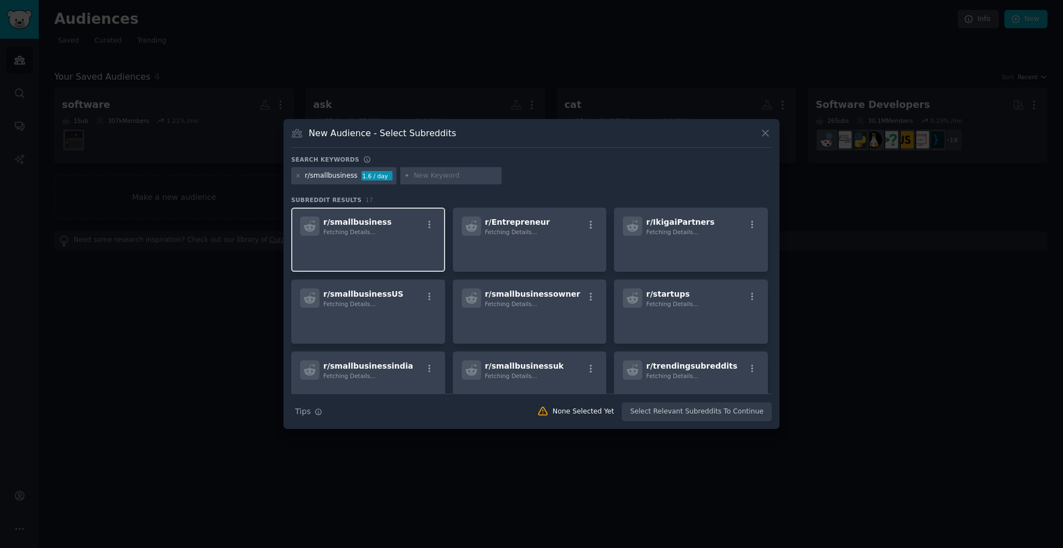
scroll to position [2, 0]
click at [412, 240] on p at bounding box center [368, 249] width 136 height 23
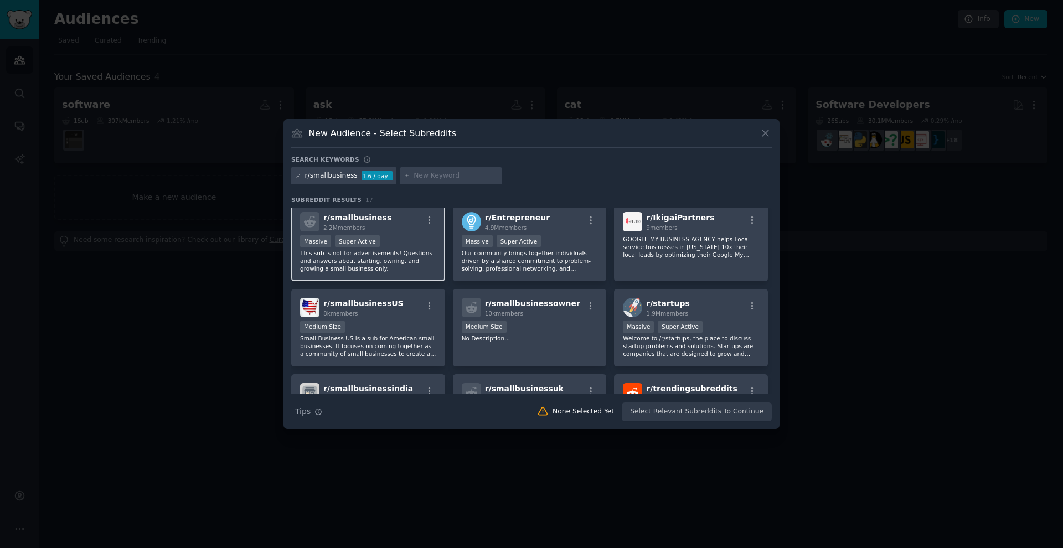
click at [398, 243] on div "Massive Super Active" at bounding box center [368, 242] width 136 height 14
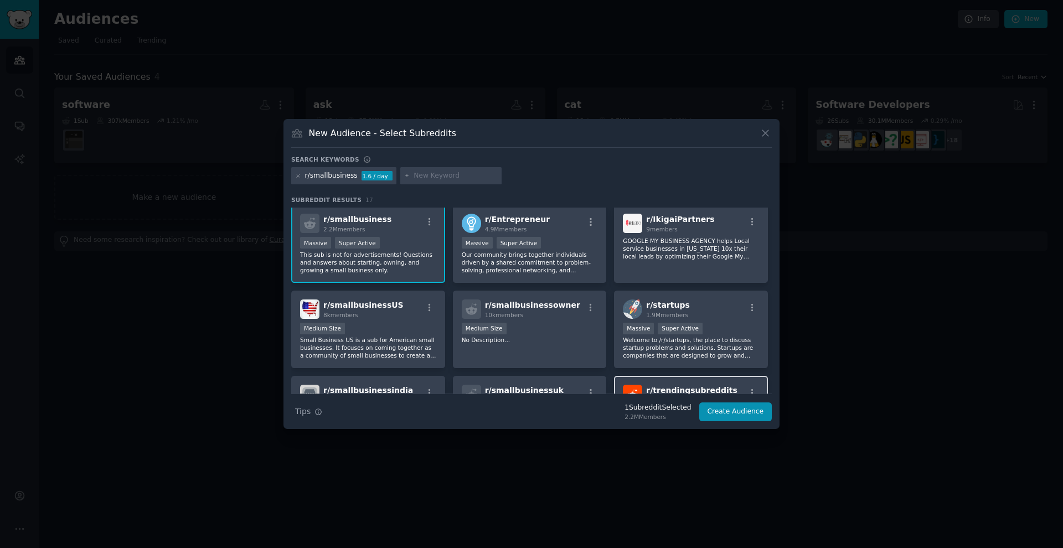
scroll to position [8, 0]
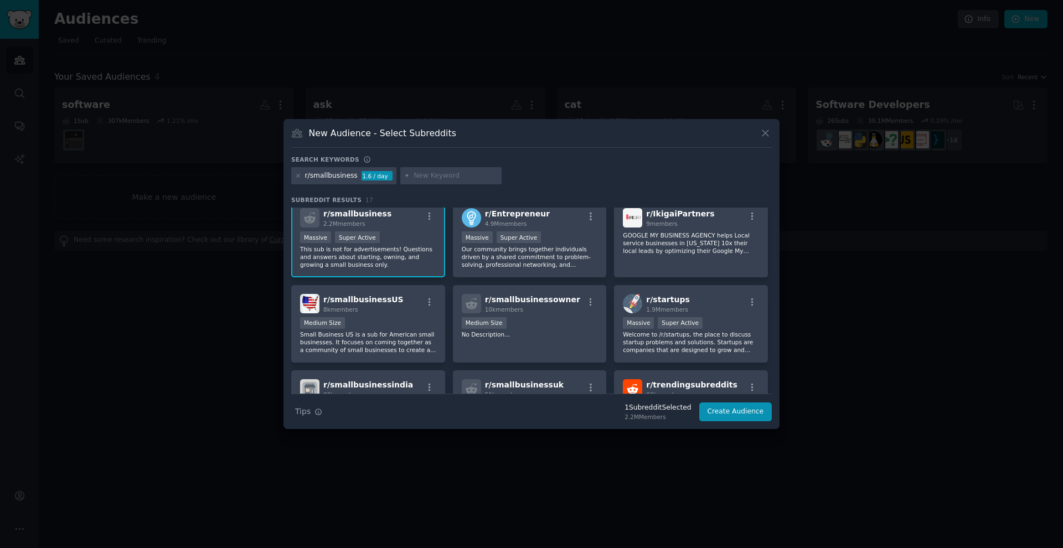
click at [418, 418] on button "Create Audience" at bounding box center [735, 411] width 73 height 19
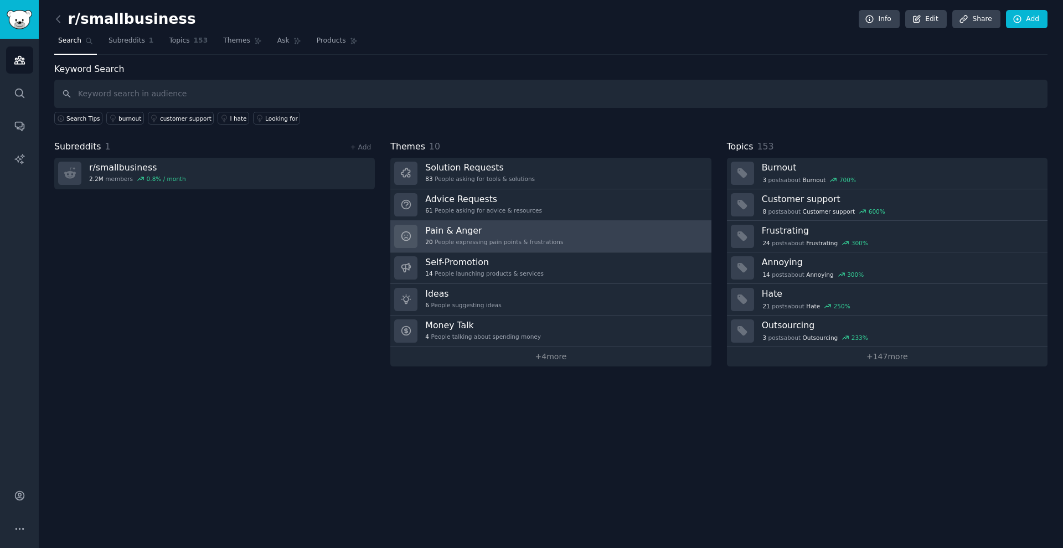
click at [418, 228] on h3 "Pain & Anger" at bounding box center [494, 231] width 138 height 12
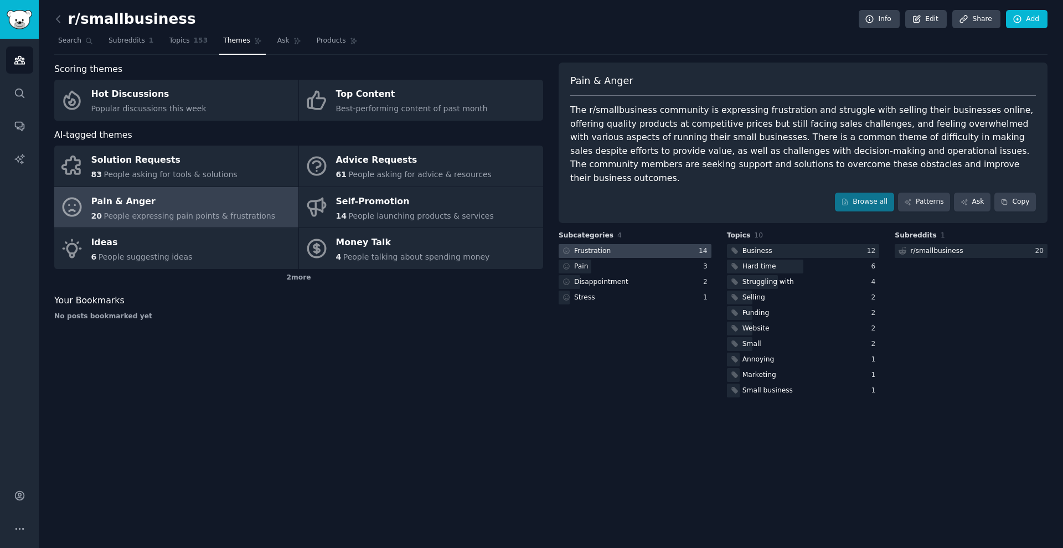
click at [418, 244] on div at bounding box center [635, 251] width 153 height 14
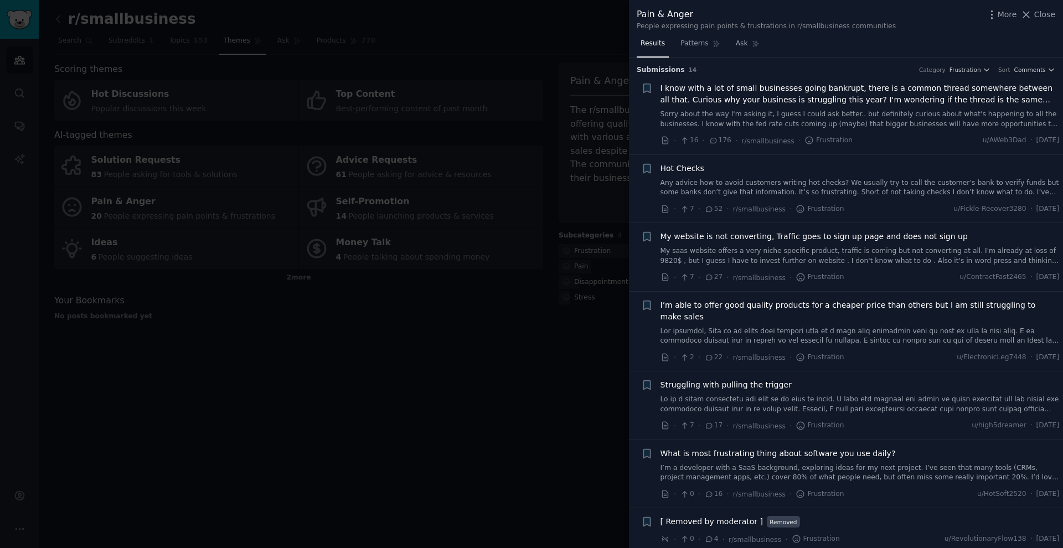
click at [418, 92] on span "I know with a lot of small businesses going bankrupt, there is a common thread …" at bounding box center [859, 93] width 399 height 23
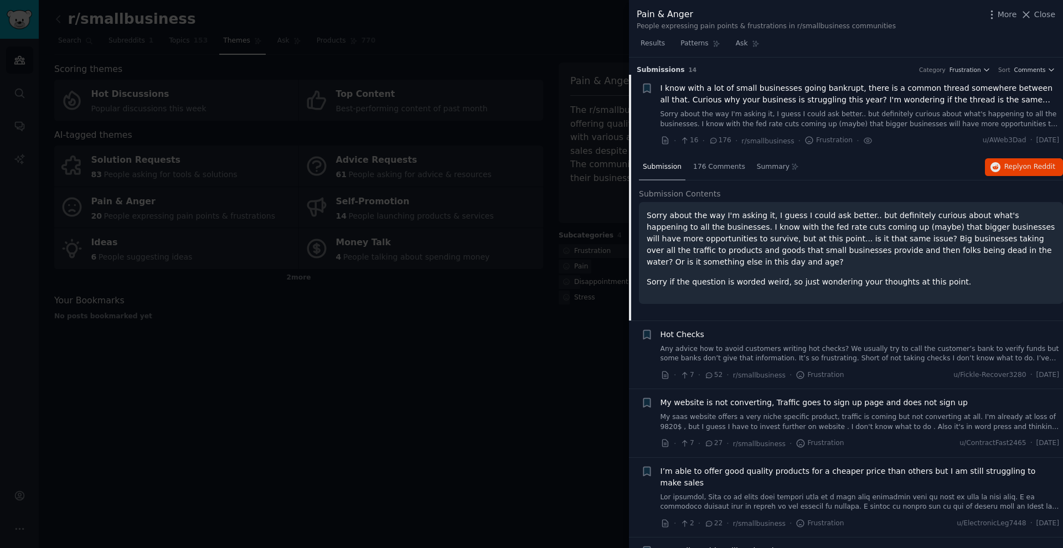
scroll to position [17, 0]
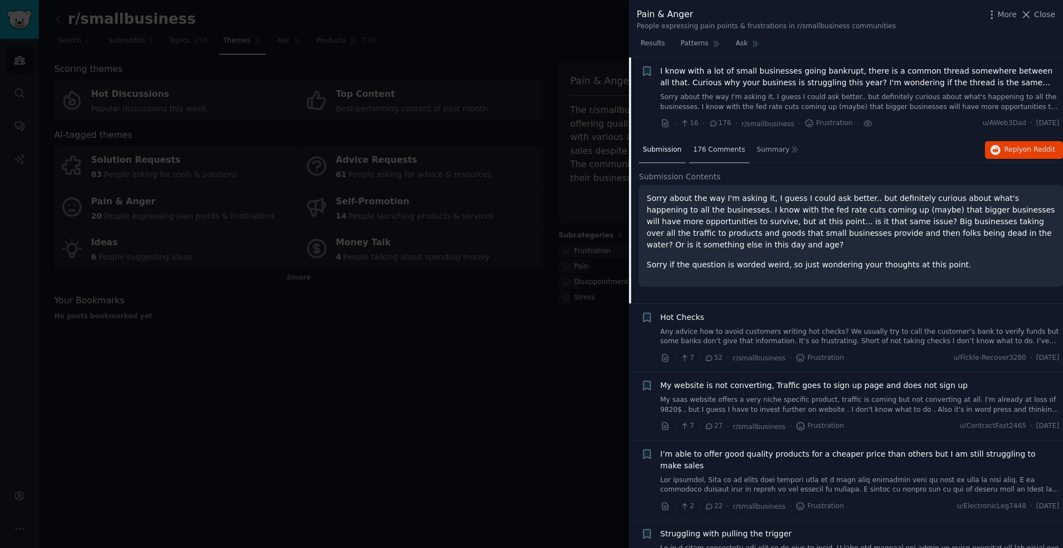
click at [418, 153] on div "176 Comments" at bounding box center [719, 150] width 60 height 27
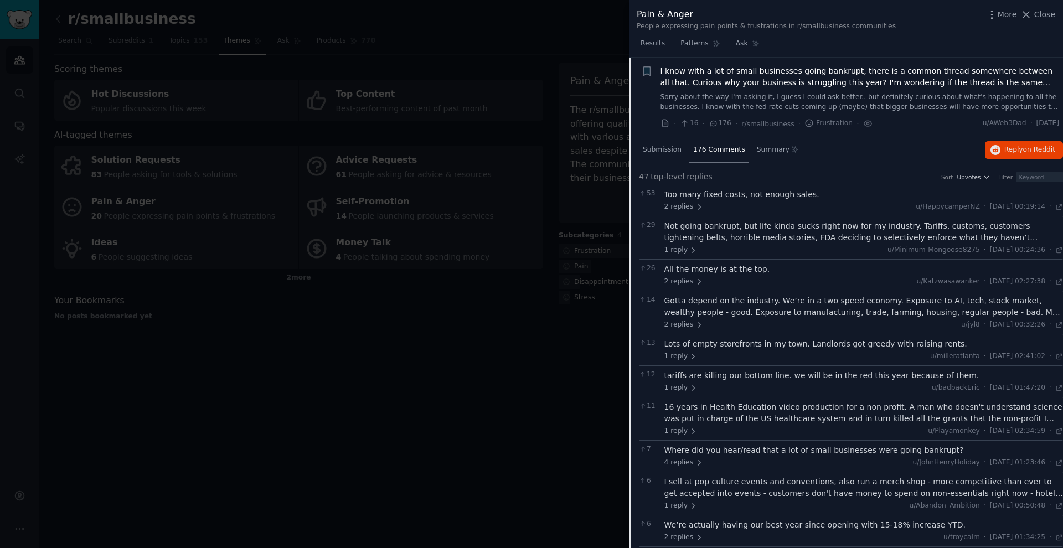
click at [418, 76] on span "I know with a lot of small businesses going bankrupt, there is a common thread …" at bounding box center [859, 76] width 399 height 23
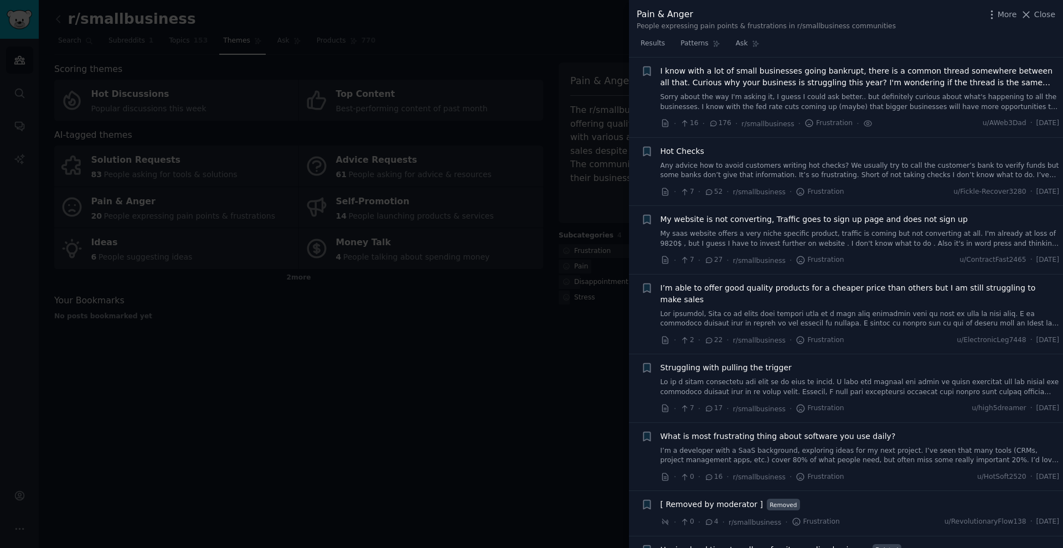
scroll to position [60, 0]
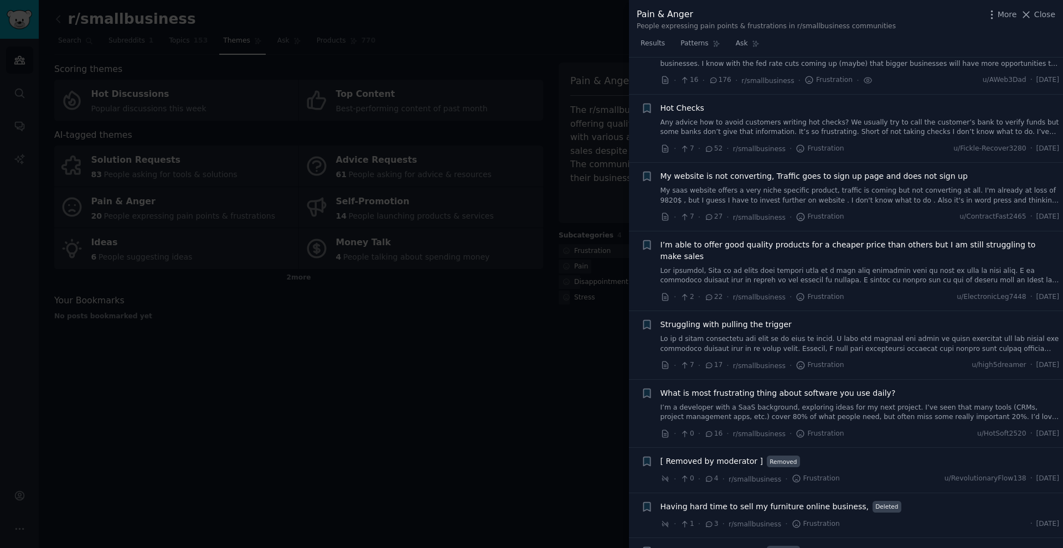
click at [418, 387] on span "What is most frustrating thing about software you use daily?" at bounding box center [777, 393] width 235 height 12
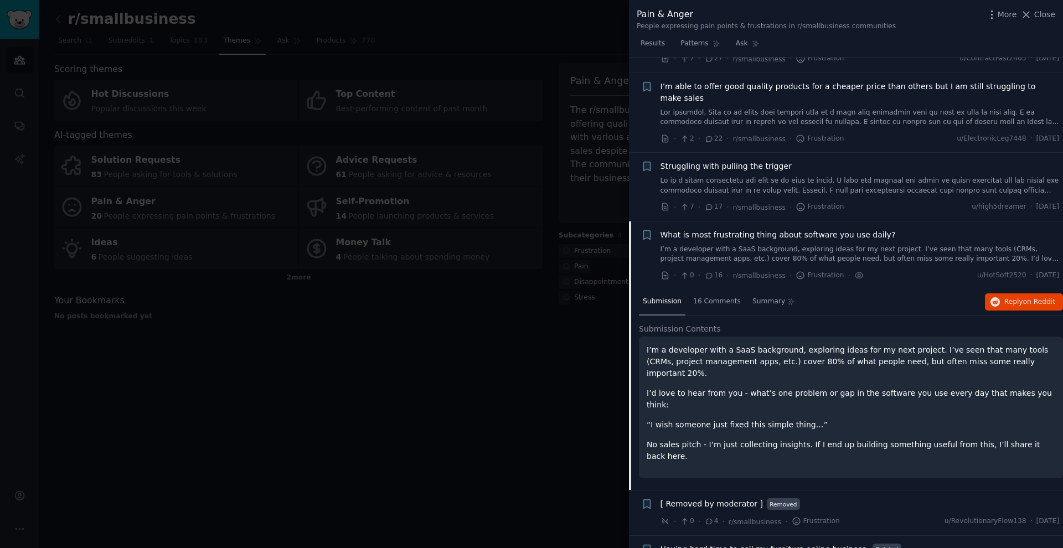
scroll to position [217, 0]
click at [418, 231] on div "What is most frustrating thing about software you use daily?" at bounding box center [859, 237] width 399 height 12
click at [418, 231] on span "What is most frustrating thing about software you use daily?" at bounding box center [777, 237] width 235 height 12
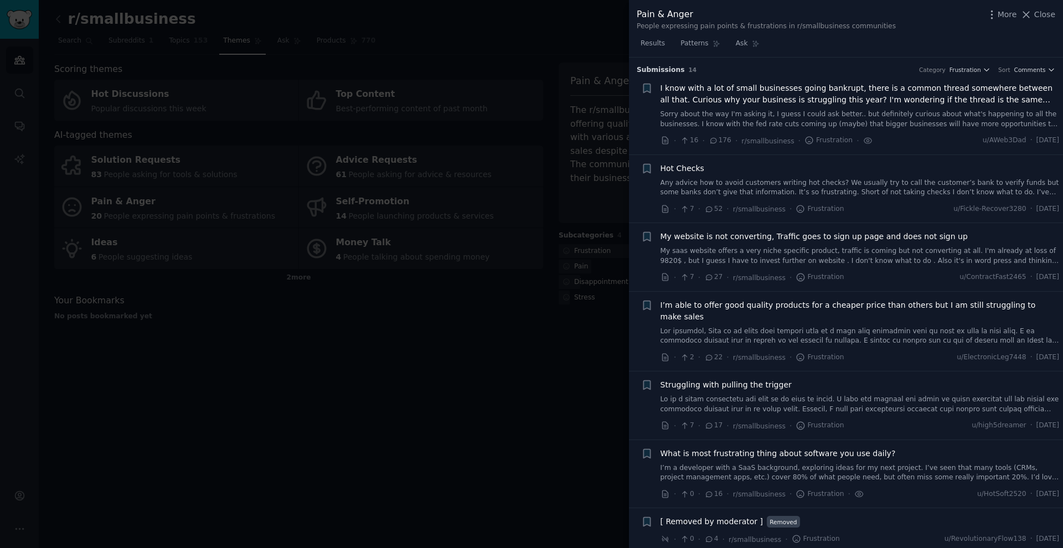
click at [418, 220] on div at bounding box center [531, 274] width 1063 height 548
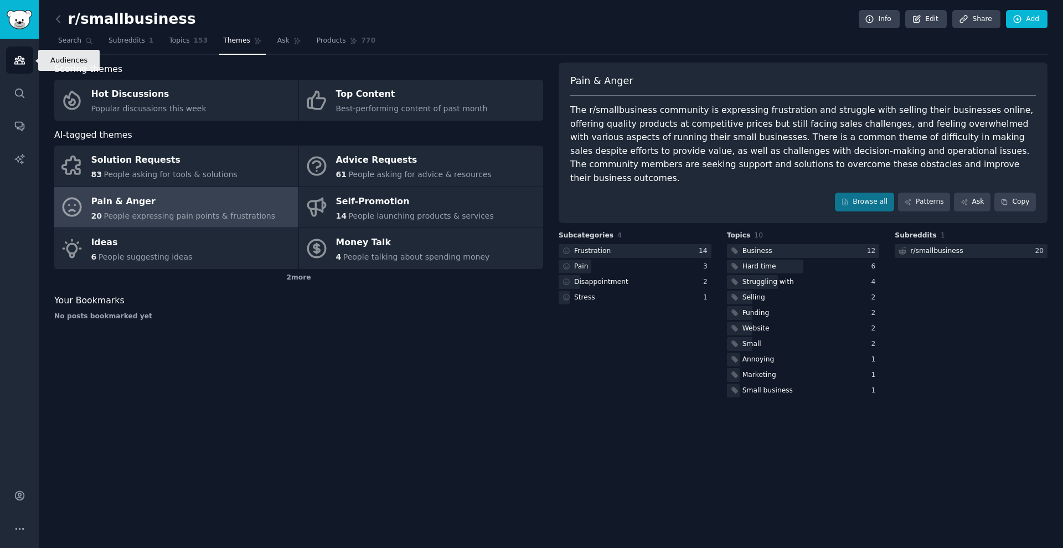
click at [23, 67] on link "Audiences" at bounding box center [19, 59] width 27 height 27
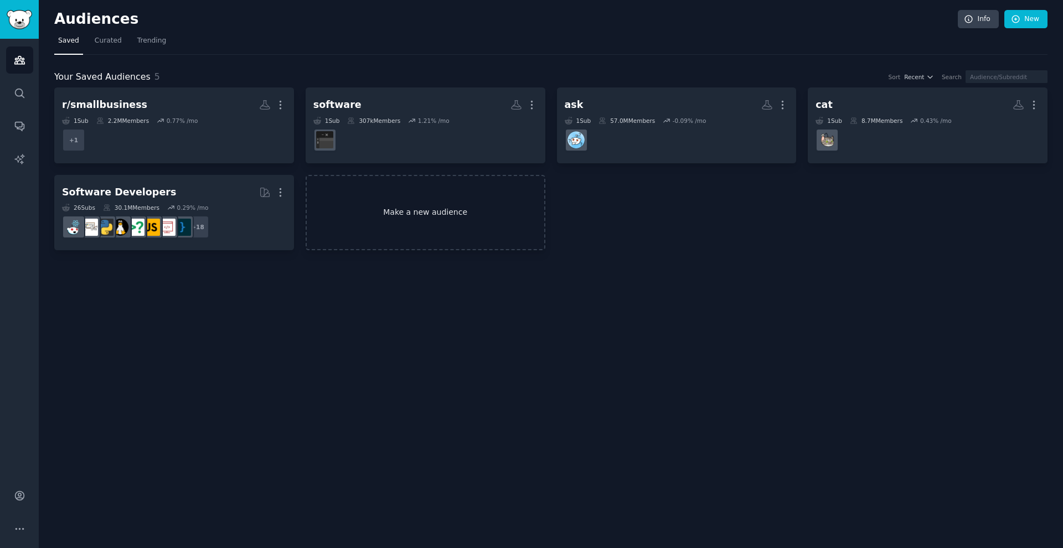
click at [418, 201] on link "Make a new audience" at bounding box center [426, 213] width 240 height 76
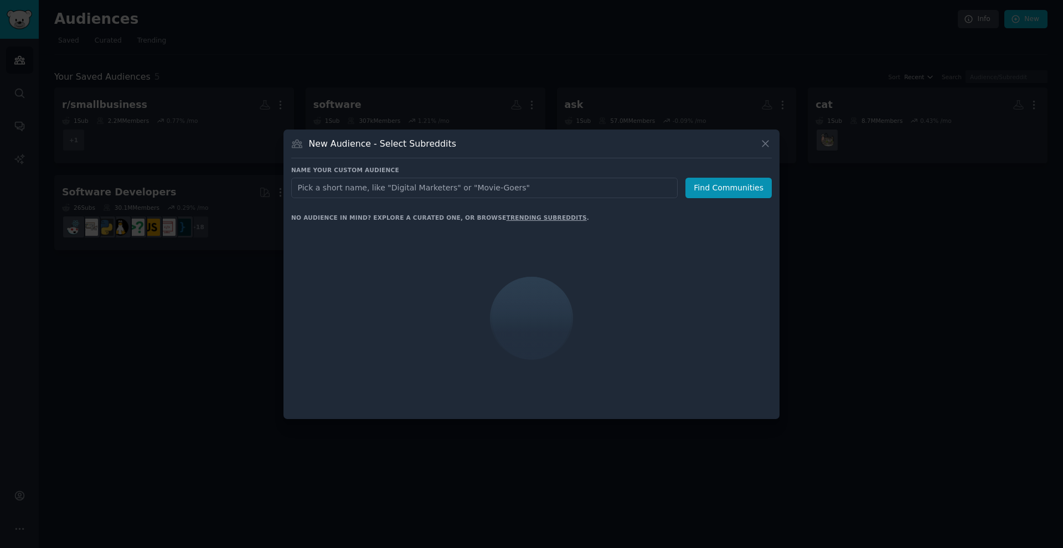
click at [418, 191] on input "text" at bounding box center [484, 188] width 386 height 20
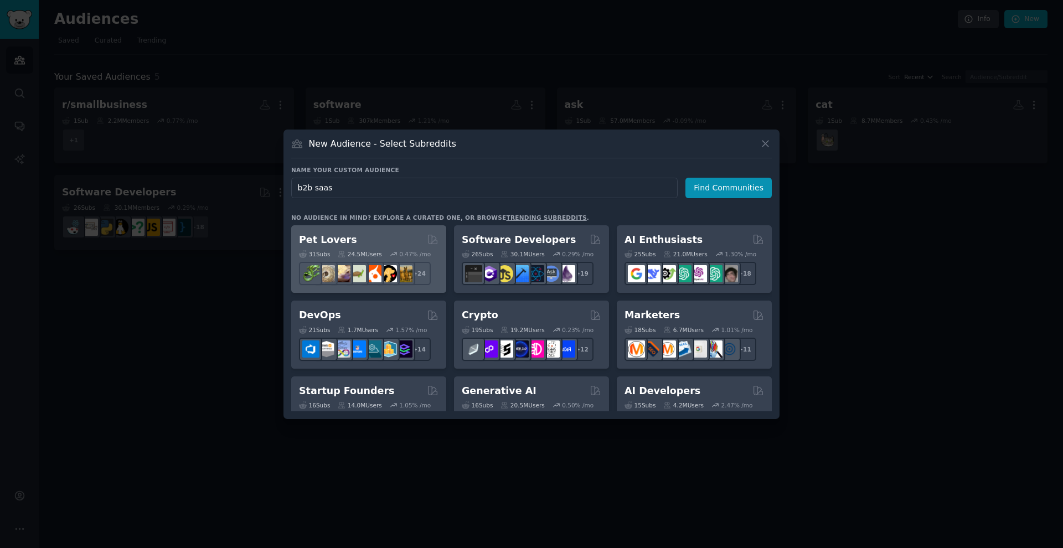
scroll to position [1, 0]
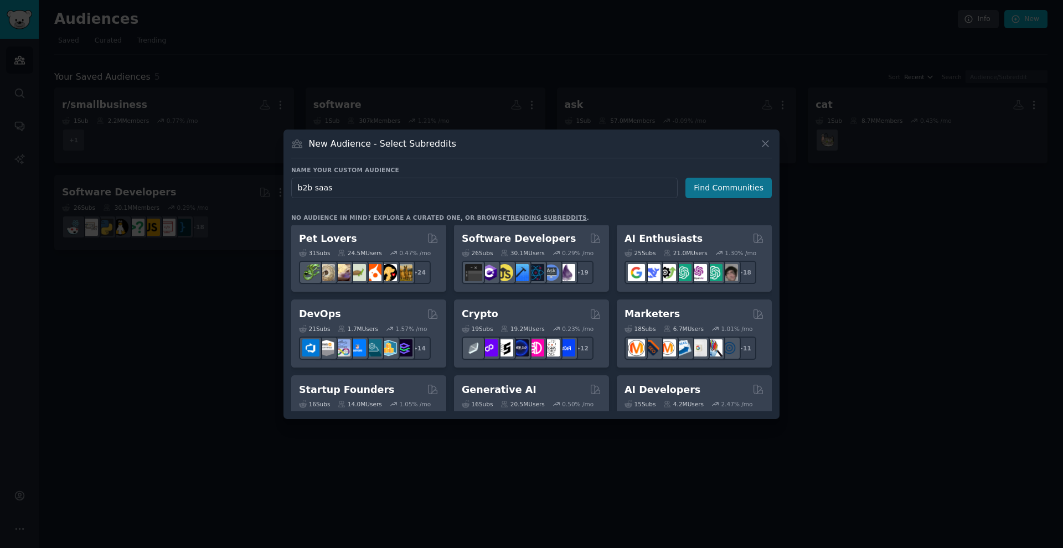
type input "b2b saas"
click at [418, 190] on button "Find Communities" at bounding box center [728, 188] width 86 height 20
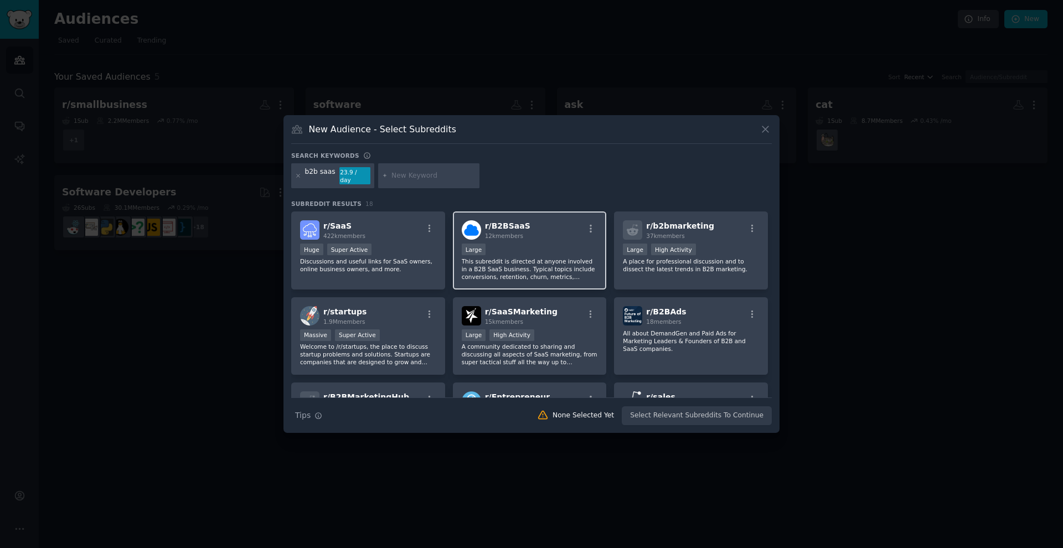
click at [418, 244] on div "10,000 - 100,000 members Large" at bounding box center [530, 251] width 136 height 14
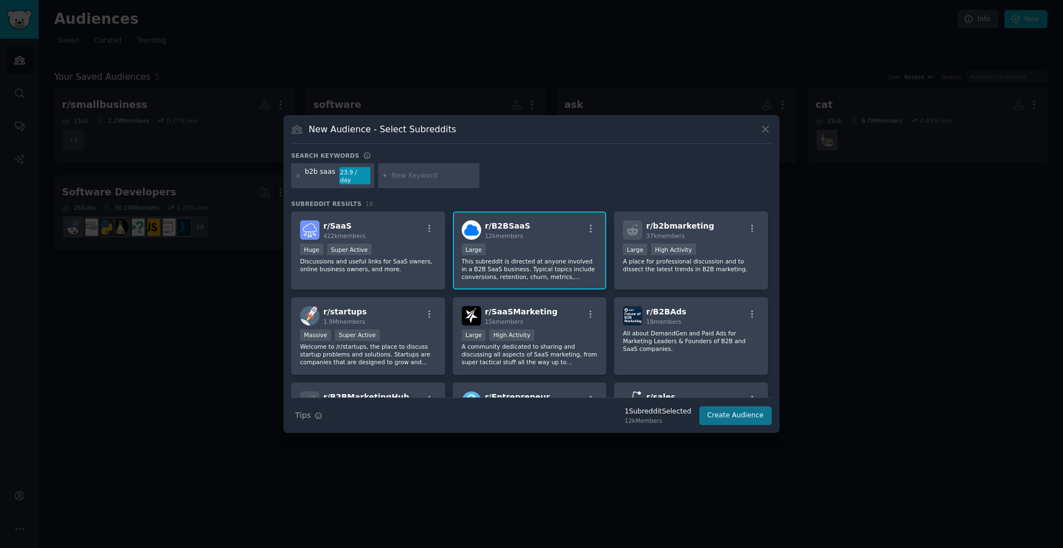
click at [418, 415] on button "Create Audience" at bounding box center [735, 415] width 73 height 19
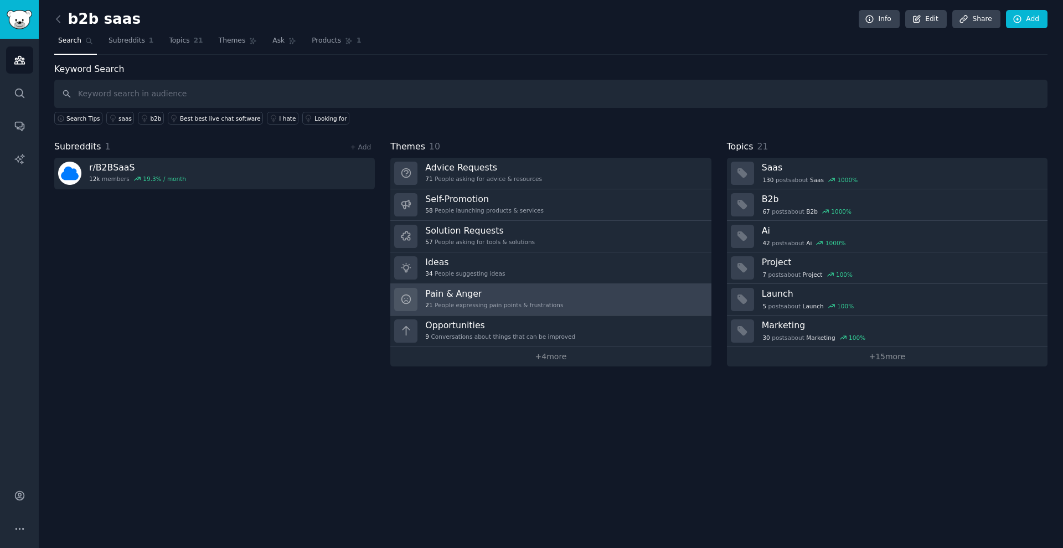
click at [418, 293] on h3 "Pain & Anger" at bounding box center [494, 294] width 138 height 12
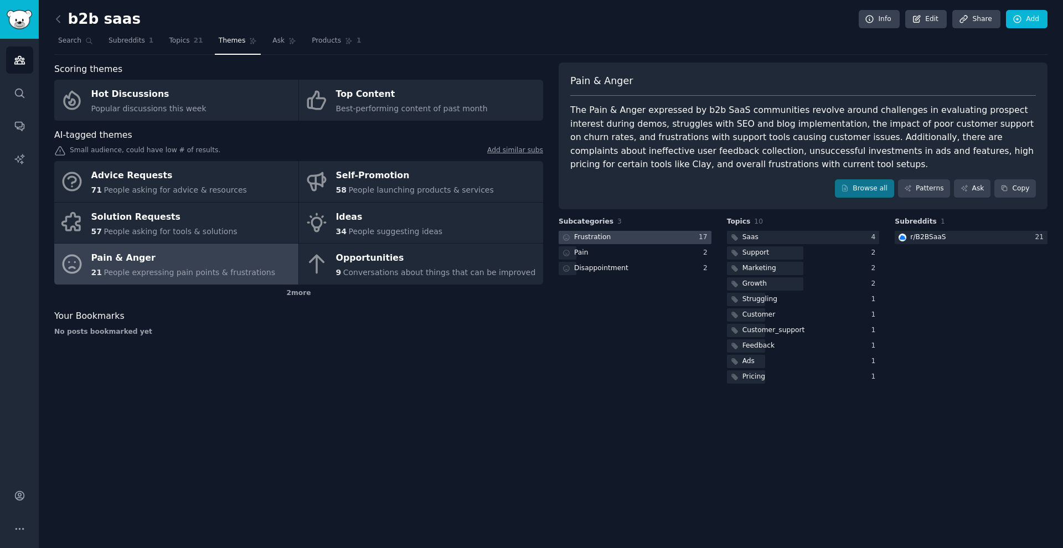
click at [418, 231] on div at bounding box center [635, 238] width 153 height 14
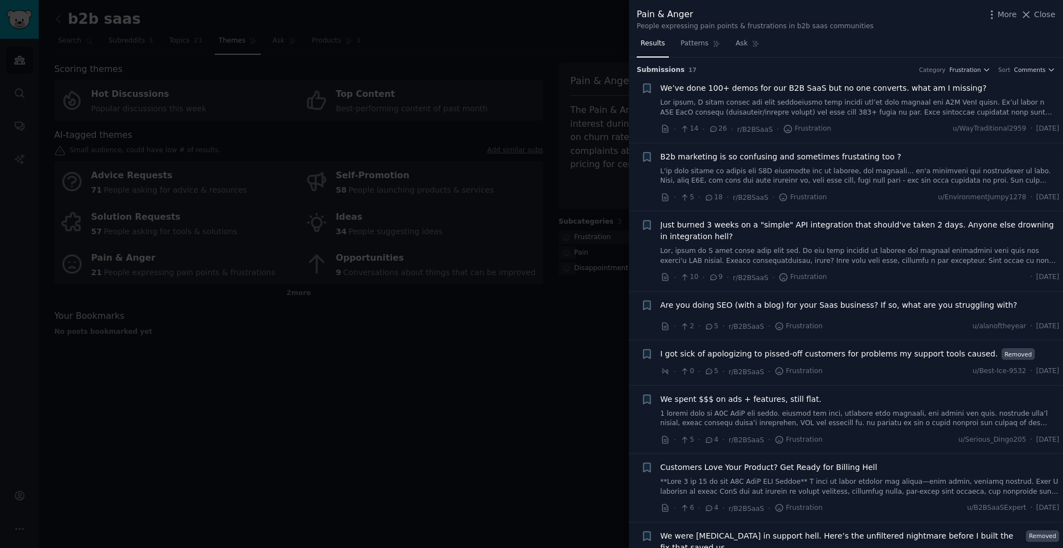
click at [418, 90] on span "We’ve done 100+ demos for our B2B SaaS but no one converts. what am I missing?" at bounding box center [823, 88] width 326 height 12
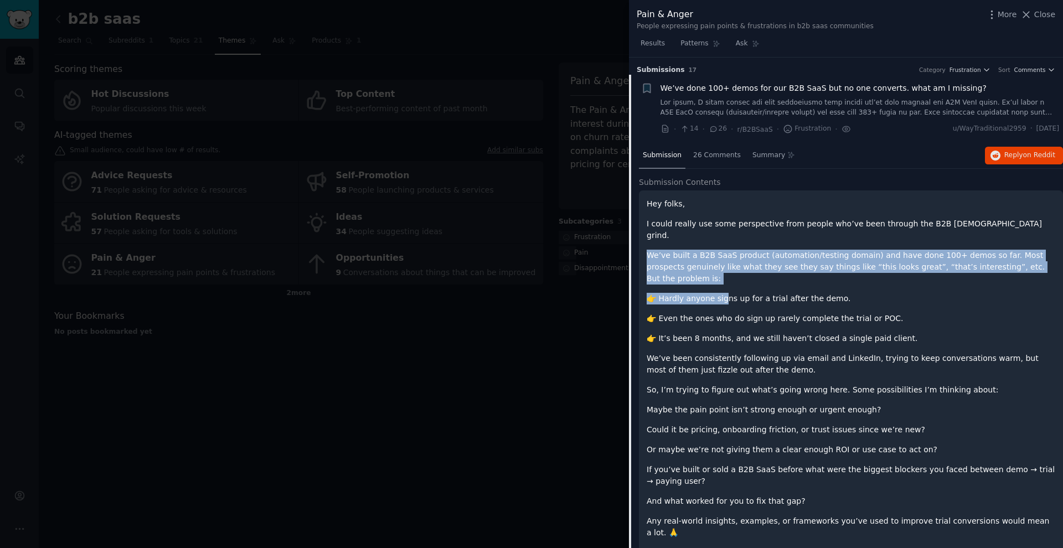
drag, startPoint x: 712, startPoint y: 262, endPoint x: 683, endPoint y: 229, distance: 44.7
click at [418, 229] on div "Hey folks, I could really use some perspective from people who’ve been through …" at bounding box center [851, 378] width 409 height 360
click at [418, 250] on p "We’ve built a B2B SaaS product (automation/testing domain) and have done 100+ d…" at bounding box center [851, 267] width 409 height 35
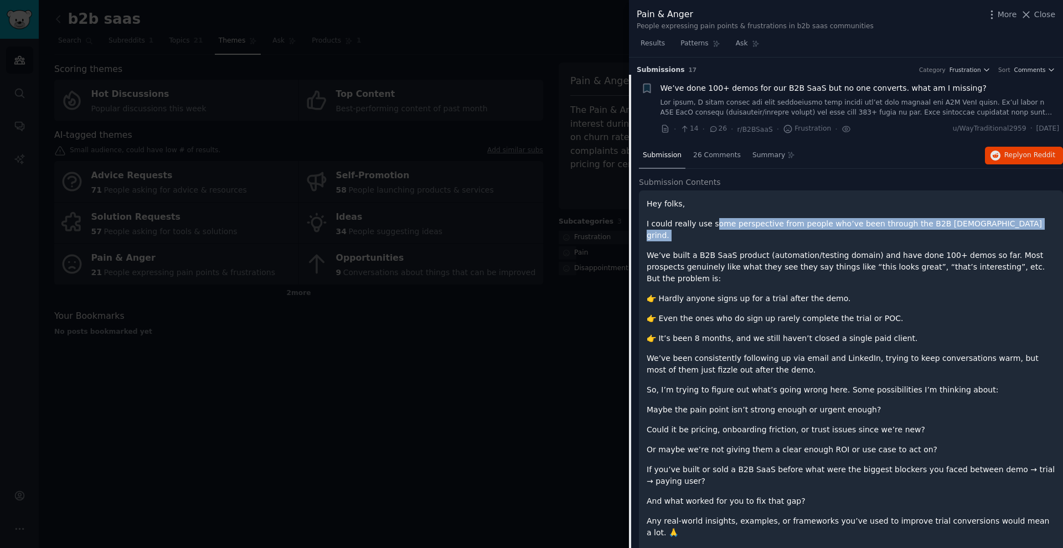
drag, startPoint x: 722, startPoint y: 233, endPoint x: 712, endPoint y: 225, distance: 12.5
click at [418, 225] on div "Hey folks, I could really use some perspective from people who’ve been through …" at bounding box center [851, 378] width 409 height 360
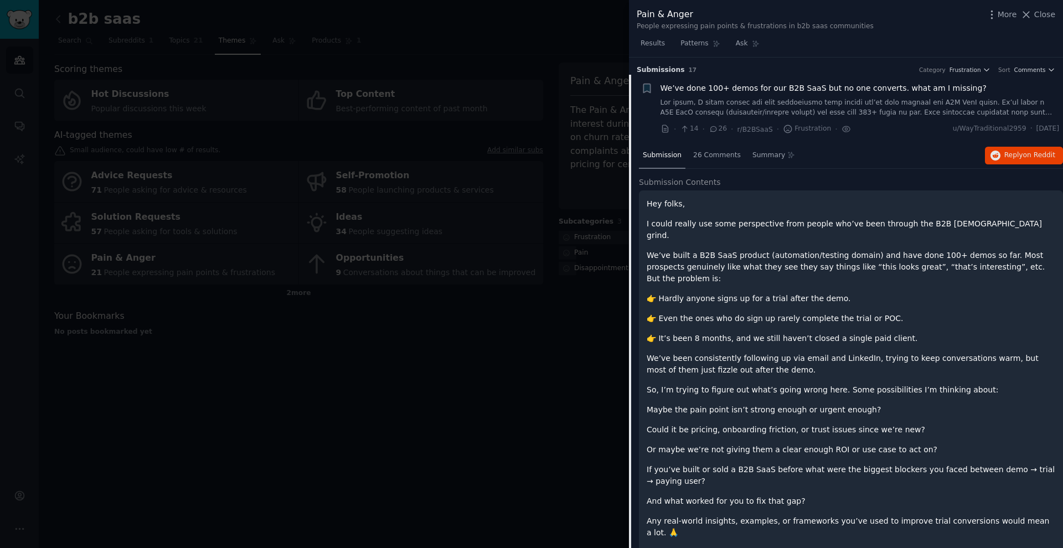
click at [418, 250] on p "We’ve built a B2B SaaS product (automation/testing domain) and have done 100+ d…" at bounding box center [851, 267] width 409 height 35
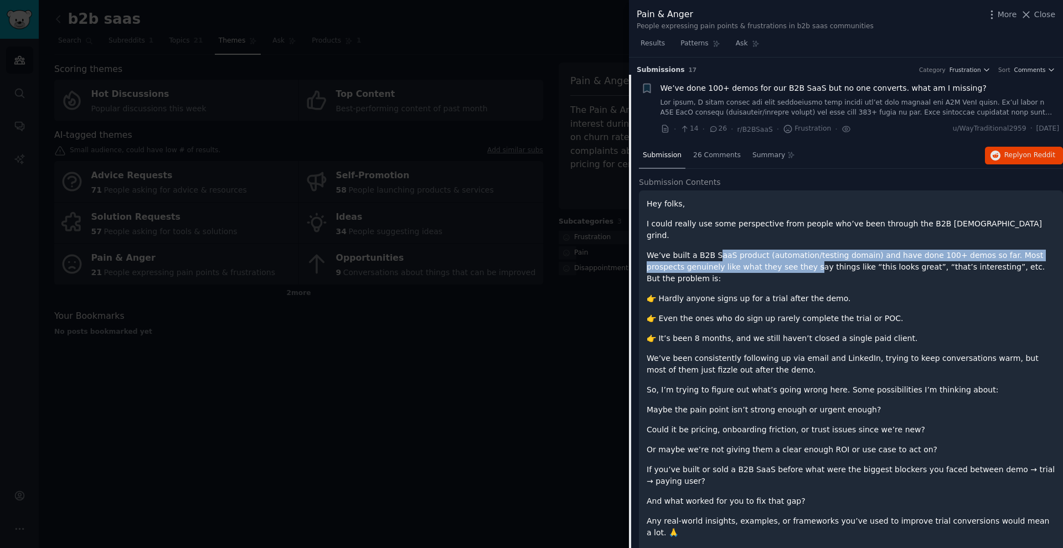
drag, startPoint x: 716, startPoint y: 241, endPoint x: 772, endPoint y: 256, distance: 58.0
click at [418, 256] on p "We’ve built a B2B SaaS product (automation/testing domain) and have done 100+ d…" at bounding box center [851, 267] width 409 height 35
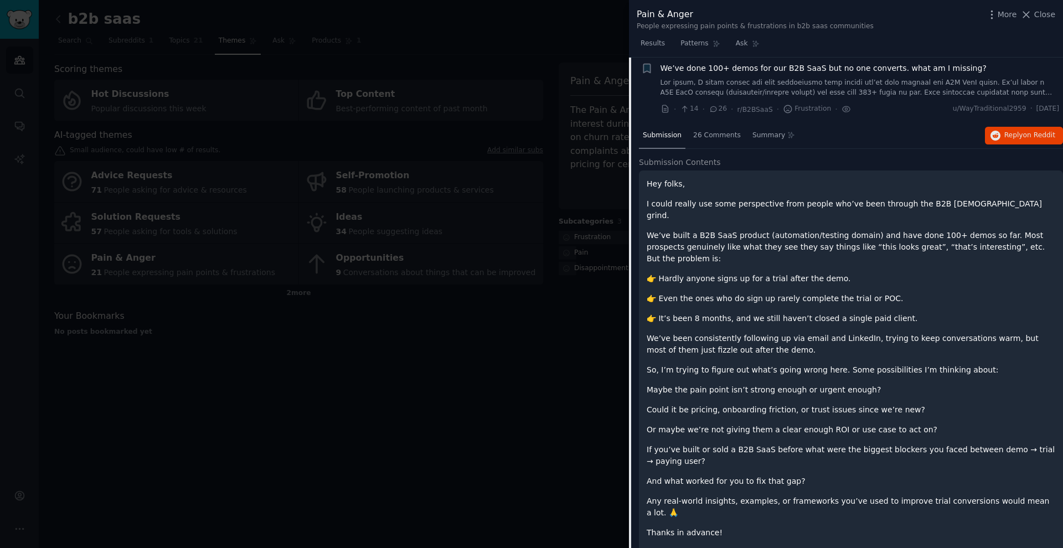
scroll to position [8, 0]
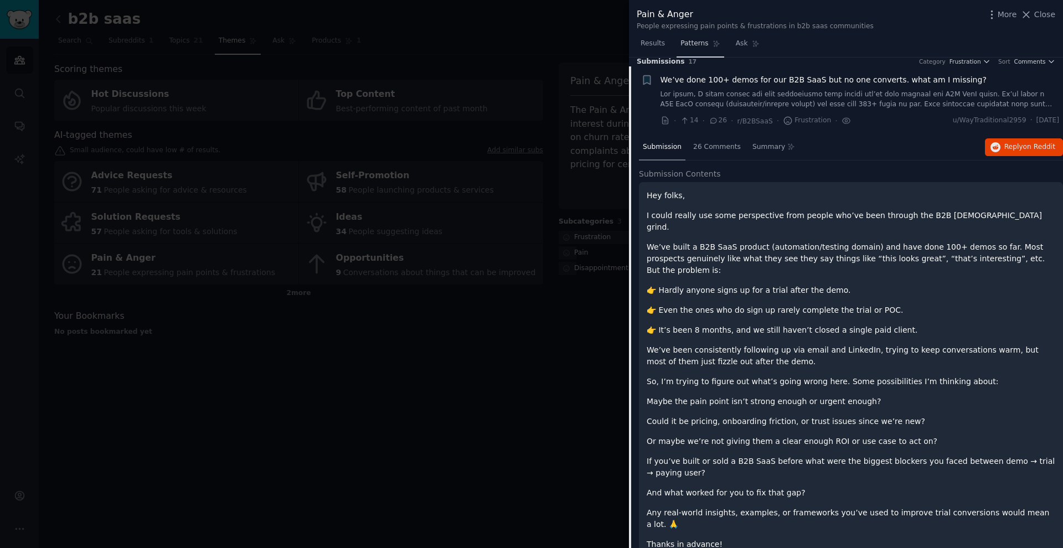
click at [418, 44] on span "Patterns" at bounding box center [694, 44] width 28 height 10
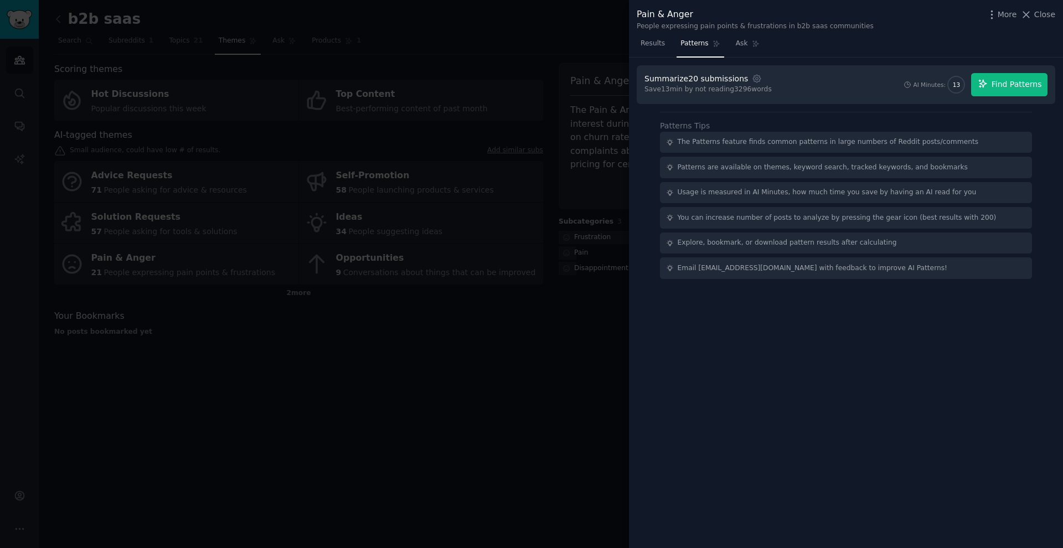
click at [418, 89] on span "Find Patterns" at bounding box center [1016, 85] width 50 height 12
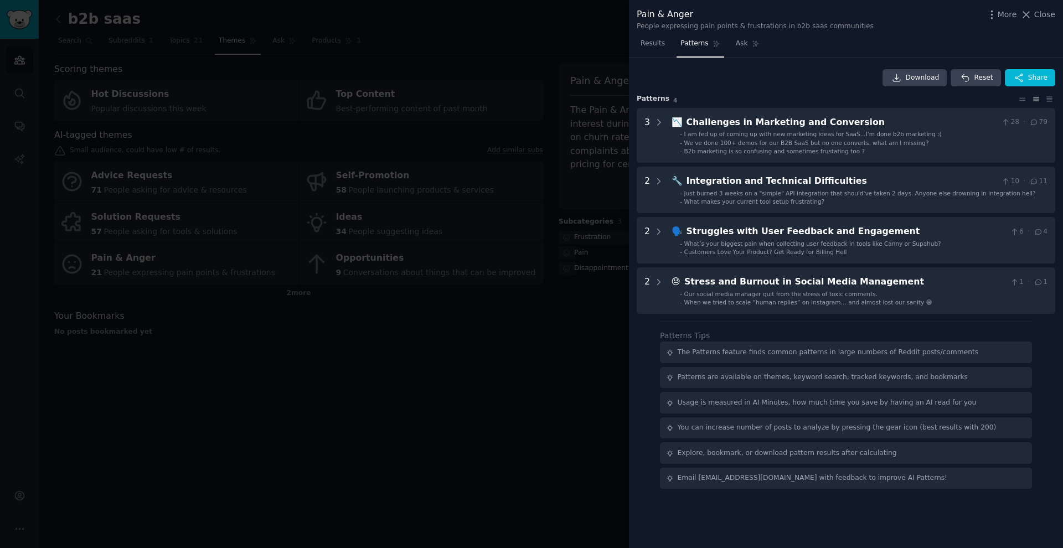
click at [418, 151] on div at bounding box center [531, 274] width 1063 height 548
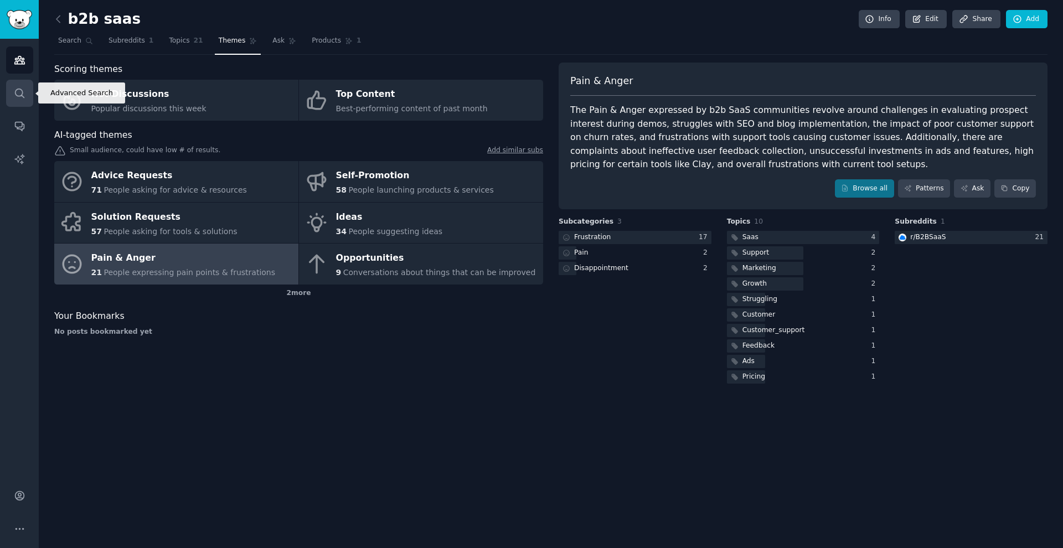
click at [23, 97] on icon "Sidebar" at bounding box center [20, 93] width 12 height 12
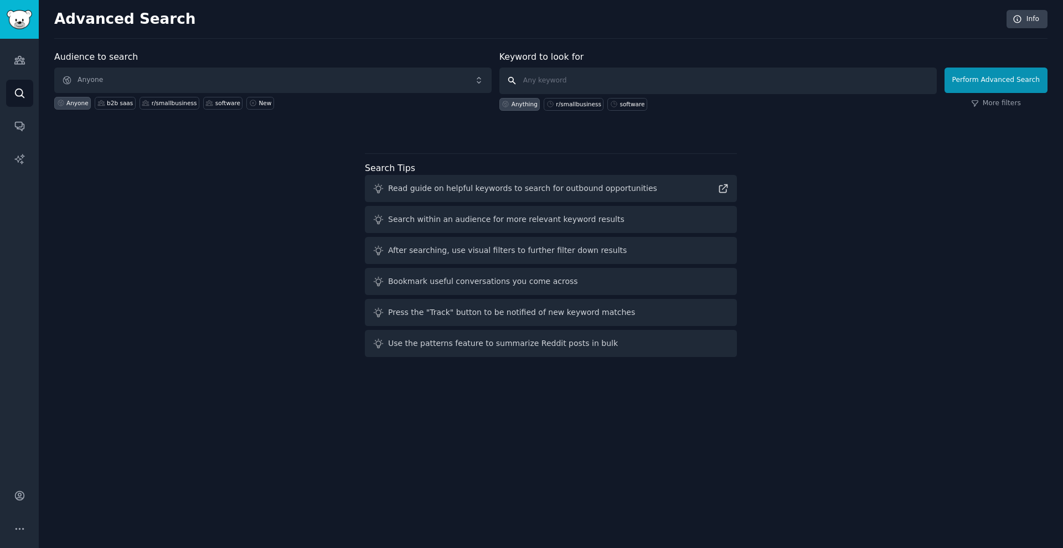
click at [418, 82] on input "text" at bounding box center [717, 81] width 437 height 27
click at [26, 60] on link "Audiences" at bounding box center [19, 59] width 27 height 27
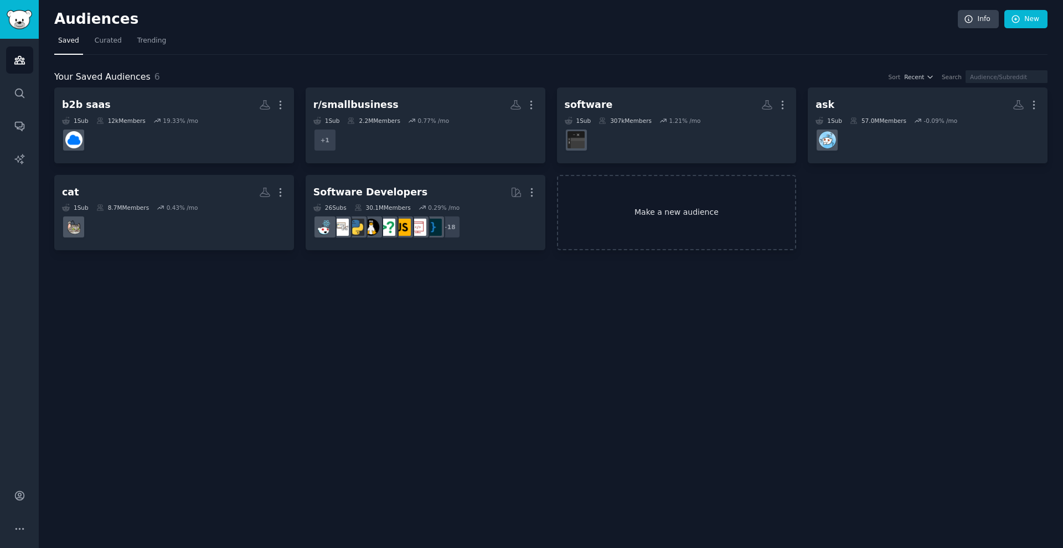
click at [418, 193] on link "Make a new audience" at bounding box center [677, 213] width 240 height 76
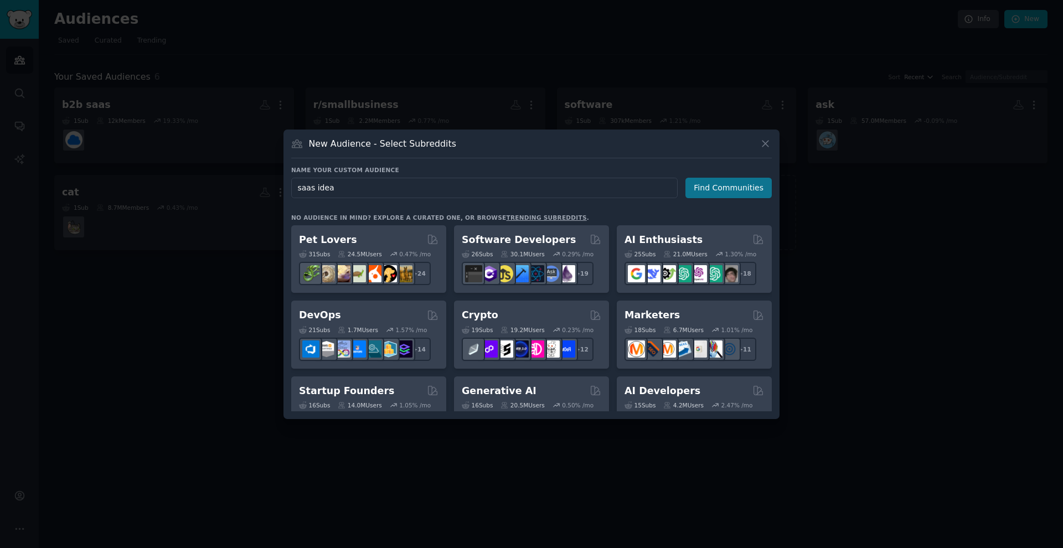
type input "saas idea"
click at [418, 190] on button "Find Communities" at bounding box center [728, 188] width 86 height 20
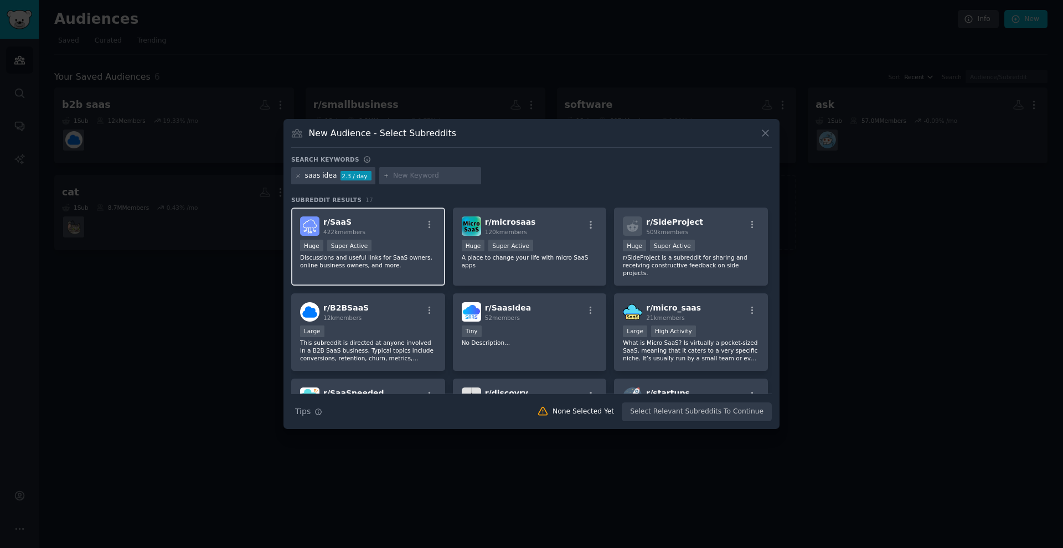
click at [407, 220] on div "r/ SaaS 422k members" at bounding box center [368, 225] width 136 height 19
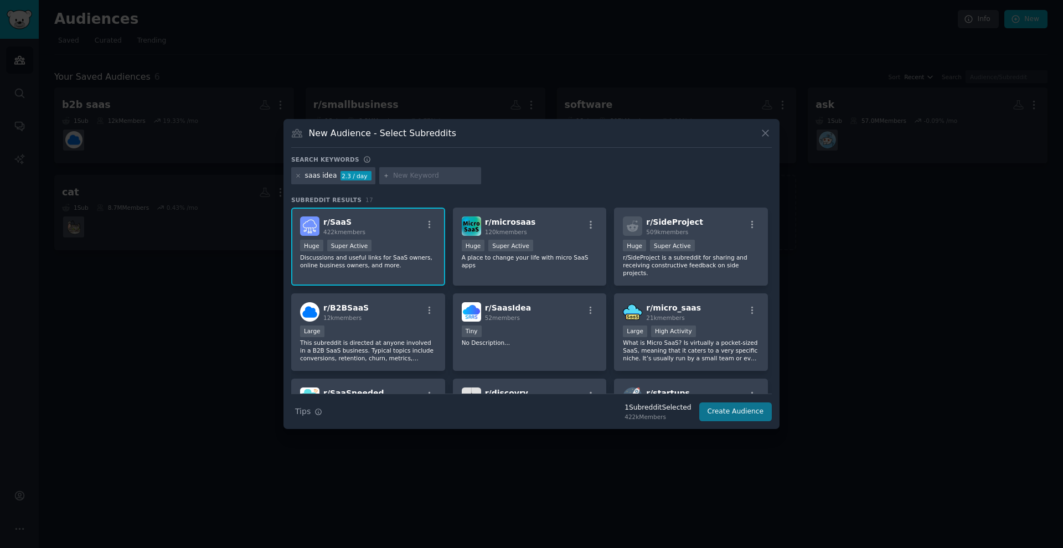
click at [418, 406] on button "Create Audience" at bounding box center [735, 411] width 73 height 19
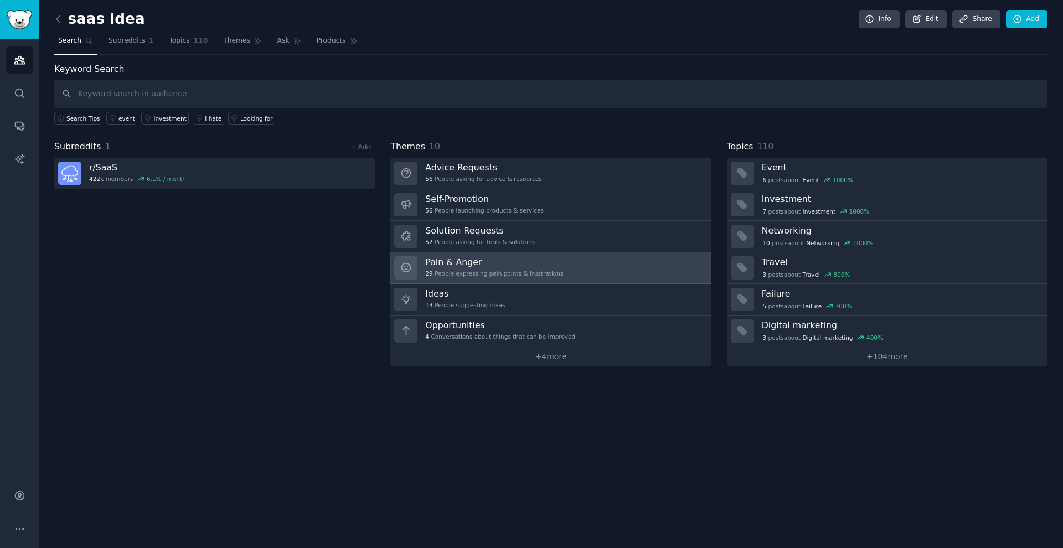
click at [418, 256] on h3 "Pain & Anger" at bounding box center [494, 262] width 138 height 12
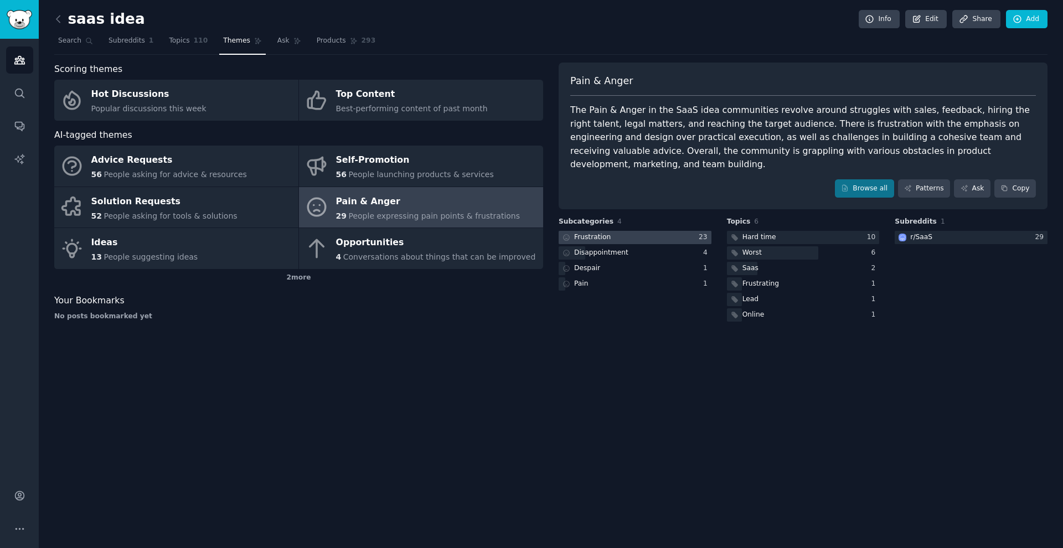
click at [418, 231] on div at bounding box center [635, 238] width 153 height 14
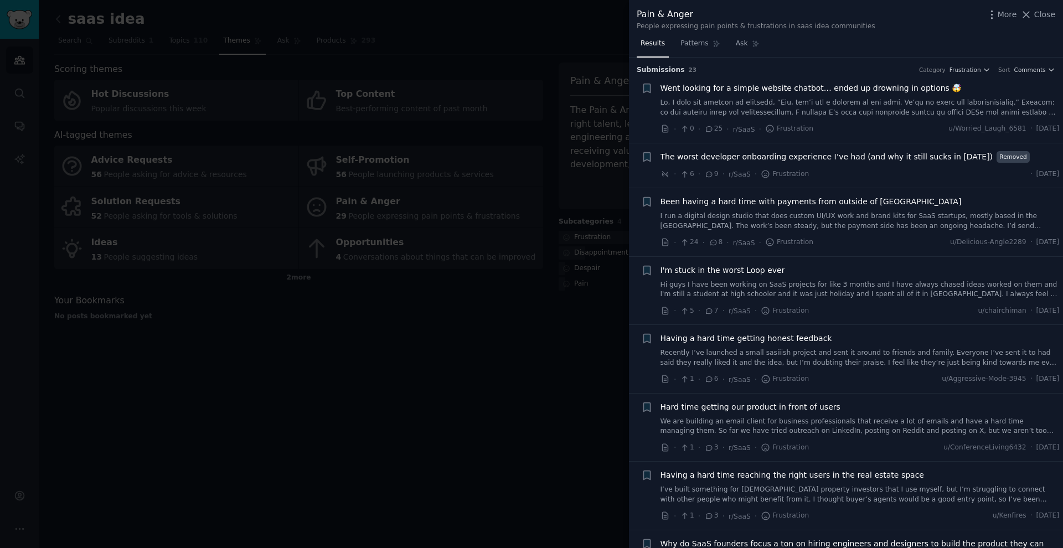
click at [418, 204] on div at bounding box center [531, 274] width 1063 height 548
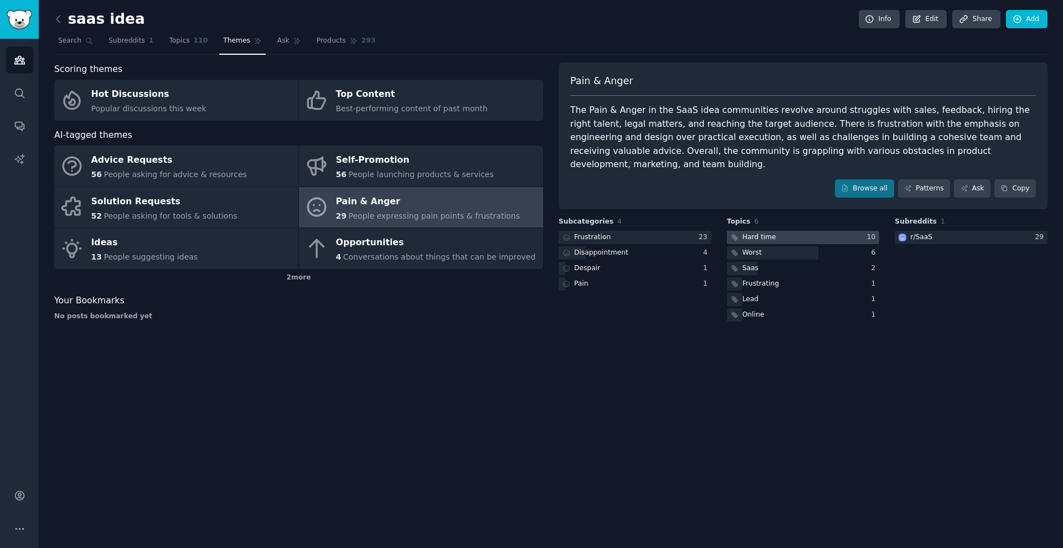
click at [418, 231] on div at bounding box center [803, 238] width 153 height 14
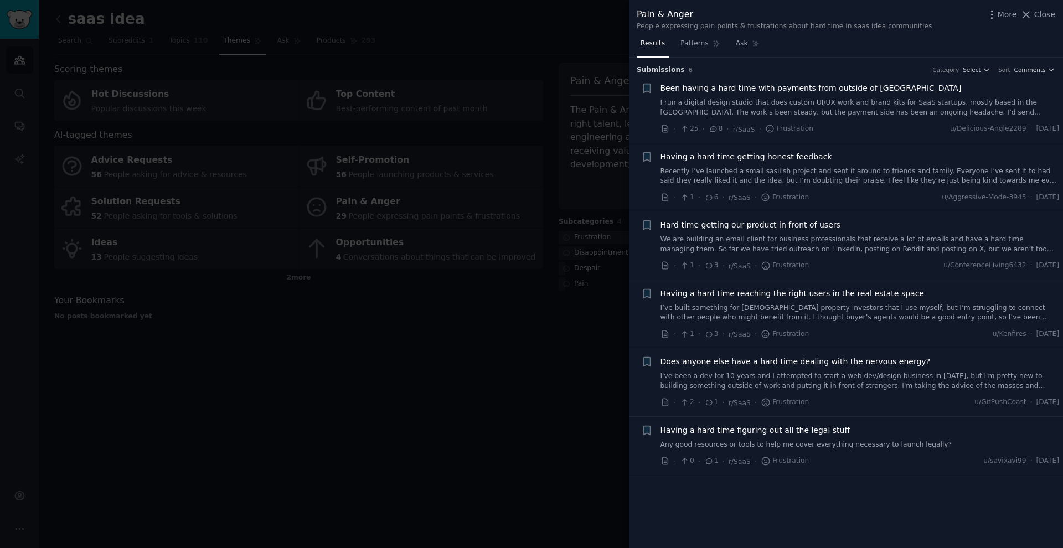
click at [418, 189] on div at bounding box center [531, 274] width 1063 height 548
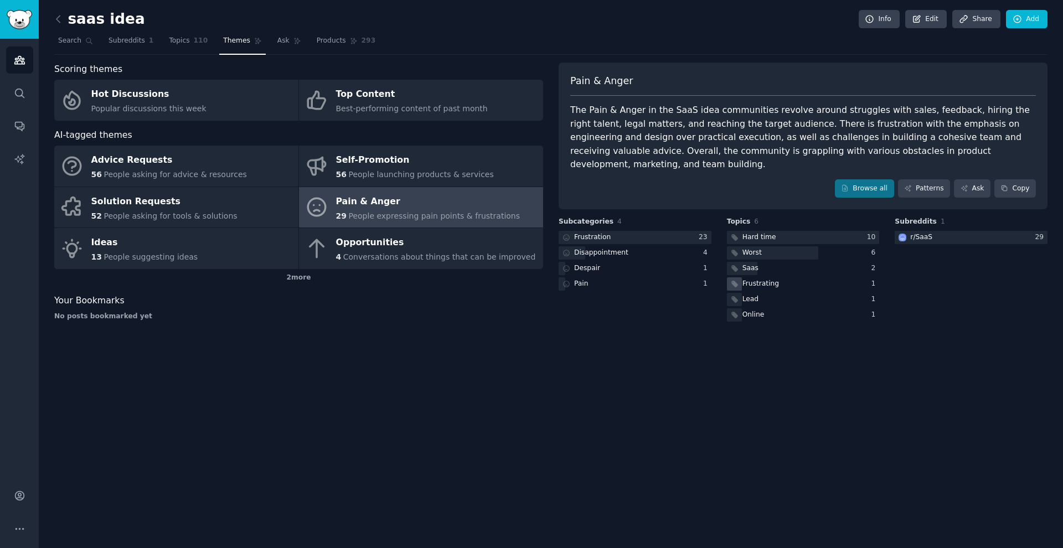
click at [418, 279] on div "Frustrating" at bounding box center [760, 284] width 37 height 10
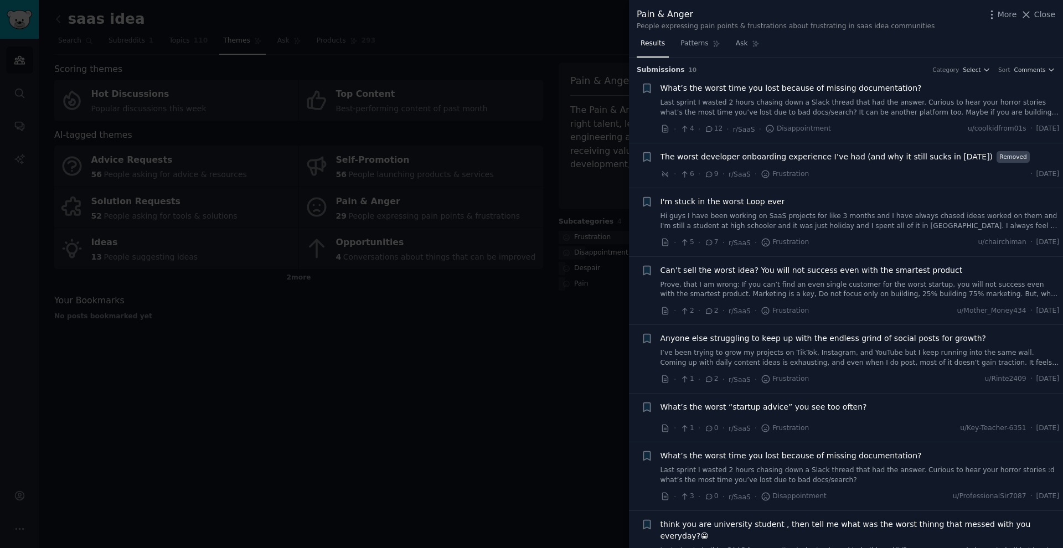
click at [418, 216] on div at bounding box center [531, 274] width 1063 height 548
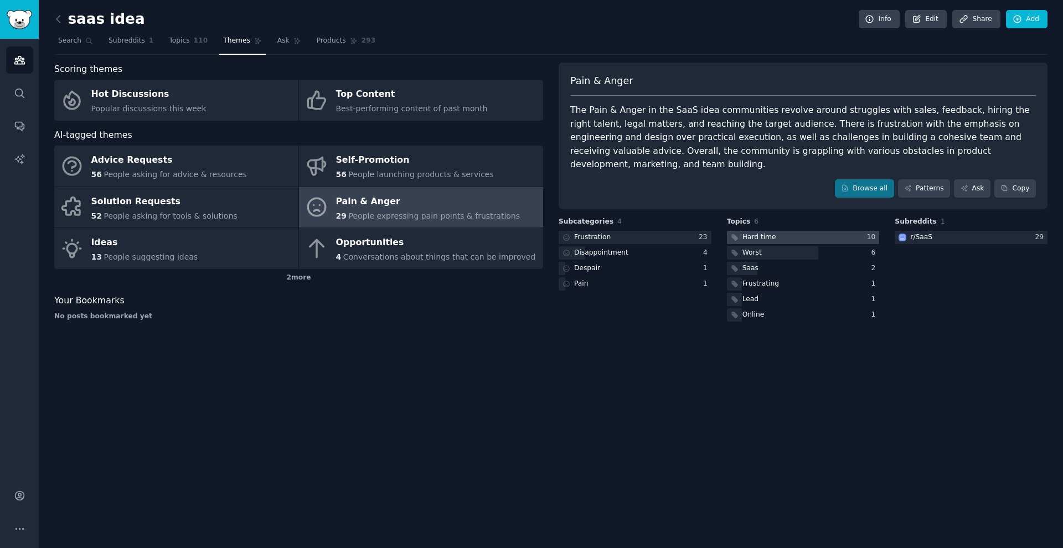
click at [418, 231] on div at bounding box center [803, 238] width 153 height 14
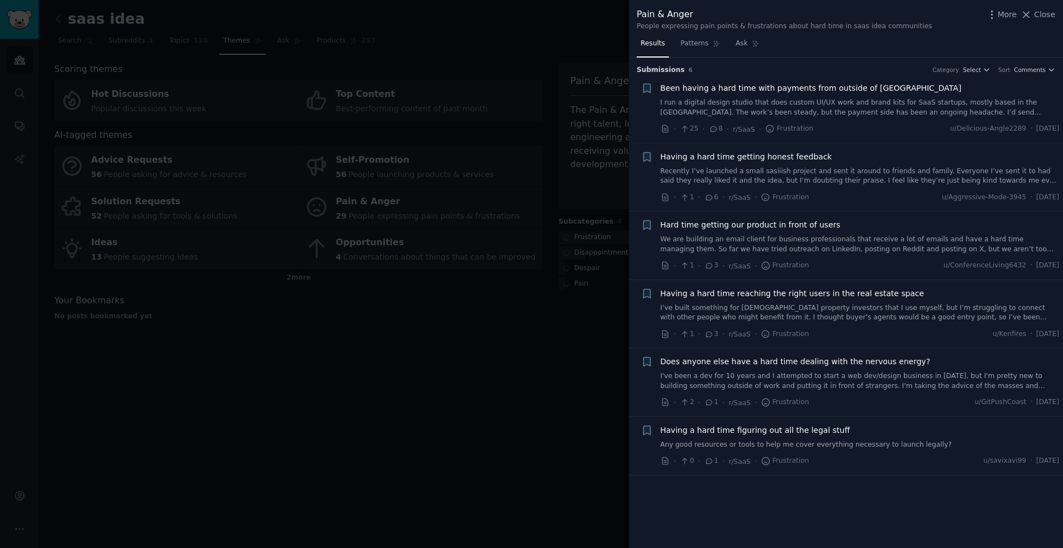
click at [418, 220] on div at bounding box center [531, 274] width 1063 height 548
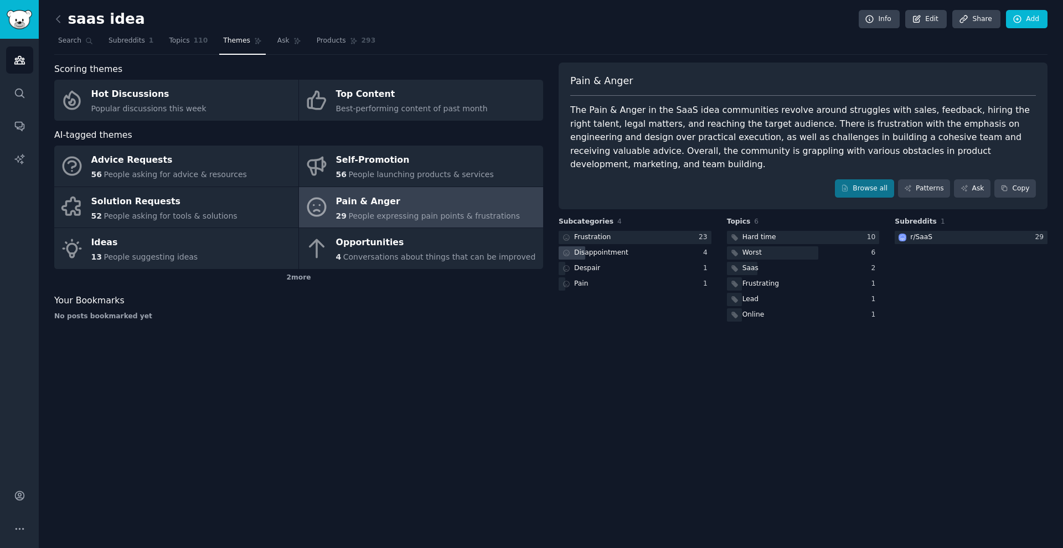
click at [418, 246] on div "Disappointment" at bounding box center [635, 253] width 153 height 14
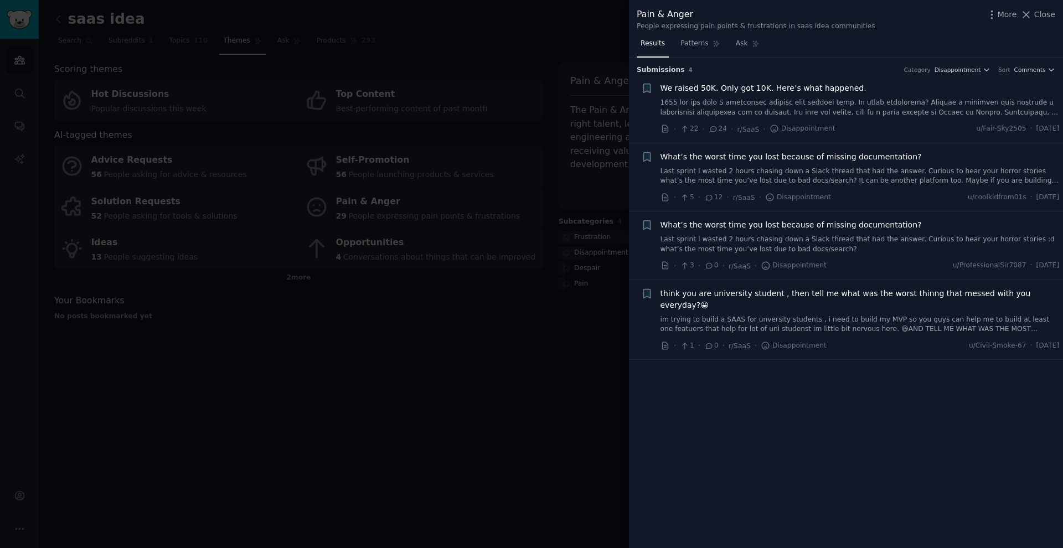
click at [418, 167] on div at bounding box center [531, 274] width 1063 height 548
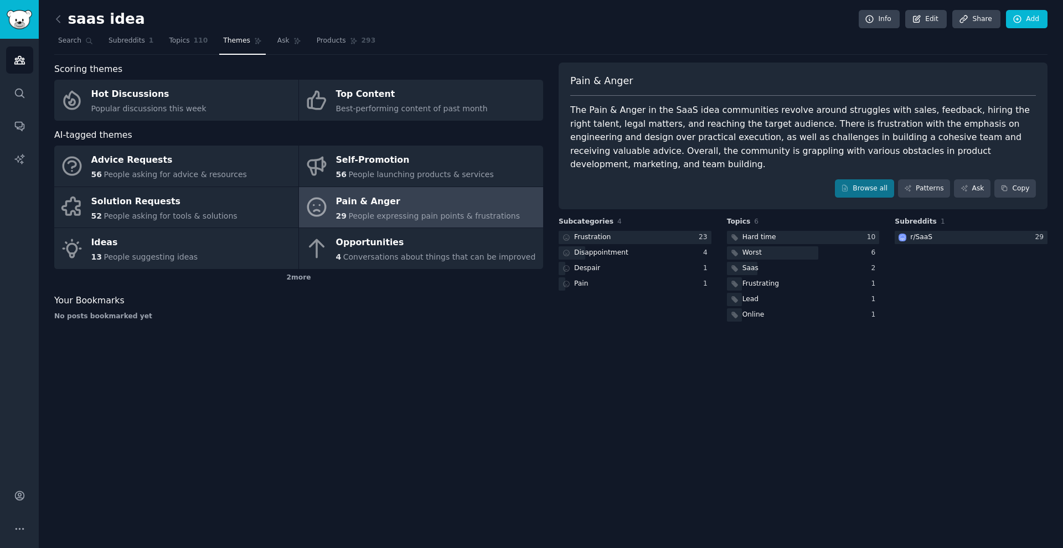
scroll to position [1, 0]
click at [418, 231] on div at bounding box center [635, 238] width 153 height 14
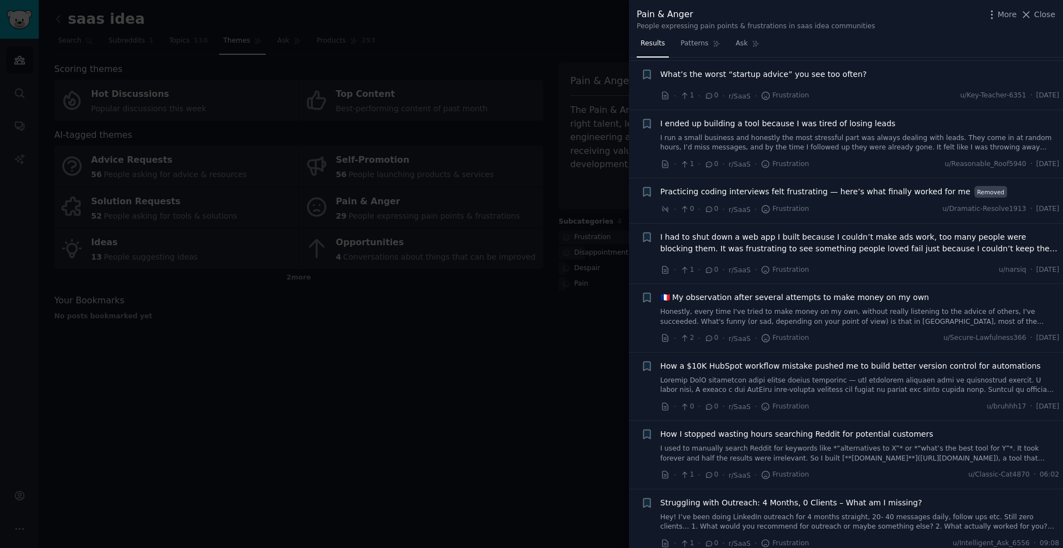
scroll to position [983, 0]
click at [418, 294] on span "🇫🇷 My observation after several attempts to make money on my own" at bounding box center [794, 298] width 268 height 12
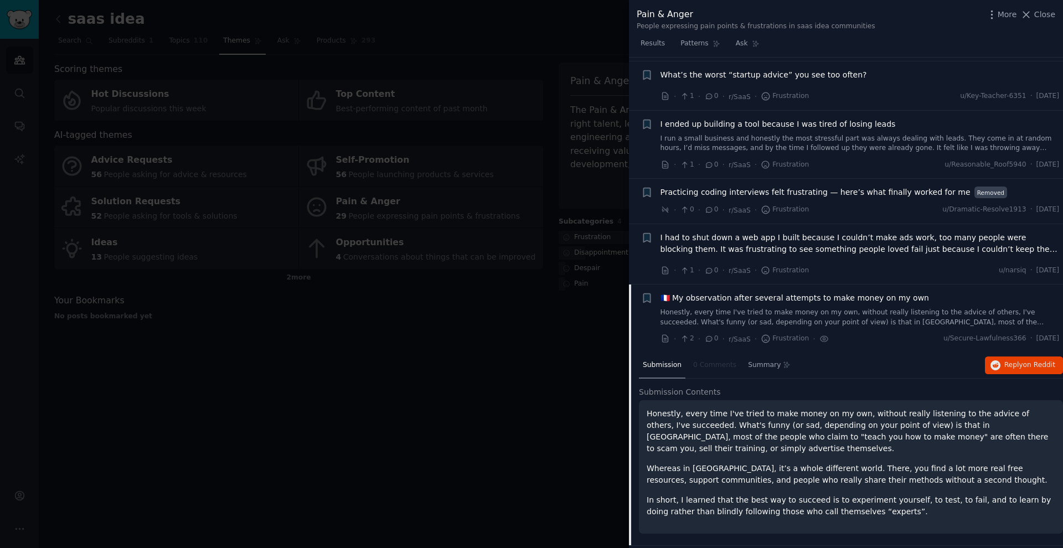
scroll to position [1175, 0]
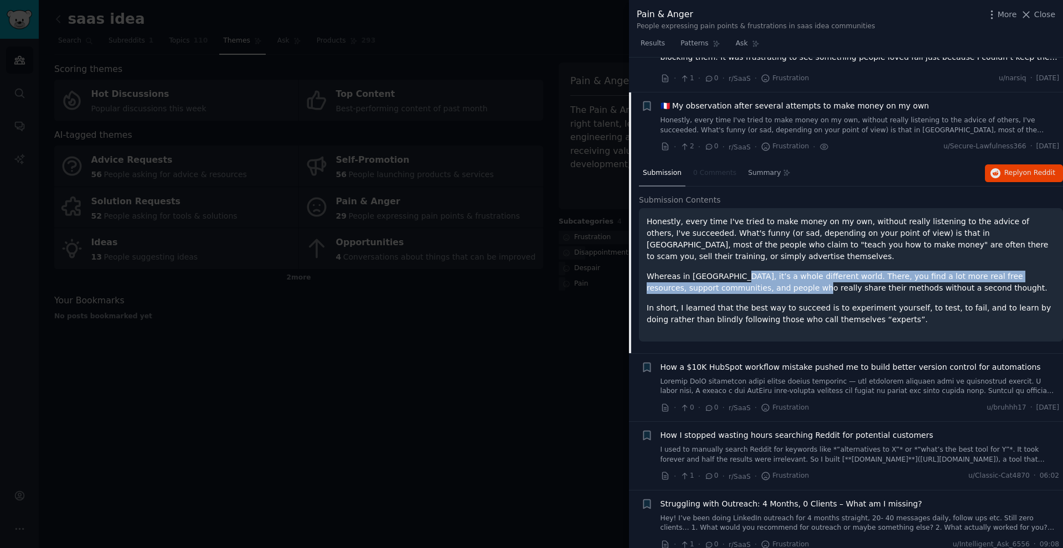
drag, startPoint x: 748, startPoint y: 283, endPoint x: 731, endPoint y: 268, distance: 22.3
click at [418, 271] on p "Whereas in the United States, it’s a whole different world. There, you find a l…" at bounding box center [851, 282] width 409 height 23
click at [418, 272] on p "Whereas in the United States, it’s a whole different world. There, you find a l…" at bounding box center [851, 282] width 409 height 23
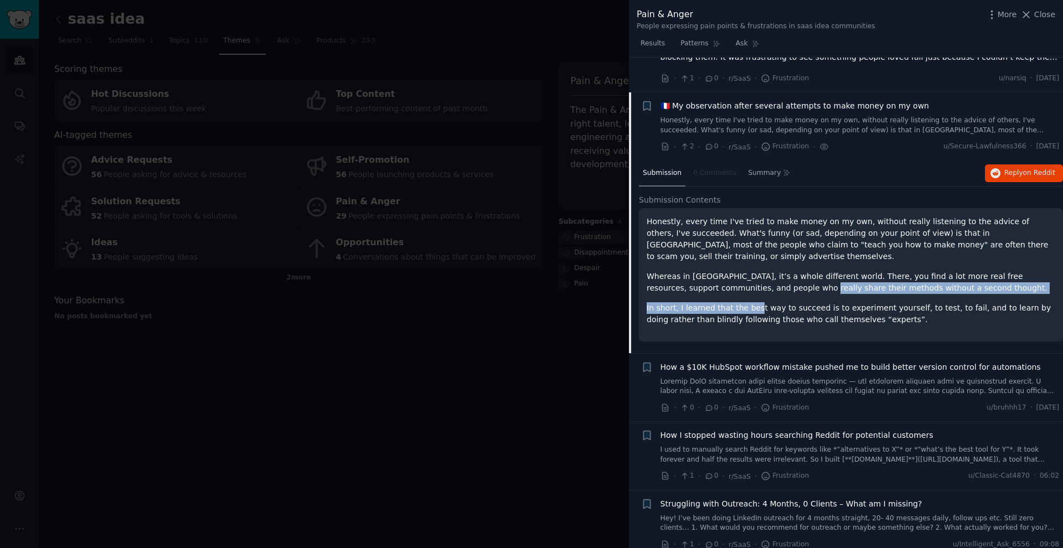
drag, startPoint x: 732, startPoint y: 273, endPoint x: 754, endPoint y: 301, distance: 35.1
click at [418, 301] on div "Honestly, every time I've tried to make money on my own, without really listeni…" at bounding box center [851, 271] width 409 height 110
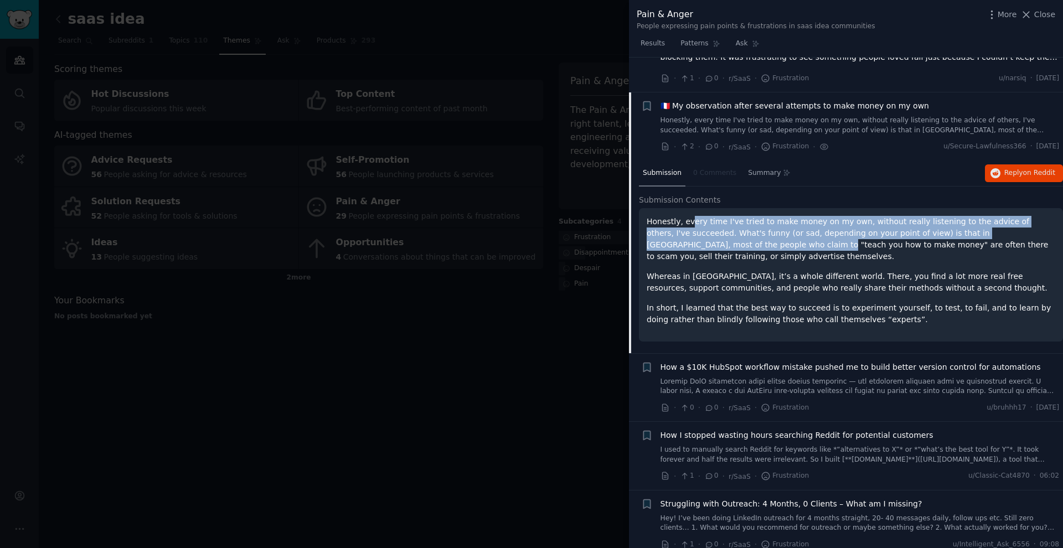
drag, startPoint x: 715, startPoint y: 237, endPoint x: 690, endPoint y: 213, distance: 34.8
click at [418, 216] on p "Honestly, every time I've tried to make money on my own, without really listeni…" at bounding box center [851, 239] width 409 height 46
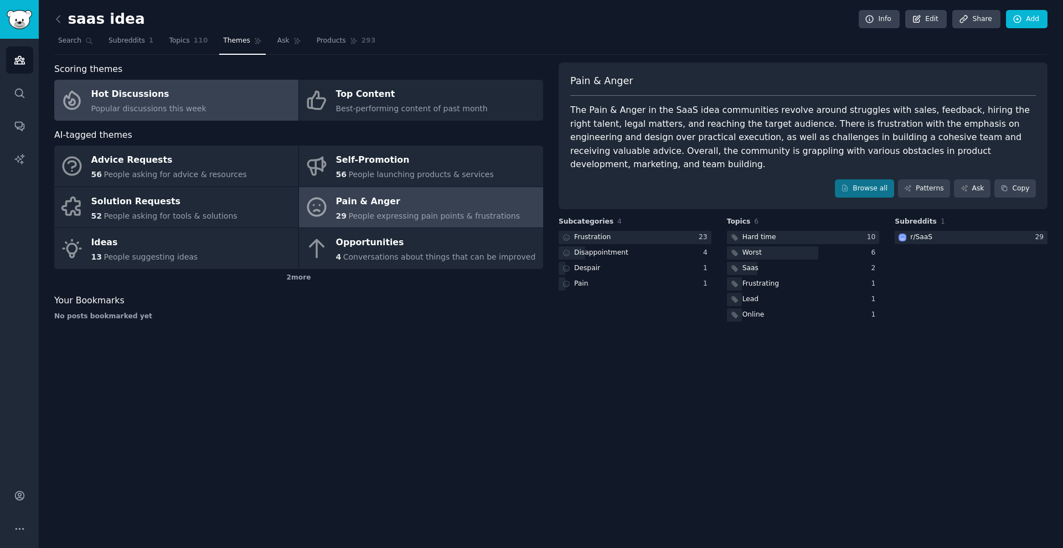
click at [158, 95] on div "Hot Discussions" at bounding box center [148, 95] width 115 height 18
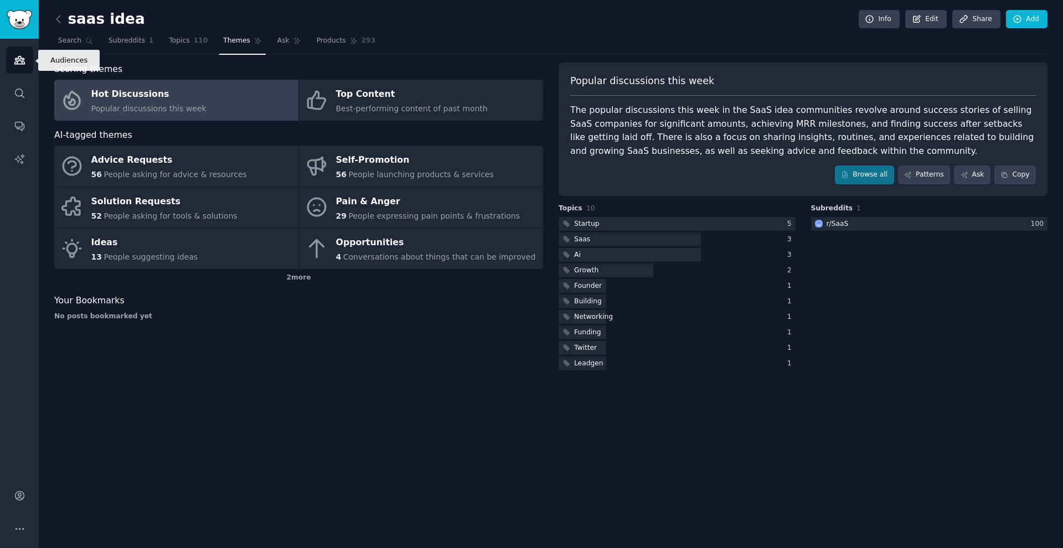
click at [11, 62] on link "Audiences" at bounding box center [19, 59] width 27 height 27
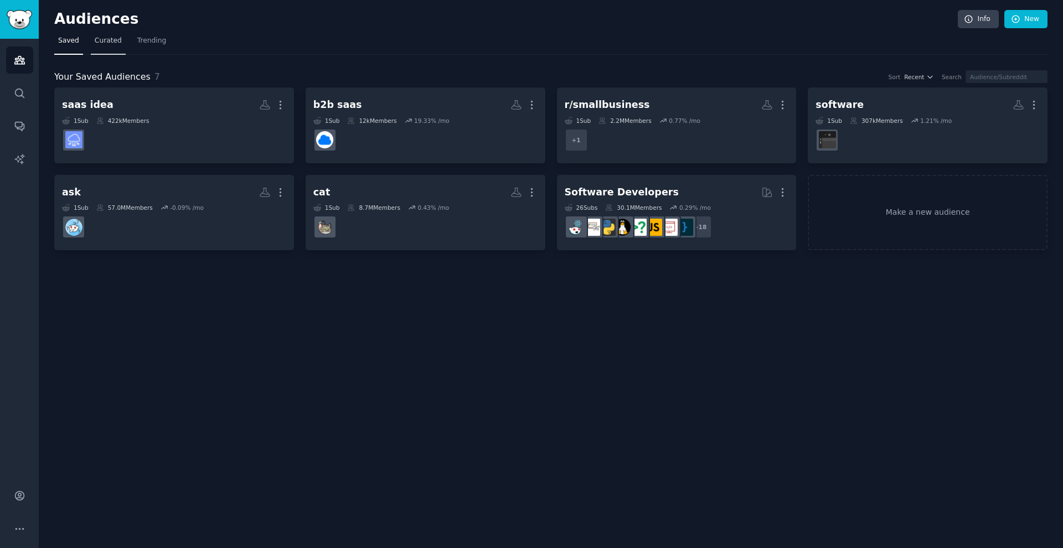
click at [107, 44] on span "Curated" at bounding box center [108, 41] width 27 height 10
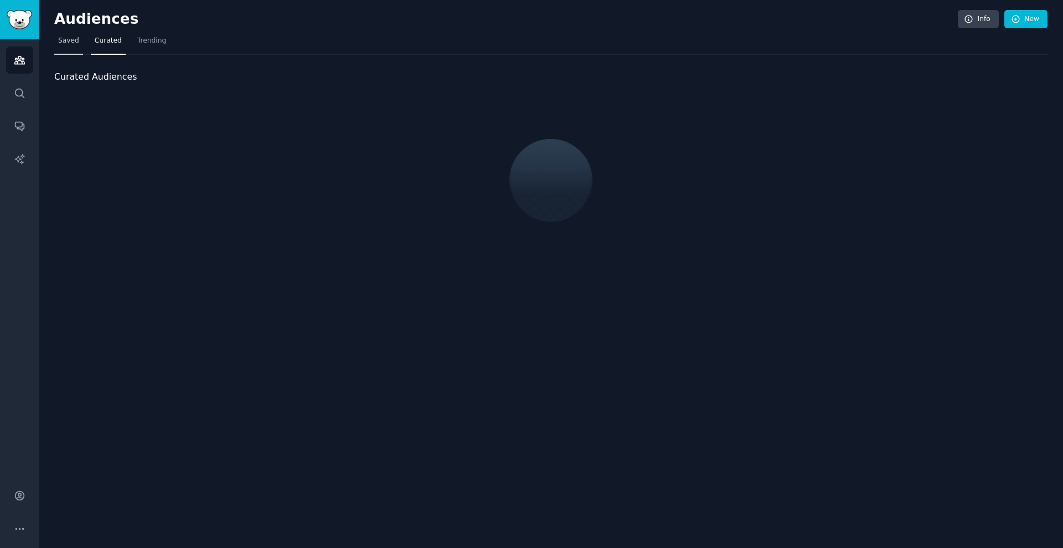
click at [66, 45] on link "Saved" at bounding box center [68, 43] width 29 height 23
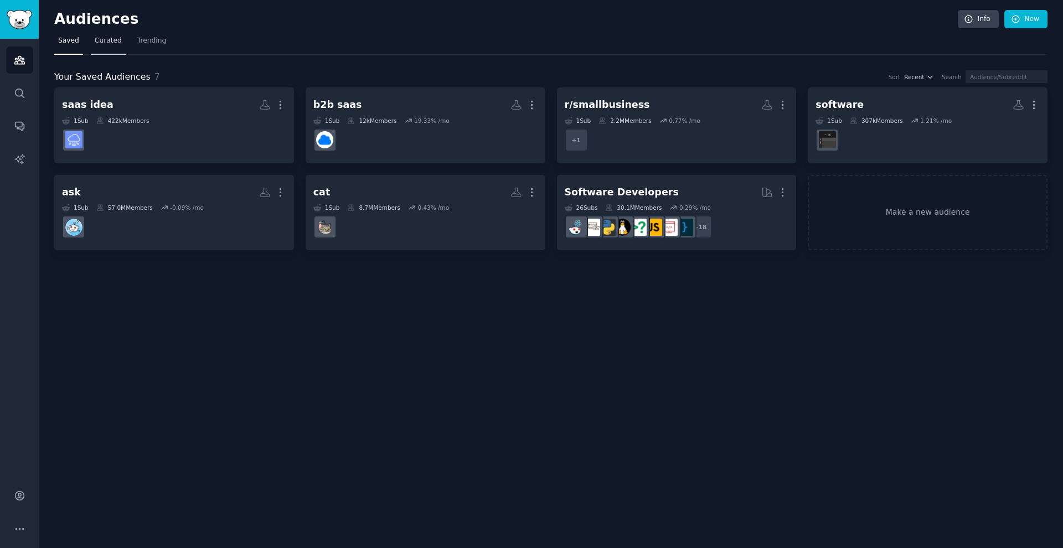
click at [107, 47] on link "Curated" at bounding box center [108, 43] width 35 height 23
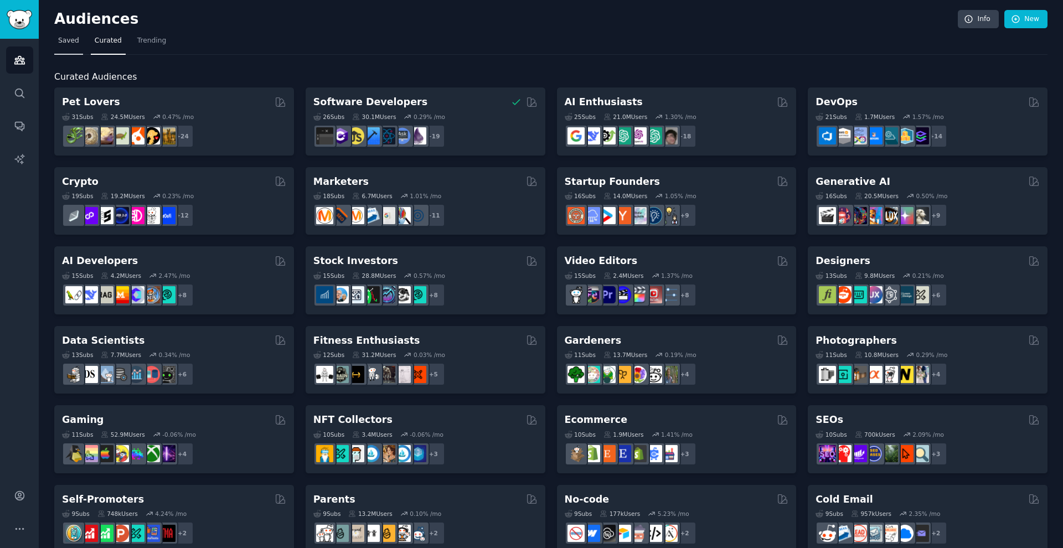
click at [74, 48] on link "Saved" at bounding box center [68, 43] width 29 height 23
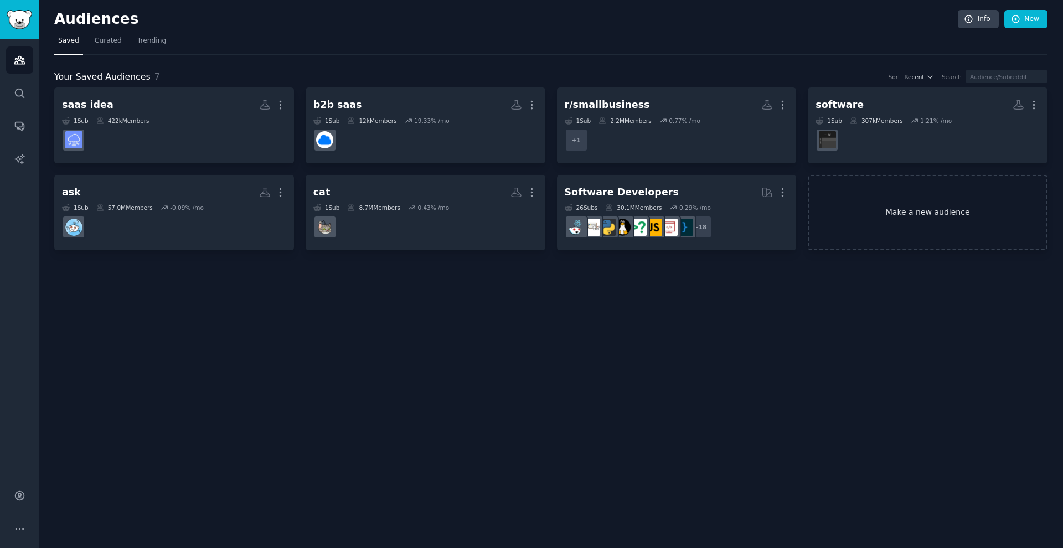
click at [418, 201] on link "Make a new audience" at bounding box center [928, 213] width 240 height 76
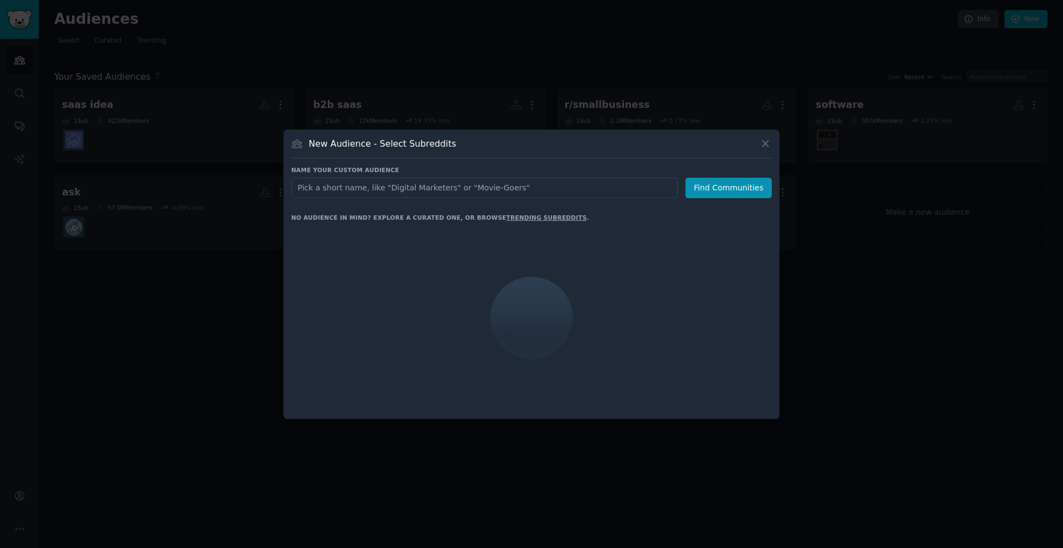
type input "o"
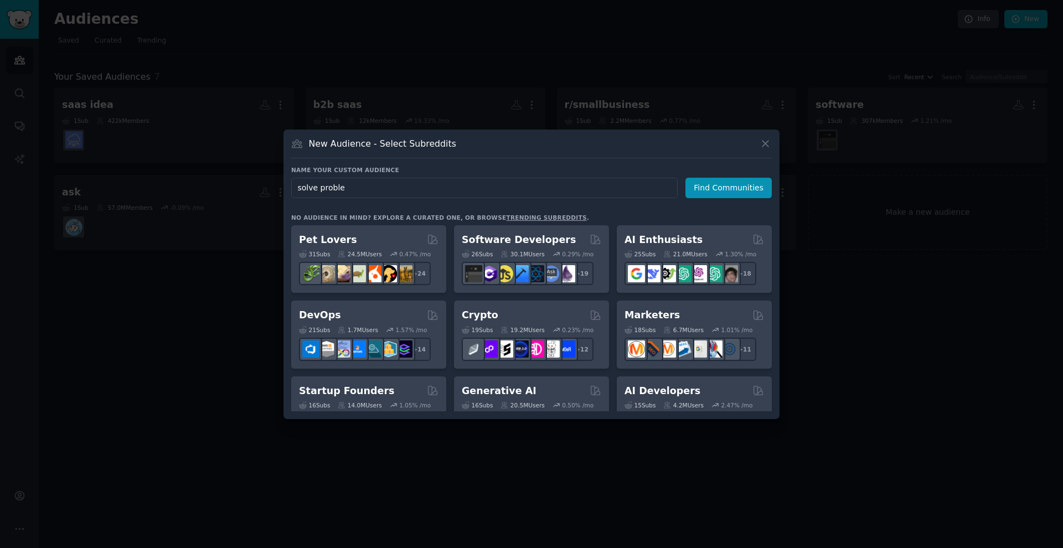
type input "solve problem"
click at [418, 187] on button "Find Communities" at bounding box center [728, 188] width 86 height 20
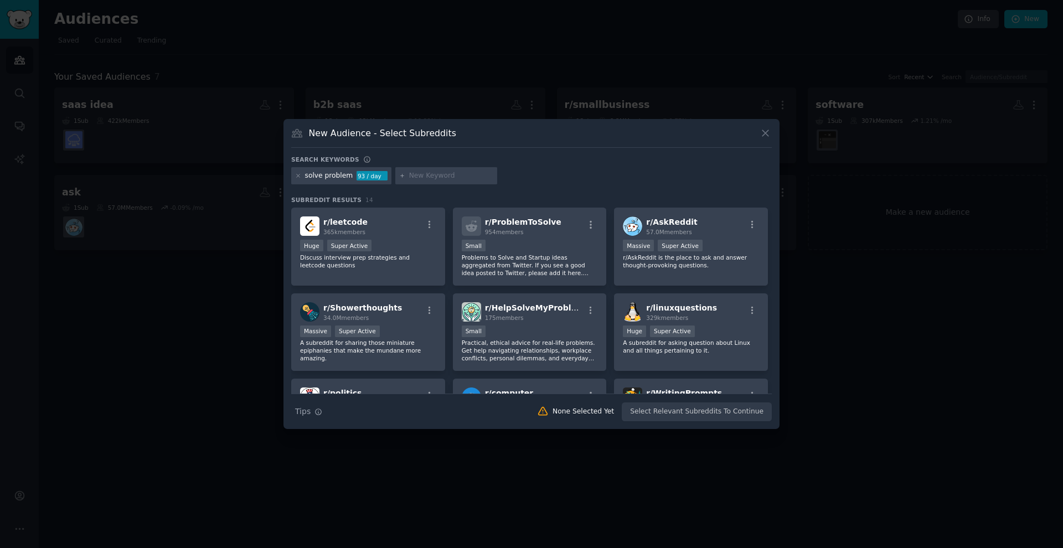
click at [269, 201] on div at bounding box center [531, 274] width 1063 height 548
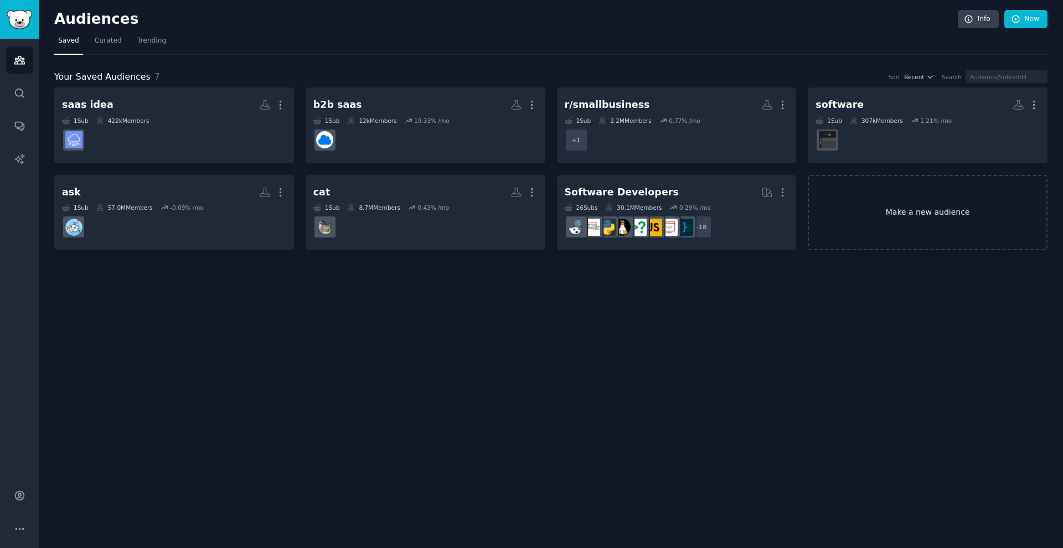
click at [418, 210] on link "Make a new audience" at bounding box center [928, 213] width 240 height 76
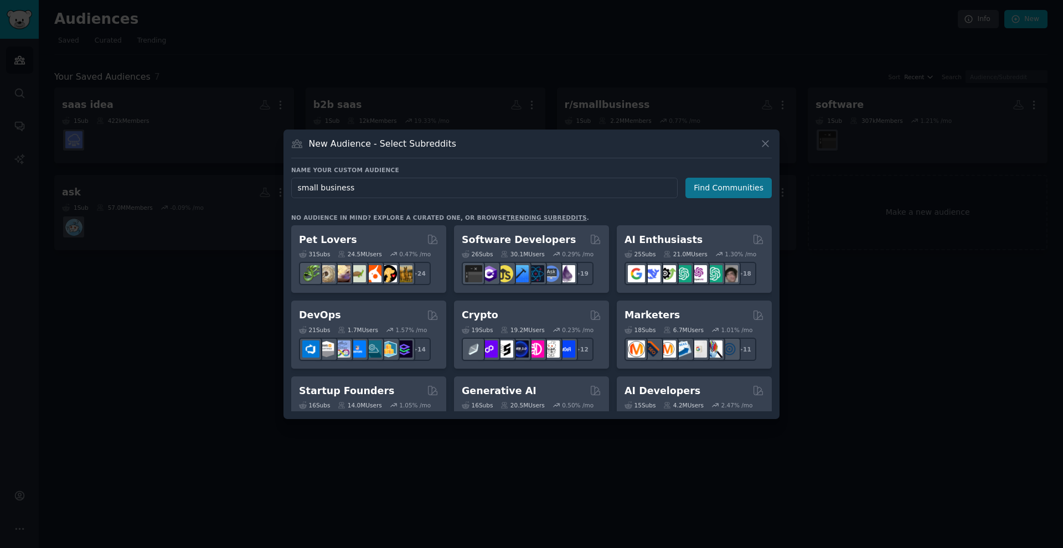
type input "small business"
click at [418, 184] on button "Find Communities" at bounding box center [728, 188] width 86 height 20
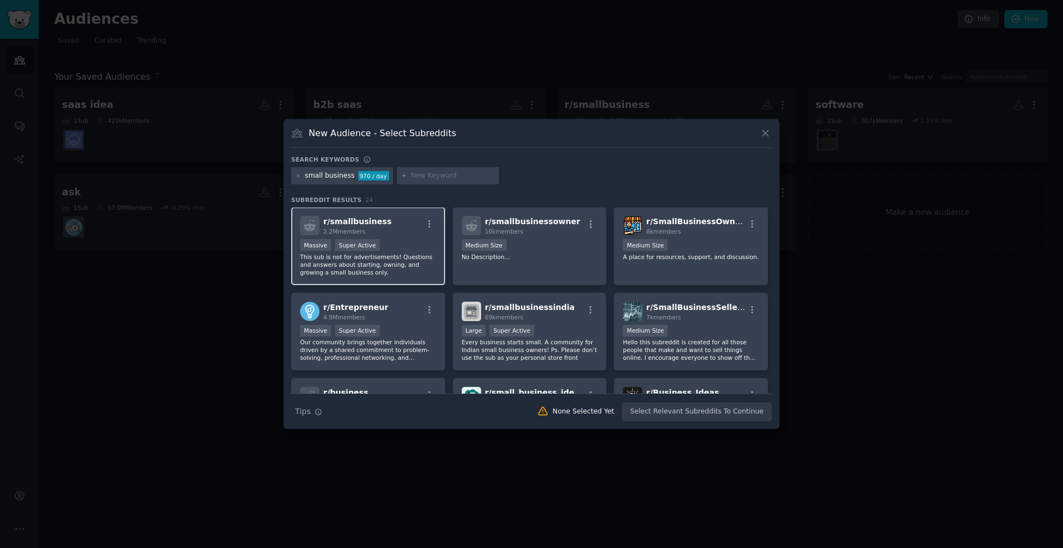
scroll to position [1, 0]
click at [406, 251] on div "Massive Super Active" at bounding box center [368, 246] width 136 height 14
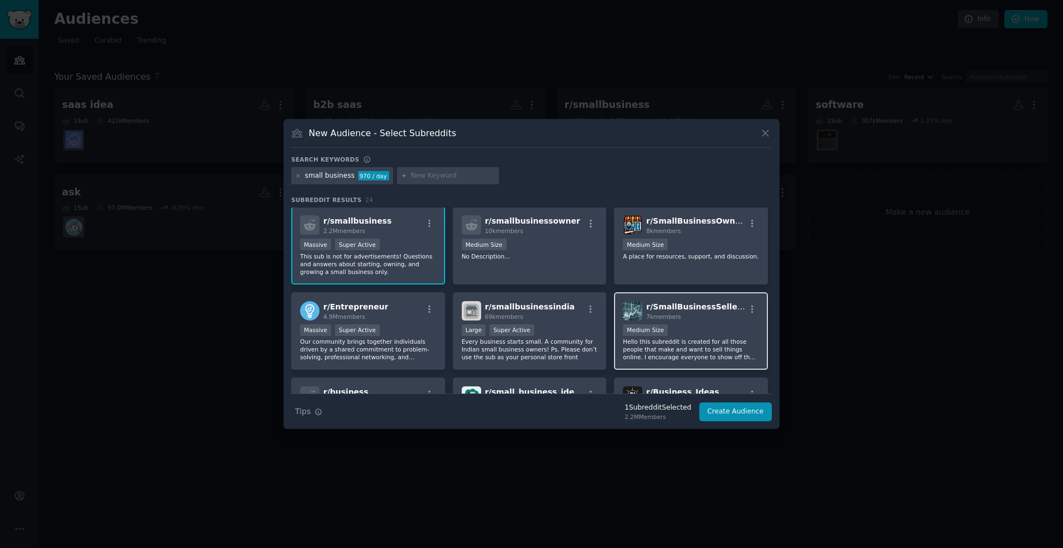
scroll to position [-1, 0]
click at [418, 414] on button "Create Audience" at bounding box center [735, 411] width 73 height 19
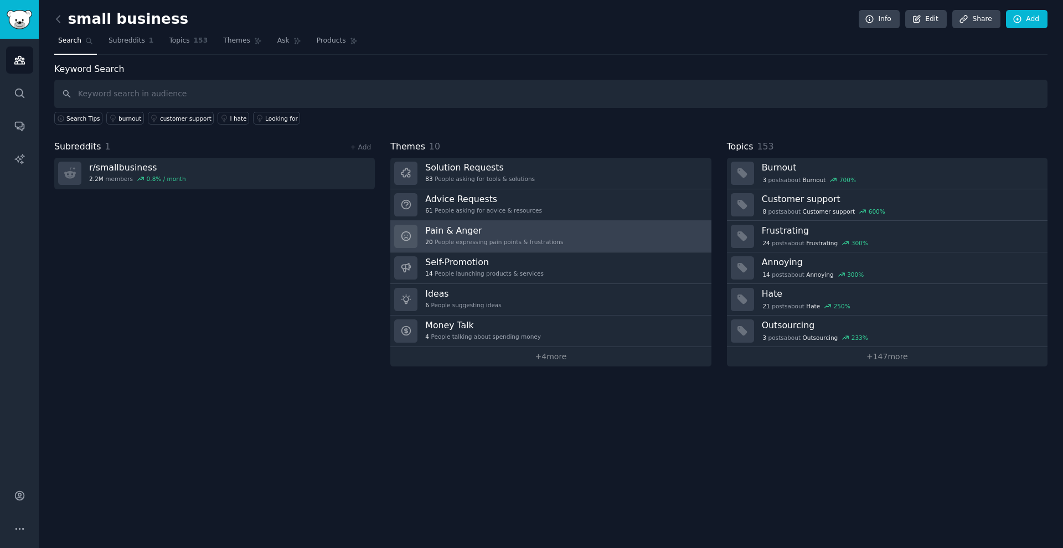
click at [418, 241] on div "20 People expressing pain points & frustrations" at bounding box center [494, 242] width 138 height 8
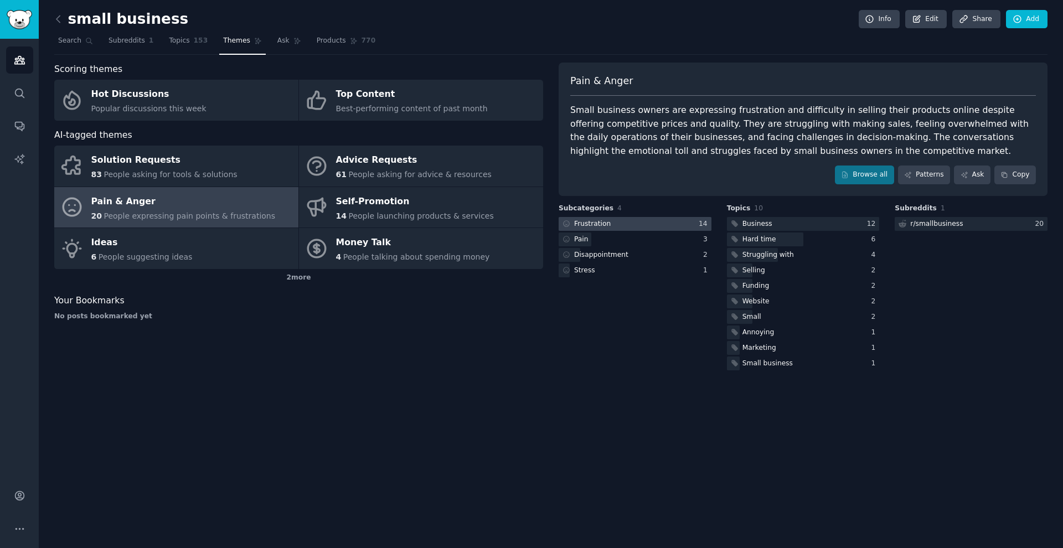
click at [418, 218] on div at bounding box center [635, 224] width 153 height 14
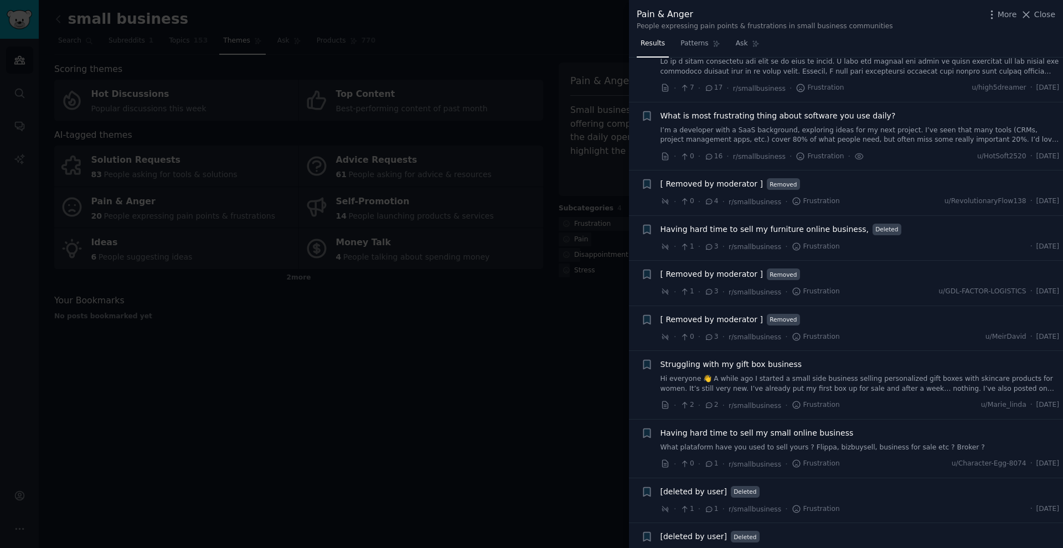
scroll to position [337, 0]
click at [410, 180] on div at bounding box center [531, 274] width 1063 height 548
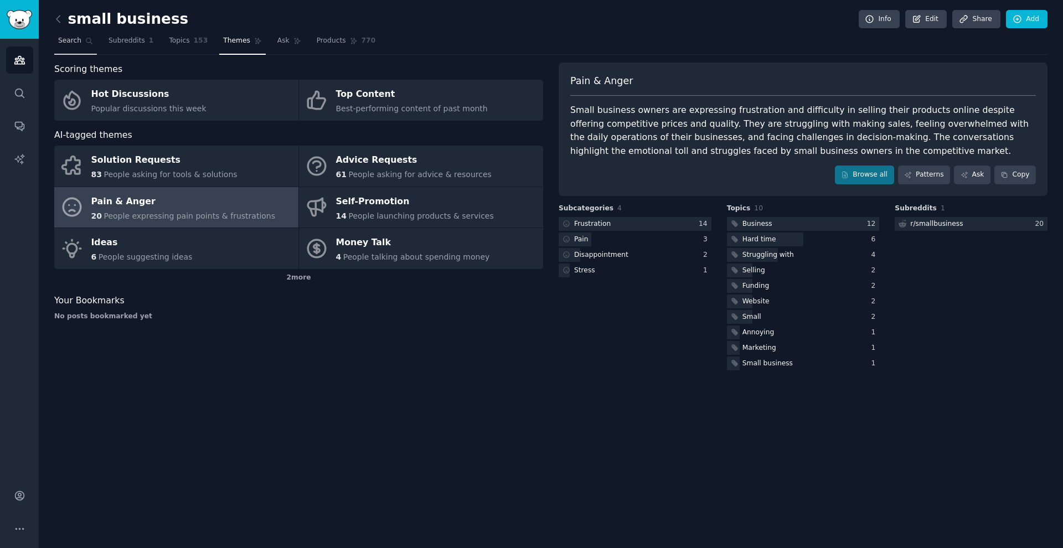
click at [74, 37] on span "Search" at bounding box center [69, 41] width 23 height 10
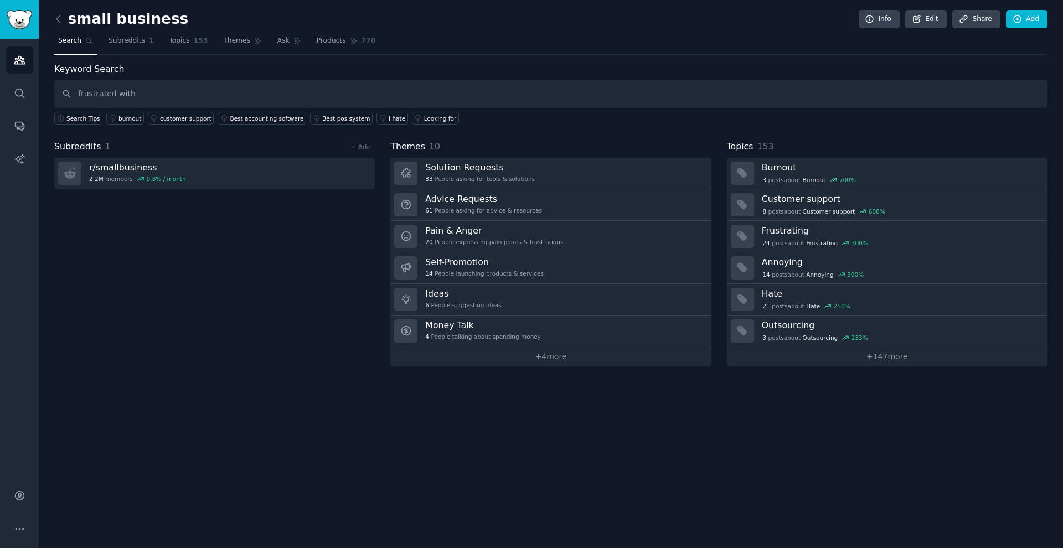
type input "frustrated with"
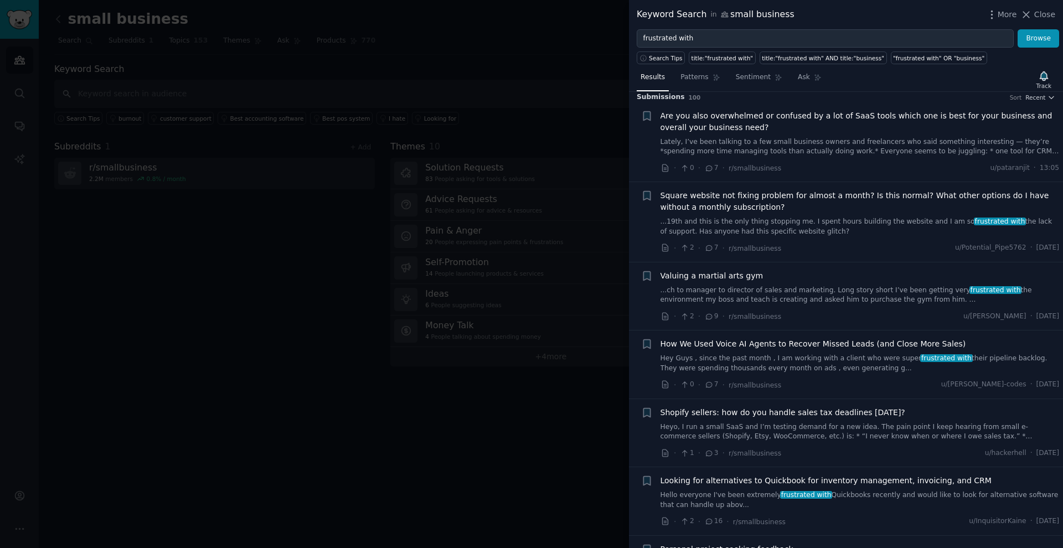
scroll to position [8, 0]
click at [418, 120] on span "Are you also overwhelmed or confused by a lot of SaaS tools which one is best f…" at bounding box center [859, 121] width 399 height 23
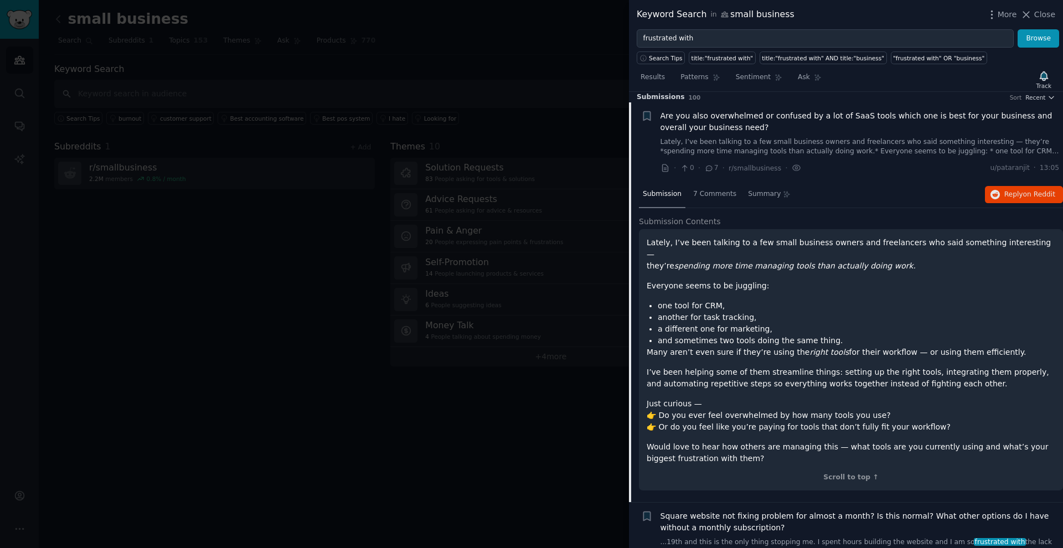
scroll to position [6, 0]
click at [418, 194] on span "7 Comments" at bounding box center [714, 195] width 43 height 10
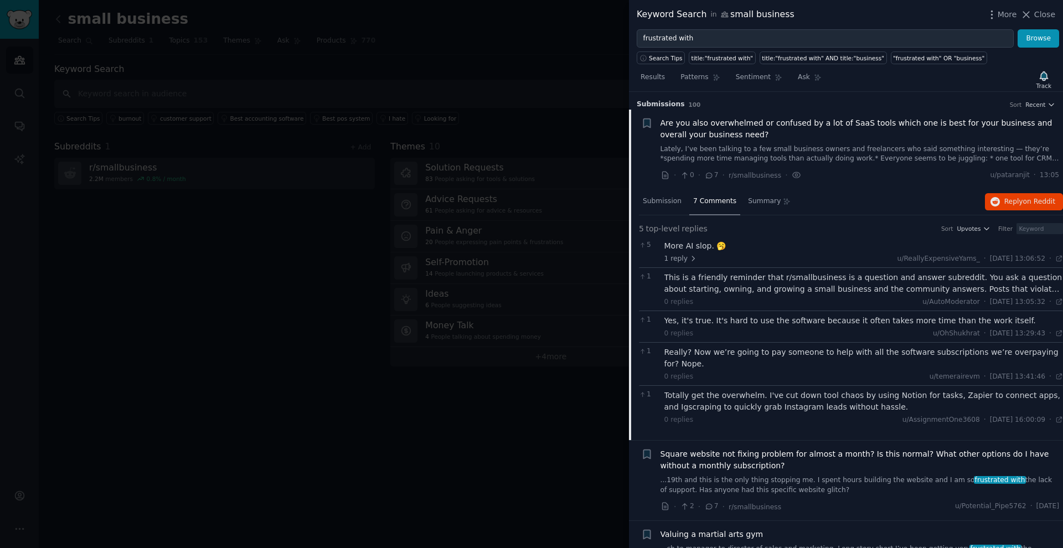
scroll to position [0, 0]
click at [418, 195] on button "Reply on Reddit" at bounding box center [1024, 202] width 78 height 18
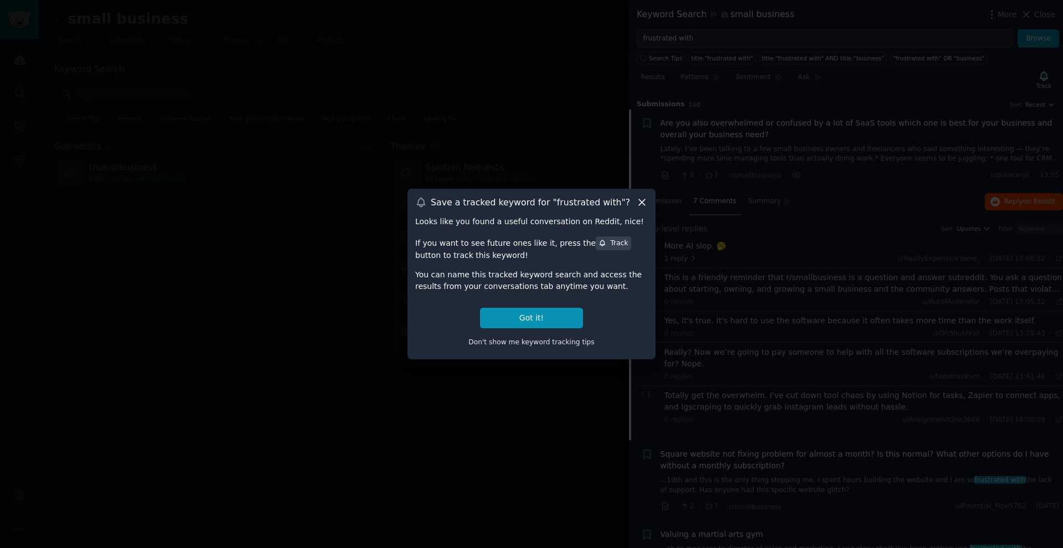
click at [418, 199] on icon at bounding box center [642, 203] width 12 height 12
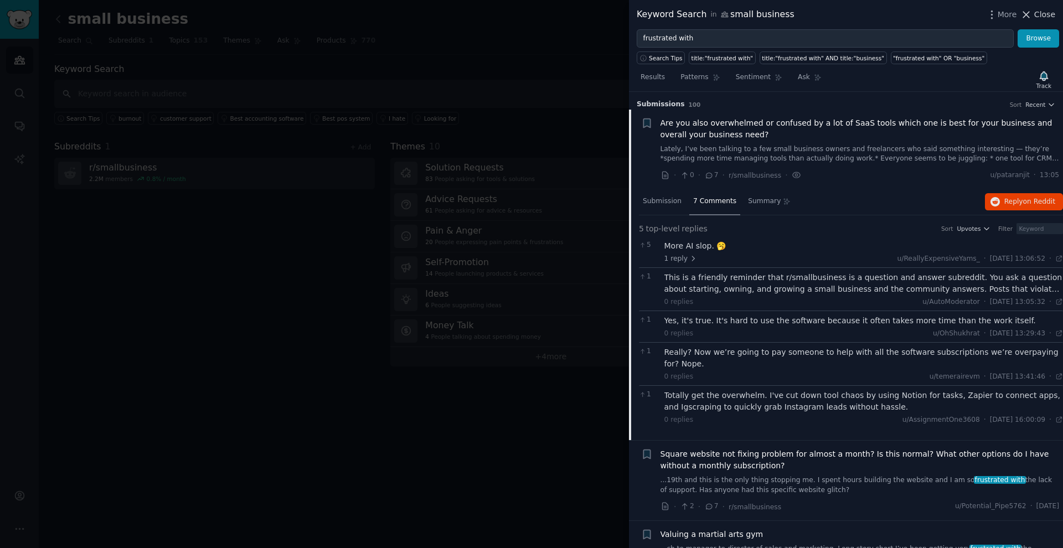
click at [418, 13] on span "Close" at bounding box center [1044, 15] width 21 height 12
